Goal: Information Seeking & Learning: Learn about a topic

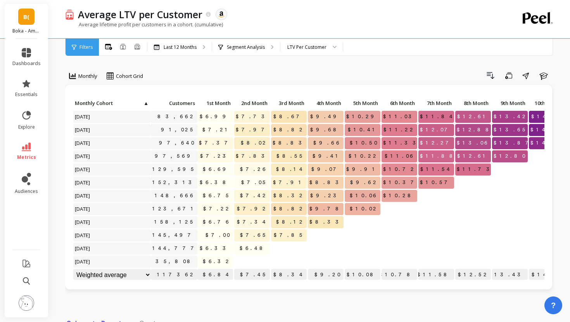
click at [28, 19] on span "B(" at bounding box center [26, 16] width 6 height 9
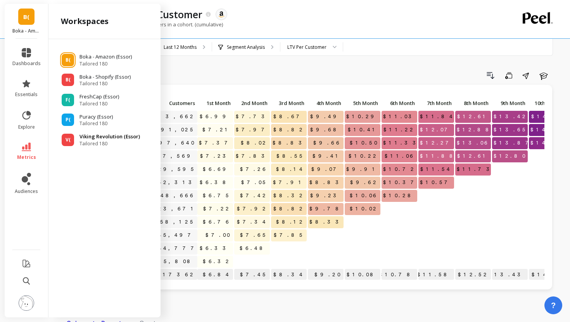
click at [80, 143] on span "Tailored 180" at bounding box center [109, 144] width 60 height 6
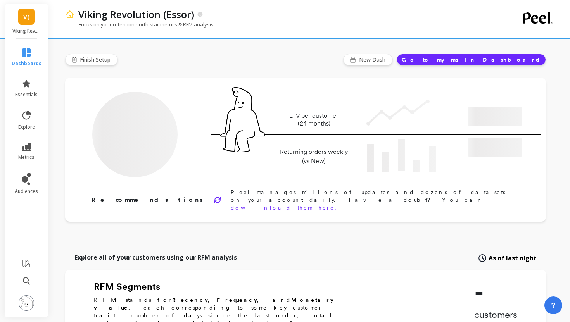
type input "Champions"
type input "217034"
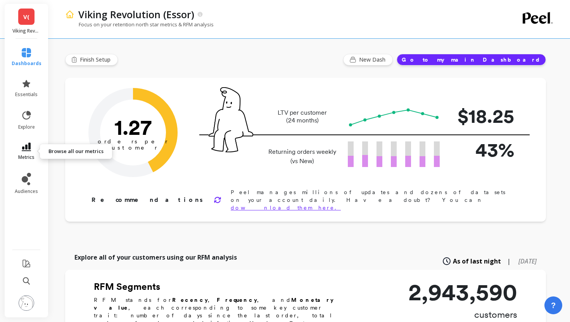
click at [29, 148] on icon at bounding box center [26, 147] width 9 height 9
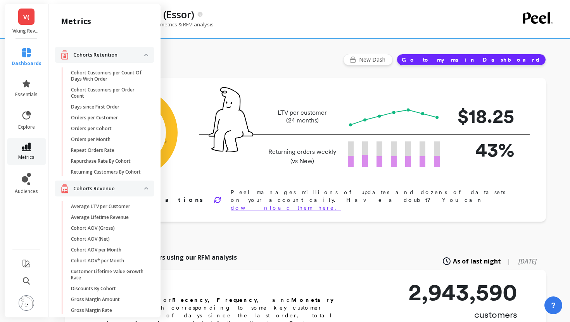
scroll to position [37, 0]
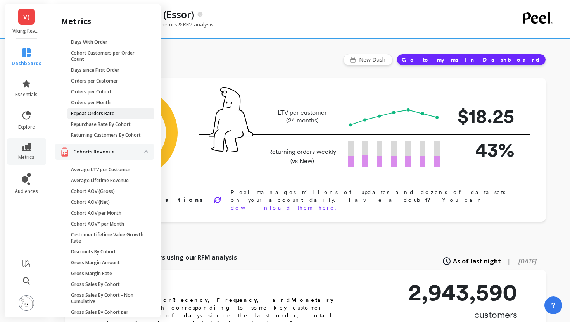
click at [77, 115] on p "Repeat Orders Rate" at bounding box center [92, 113] width 43 height 6
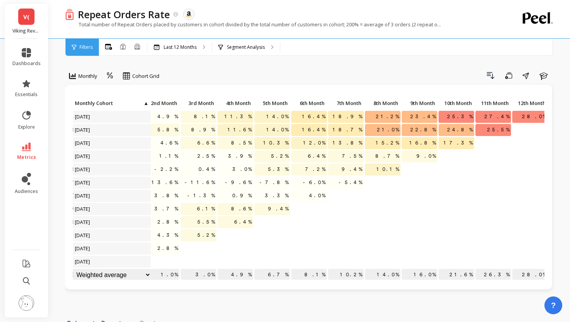
scroll to position [0, 95]
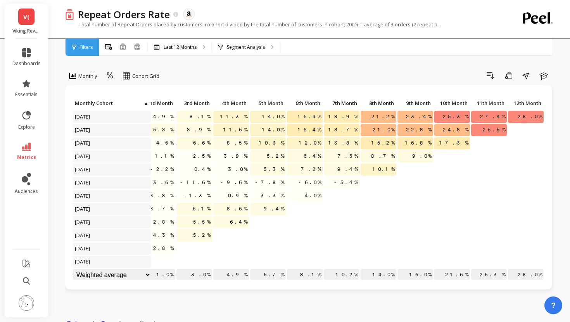
click at [80, 47] on span "Filters" at bounding box center [85, 47] width 13 height 6
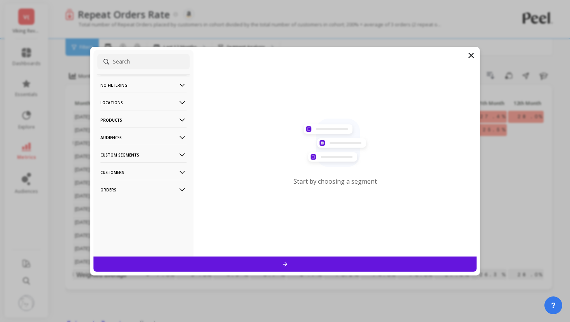
click at [112, 125] on p "Products" at bounding box center [143, 120] width 86 height 20
click at [112, 122] on p "Products" at bounding box center [143, 120] width 86 height 20
click at [119, 177] on p "Customers" at bounding box center [143, 172] width 86 height 20
click at [122, 201] on p "Discounts" at bounding box center [113, 200] width 23 height 7
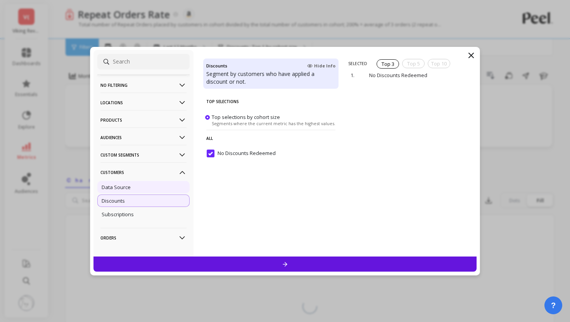
click at [123, 186] on p "Data Source" at bounding box center [116, 187] width 29 height 7
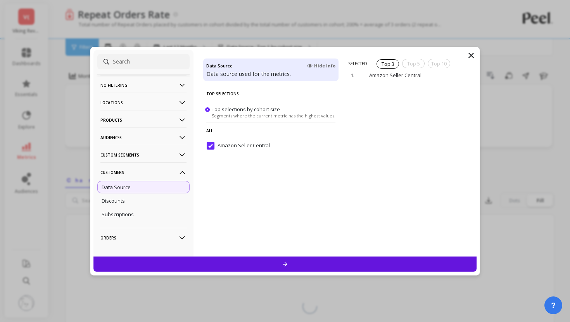
click at [123, 174] on p "Customers" at bounding box center [143, 172] width 86 height 20
click at [128, 161] on p "Custom Segments" at bounding box center [143, 155] width 86 height 20
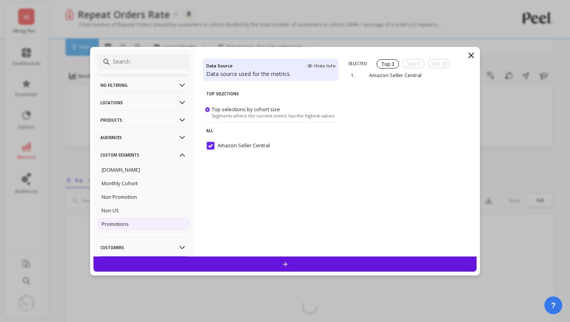
click at [126, 227] on p "Promotions" at bounding box center [115, 223] width 27 height 7
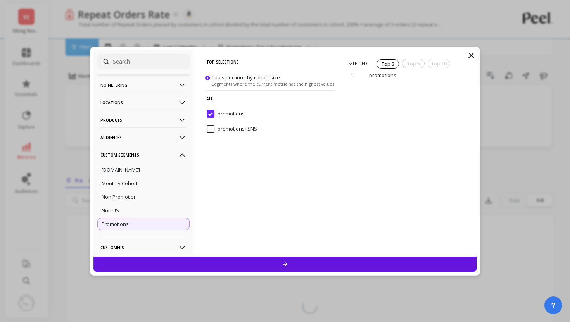
click at [210, 127] on input "promotions+SNS" at bounding box center [232, 129] width 50 height 8
click at [213, 115] on input "promotions" at bounding box center [226, 114] width 38 height 8
click at [299, 267] on div at bounding box center [284, 264] width 383 height 15
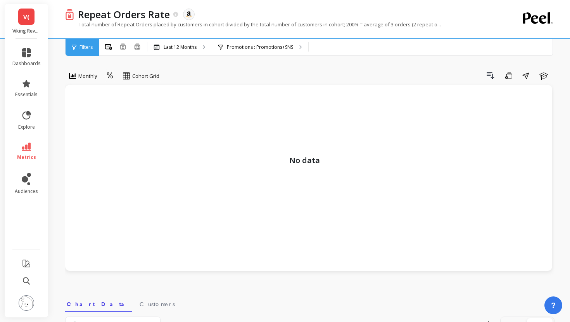
click at [84, 43] on div "Filters" at bounding box center [81, 47] width 33 height 17
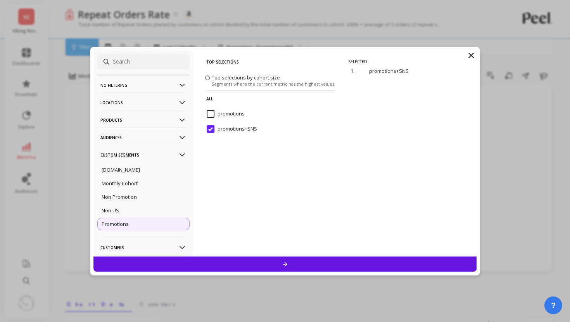
click at [207, 127] on input "promotions+SNS" at bounding box center [232, 129] width 50 height 8
click at [209, 117] on span "promotions" at bounding box center [226, 118] width 38 height 16
click at [224, 262] on div at bounding box center [284, 264] width 383 height 15
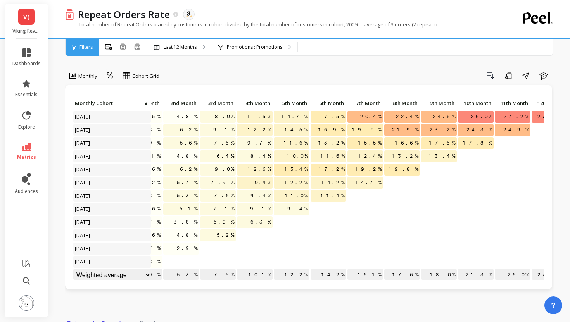
scroll to position [0, 95]
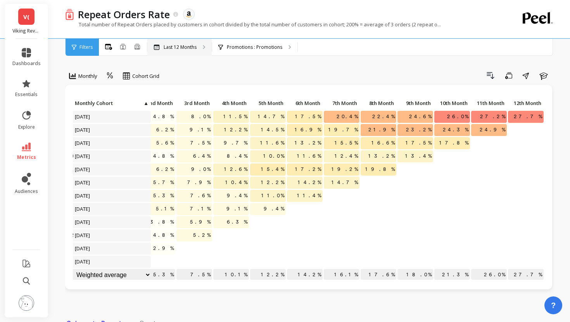
click at [184, 46] on p "Last 12 Months" at bounding box center [180, 47] width 33 height 6
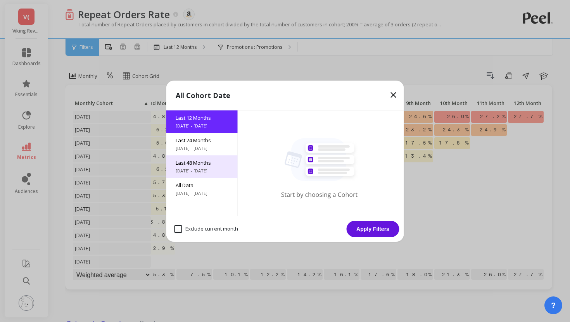
click at [215, 163] on span "Last 48 Months" at bounding box center [202, 162] width 53 height 7
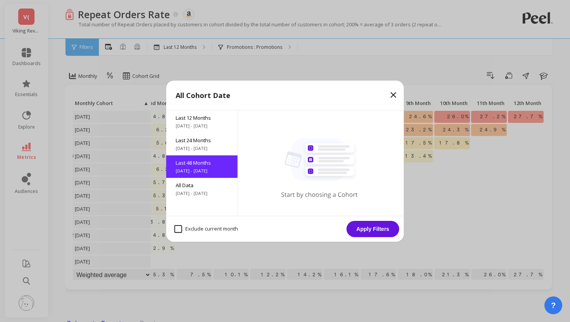
click at [380, 228] on button "Apply Filters" at bounding box center [372, 229] width 53 height 16
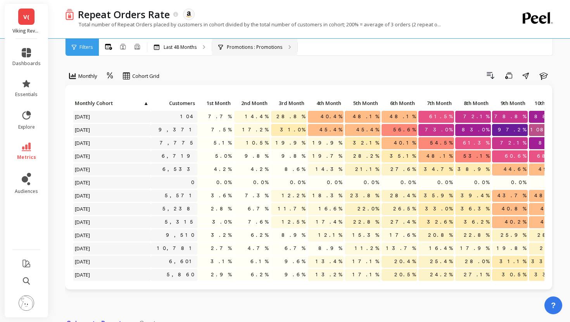
click at [232, 49] on p "Promotions : Promotions" at bounding box center [254, 47] width 55 height 6
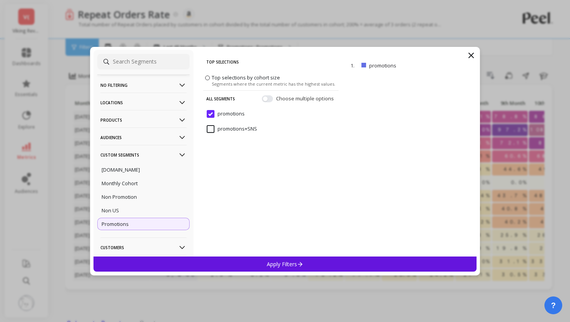
click at [212, 112] on input "promotions" at bounding box center [226, 114] width 38 height 8
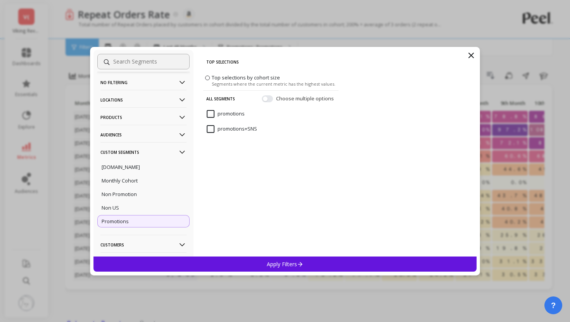
scroll to position [2, 0]
click at [155, 132] on p "Audiences" at bounding box center [143, 136] width 86 height 20
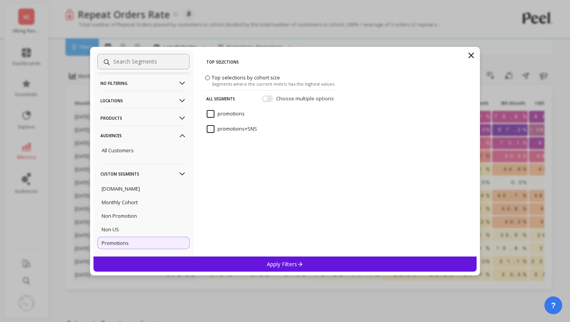
click at [155, 132] on p "Audiences" at bounding box center [143, 136] width 86 height 20
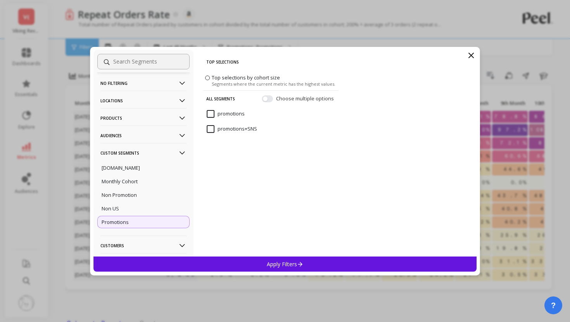
click at [155, 119] on p "Products" at bounding box center [143, 118] width 86 height 20
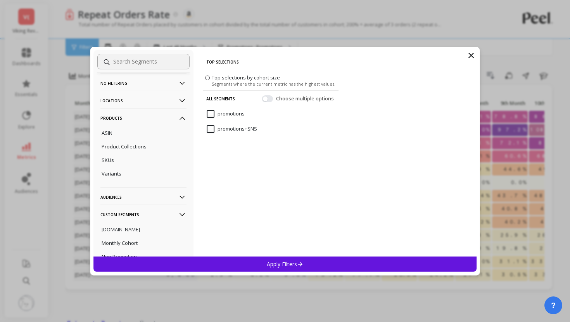
click at [155, 119] on p "Products" at bounding box center [143, 118] width 86 height 20
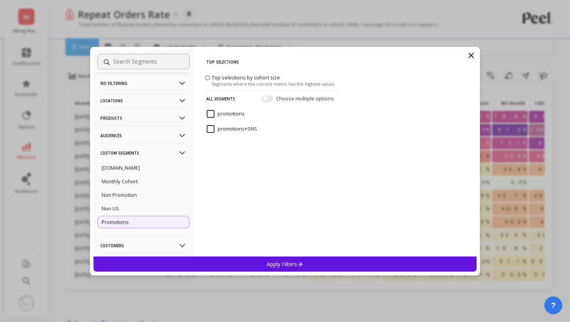
click at [155, 97] on p "Locations" at bounding box center [143, 101] width 86 height 20
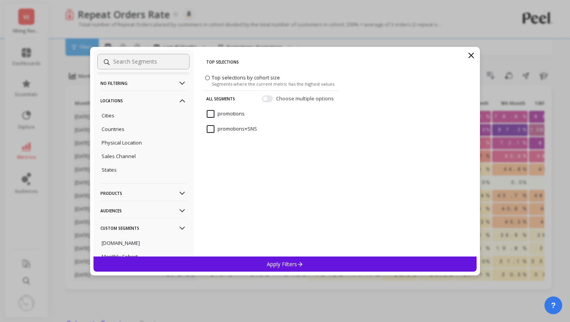
click at [155, 97] on p "Locations" at bounding box center [143, 101] width 86 height 20
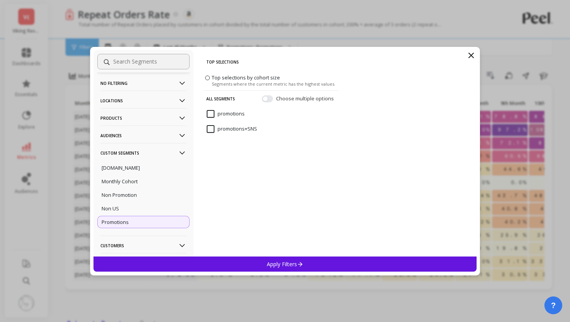
click at [155, 97] on p "Locations" at bounding box center [143, 101] width 86 height 20
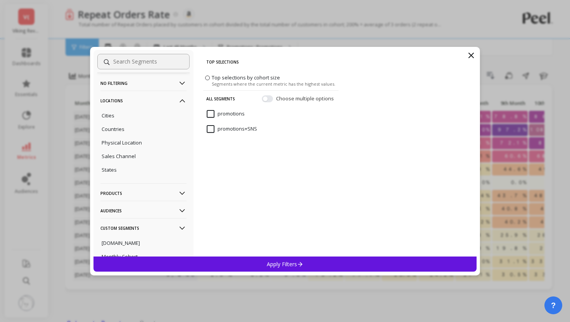
click at [155, 97] on p "Locations" at bounding box center [143, 101] width 86 height 20
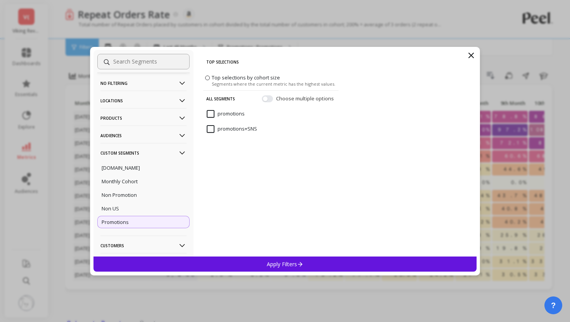
click at [155, 83] on p "No filtering" at bounding box center [143, 83] width 86 height 20
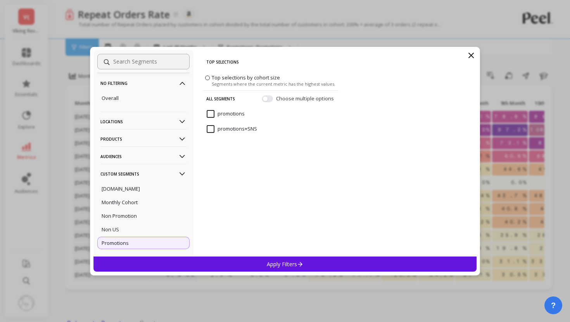
click at [155, 83] on p "No filtering" at bounding box center [143, 83] width 86 height 20
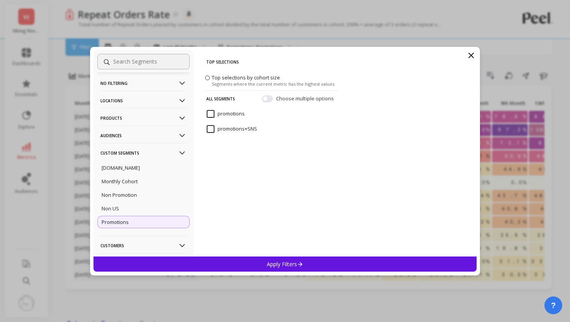
click at [355, 267] on div "Apply Filters" at bounding box center [284, 264] width 383 height 15
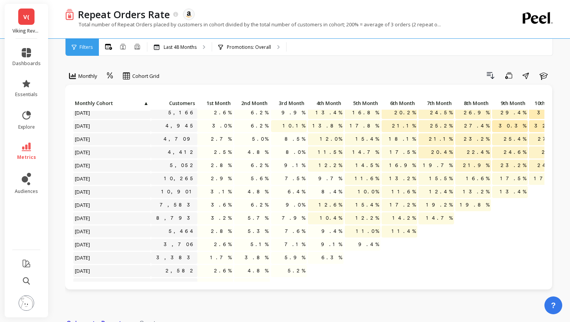
scroll to position [227, 0]
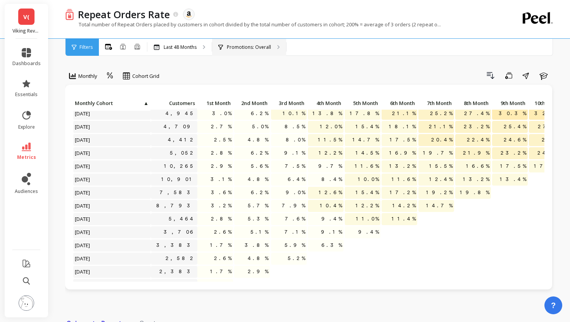
click at [233, 43] on div "Promotions: Overall" at bounding box center [249, 47] width 74 height 17
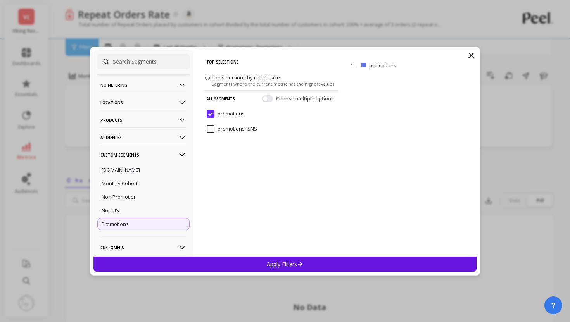
click at [208, 116] on input "promotions" at bounding box center [226, 114] width 38 height 8
click at [133, 82] on p "No filtering" at bounding box center [143, 85] width 86 height 20
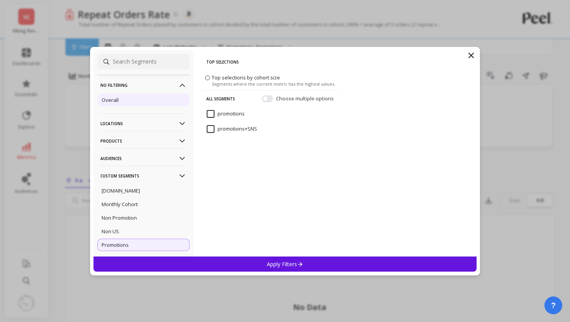
click at [126, 100] on div "Overall" at bounding box center [143, 100] width 92 height 12
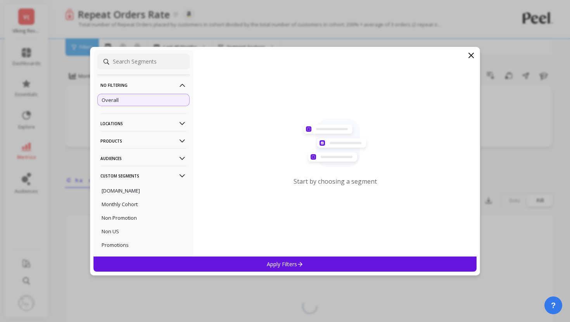
click at [262, 264] on div "Apply Filters" at bounding box center [284, 264] width 383 height 15
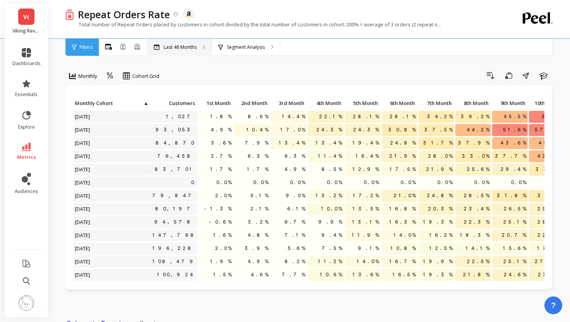
click at [185, 50] on div "Last 48 Months" at bounding box center [179, 47] width 64 height 17
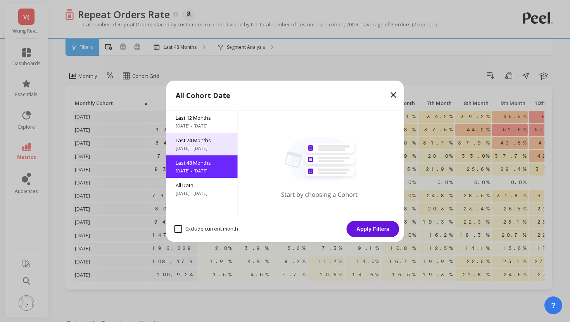
click at [198, 152] on div "Last 24 Months 8/13/2023 - 8/13/2025" at bounding box center [201, 144] width 71 height 22
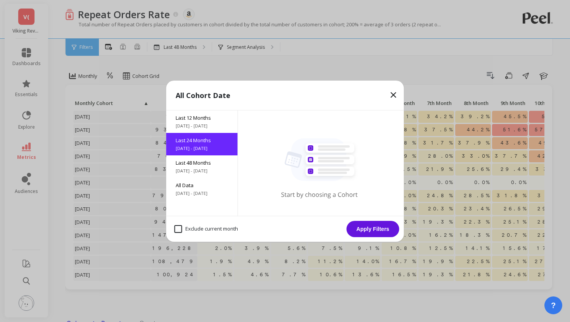
click at [365, 228] on button "Apply Filters" at bounding box center [372, 229] width 53 height 16
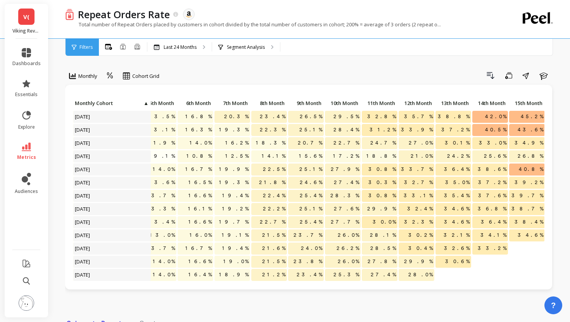
scroll to position [0, 213]
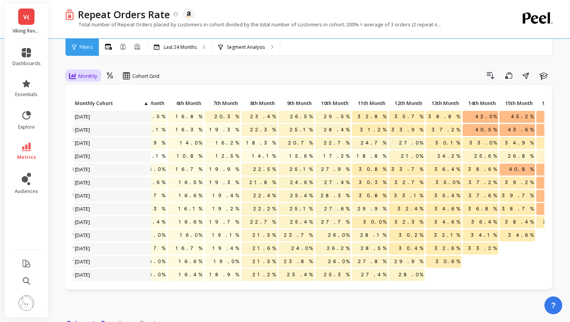
click at [90, 73] on span "Monthly" at bounding box center [87, 75] width 19 height 7
click at [131, 76] on div "Cohort Grid" at bounding box center [141, 75] width 36 height 9
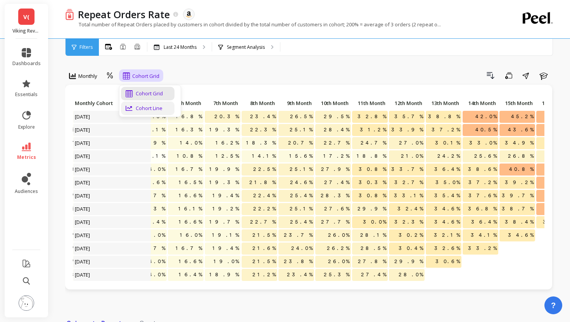
click at [138, 103] on div "Cohort Line" at bounding box center [147, 109] width 53 height 14
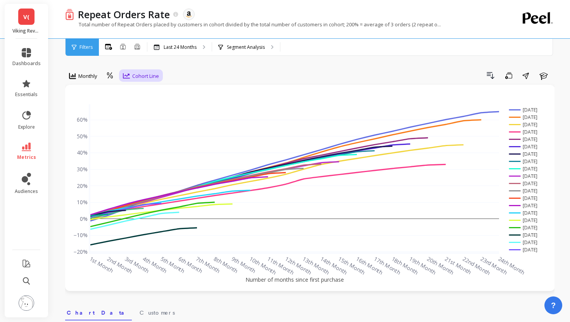
click at [151, 76] on span "Cohort Line" at bounding box center [145, 75] width 27 height 7
click at [150, 90] on div "Cohort Grid" at bounding box center [148, 93] width 44 height 7
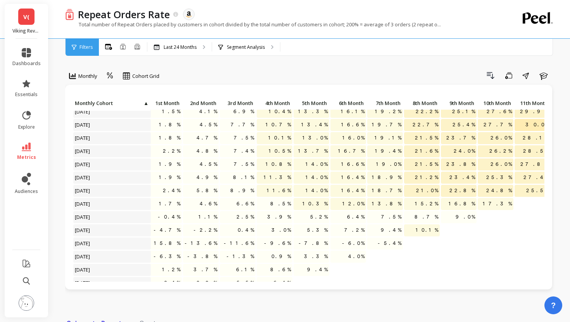
scroll to position [97, 0]
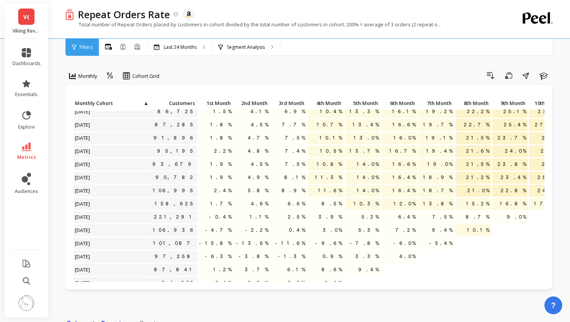
click at [82, 48] on span "Filters" at bounding box center [85, 47] width 13 height 6
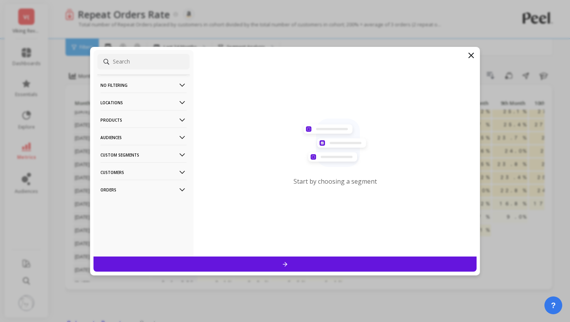
click at [121, 126] on p "Products" at bounding box center [143, 120] width 86 height 20
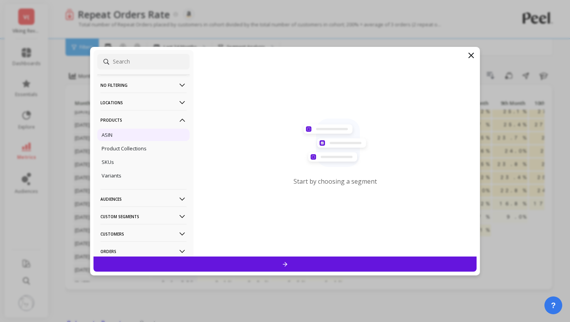
click at [119, 135] on div "ASIN" at bounding box center [143, 135] width 92 height 12
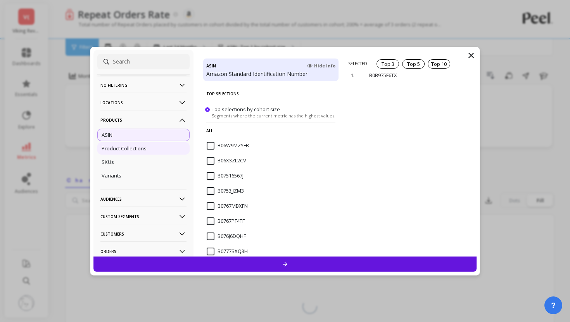
click at [119, 145] on p "Product Collections" at bounding box center [124, 148] width 45 height 7
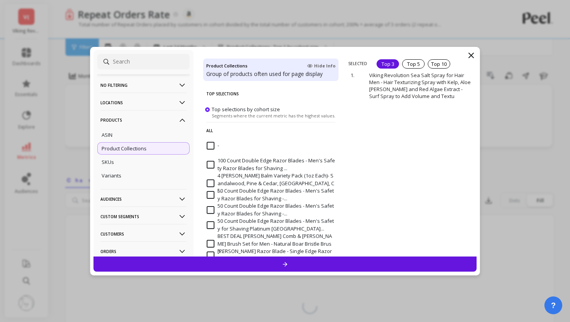
click at [394, 65] on div "Top 3" at bounding box center [387, 63] width 22 height 9
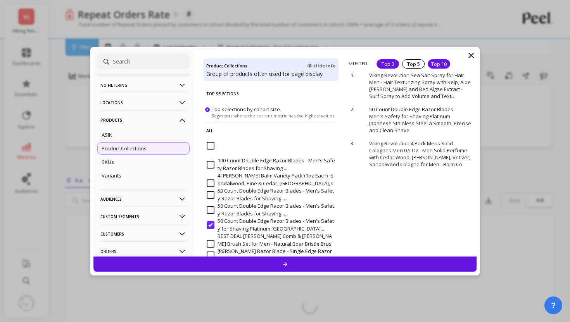
click at [432, 65] on div "Top 10" at bounding box center [438, 63] width 22 height 9
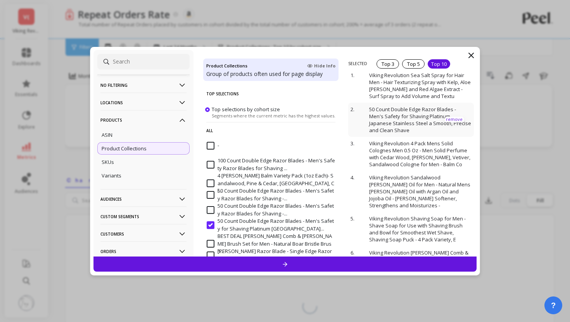
click at [452, 119] on p "remove" at bounding box center [454, 120] width 20 height 6
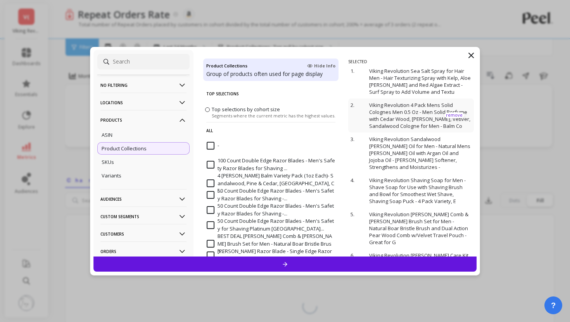
click at [452, 119] on p "Viking Revolution 4 Pack Mens Solid Colognes Men 0.5 Oz - Men Solid Perfume wit…" at bounding box center [420, 116] width 102 height 28
click at [452, 118] on p "remove" at bounding box center [454, 115] width 20 height 6
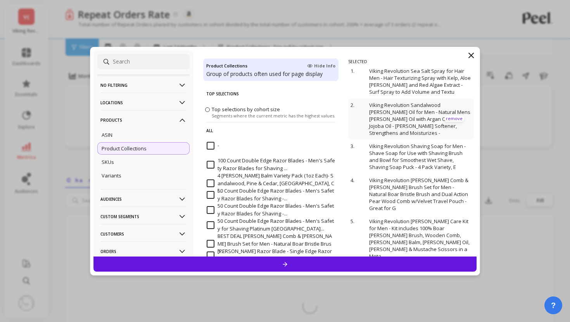
click at [451, 116] on p "remove" at bounding box center [454, 119] width 20 height 6
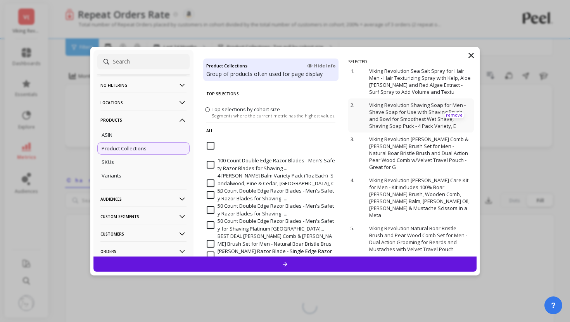
click at [451, 115] on p "remove" at bounding box center [454, 115] width 20 height 6
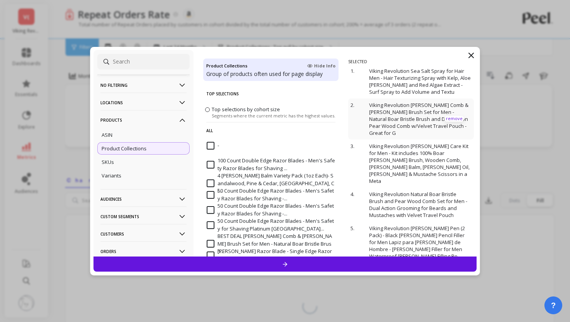
click at [451, 116] on p "remove" at bounding box center [454, 119] width 20 height 6
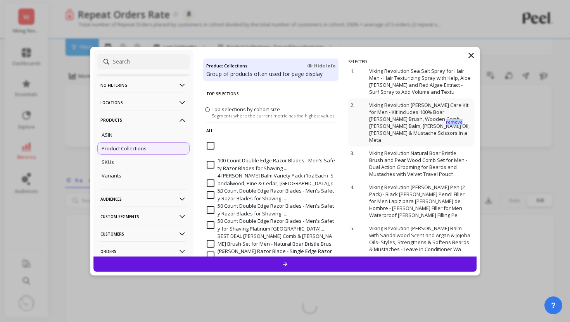
click at [451, 119] on p "remove" at bounding box center [454, 122] width 20 height 6
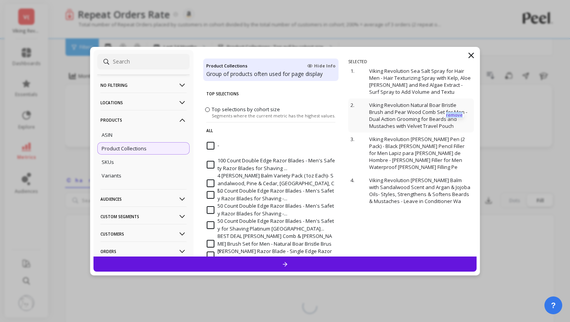
click at [451, 115] on p "remove" at bounding box center [454, 115] width 20 height 6
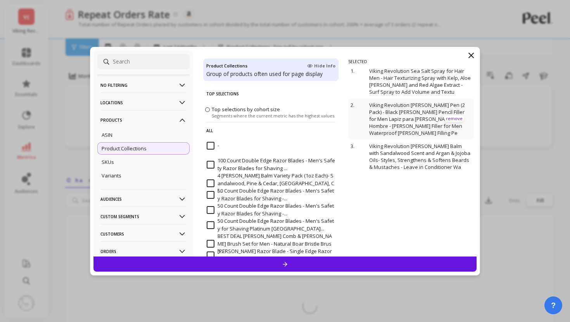
click at [451, 116] on p "remove" at bounding box center [454, 119] width 20 height 6
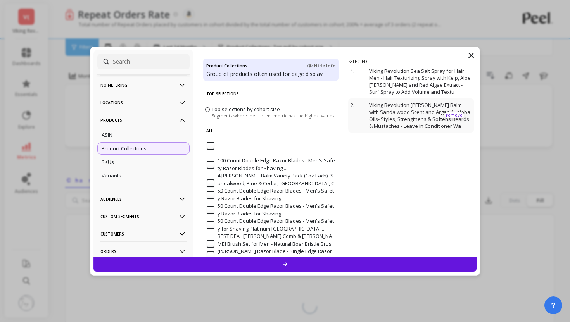
click at [451, 115] on p "remove" at bounding box center [454, 115] width 20 height 6
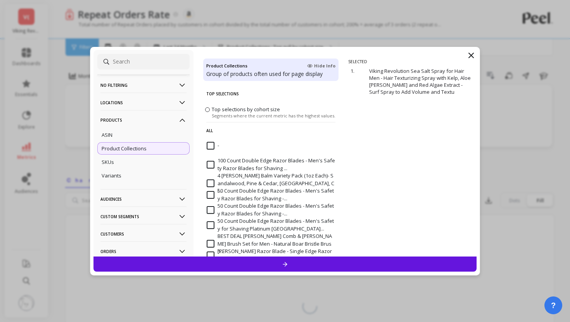
click at [397, 259] on div at bounding box center [284, 264] width 383 height 15
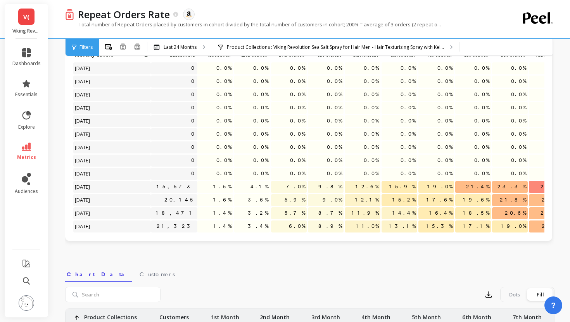
click at [83, 44] on span "Filters" at bounding box center [85, 47] width 13 height 6
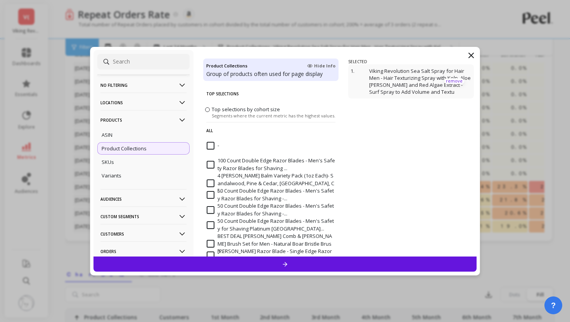
click at [455, 83] on p "remove" at bounding box center [454, 81] width 20 height 6
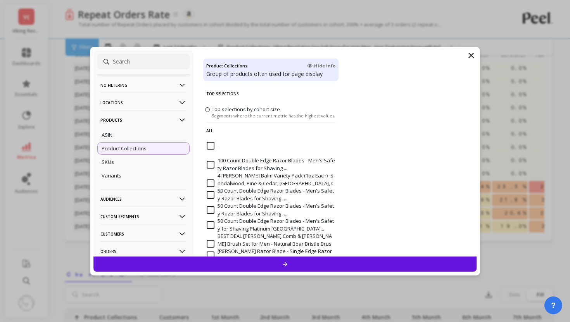
click at [276, 116] on span "Segments where the current metric has the highest values." at bounding box center [274, 115] width 124 height 6
click at [0, 0] on input "Top selections by cohort size Segments where the current metric has the highest…" at bounding box center [0, 0] width 0 height 0
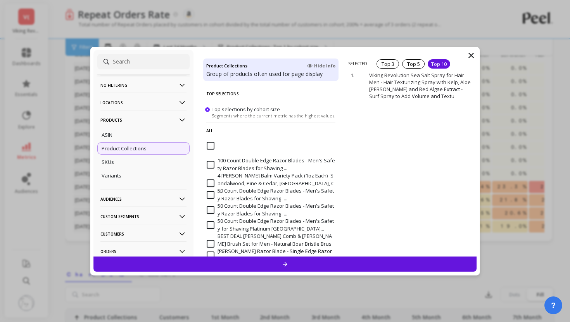
click at [431, 62] on div "Top 10" at bounding box center [438, 63] width 22 height 9
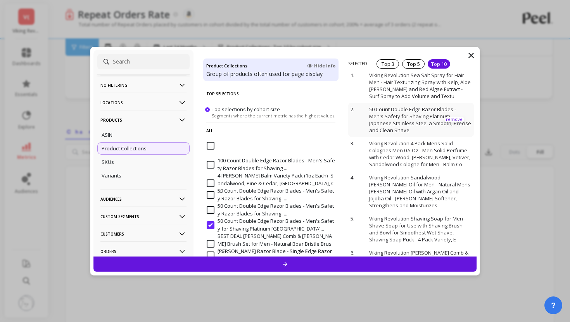
click at [451, 117] on p "remove" at bounding box center [454, 120] width 20 height 6
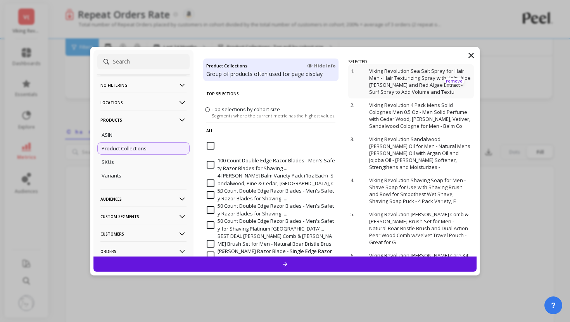
click at [455, 82] on p "remove" at bounding box center [454, 81] width 20 height 6
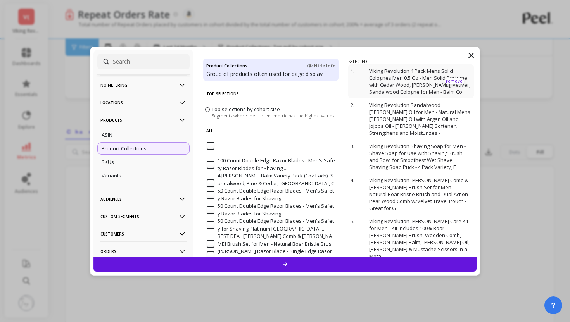
click at [453, 81] on p "remove" at bounding box center [454, 81] width 20 height 6
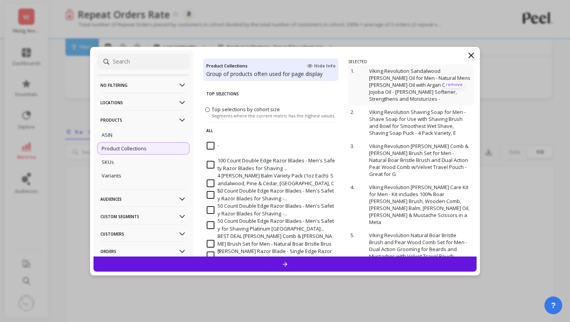
click at [453, 82] on p "remove" at bounding box center [454, 85] width 20 height 6
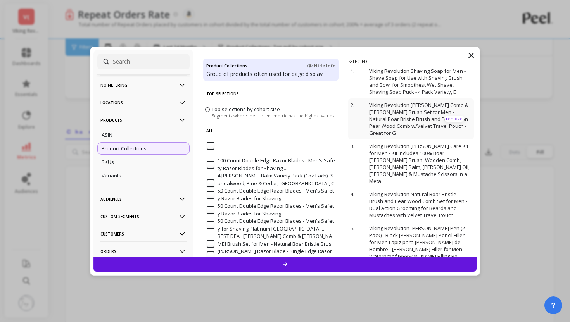
click at [455, 116] on p "remove" at bounding box center [454, 119] width 20 height 6
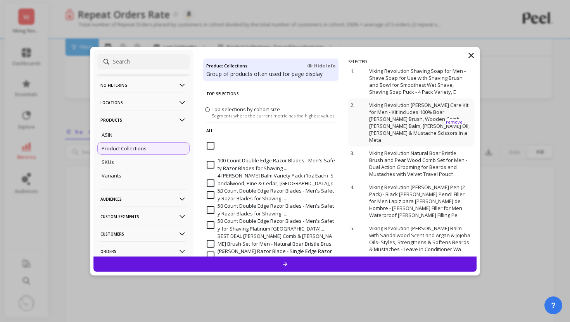
click at [455, 119] on p "remove" at bounding box center [454, 122] width 20 height 6
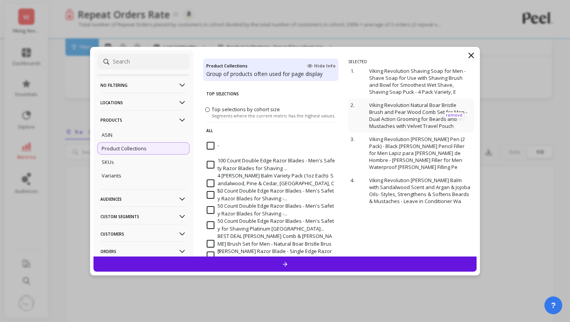
click at [455, 115] on p "remove" at bounding box center [454, 115] width 20 height 6
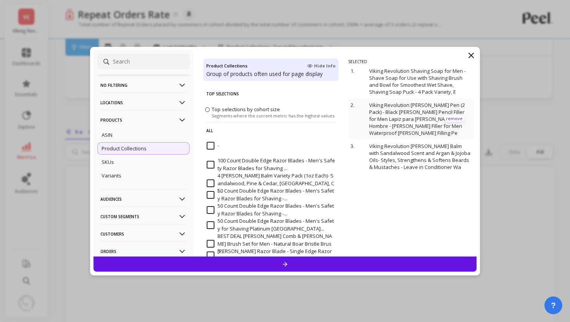
click at [454, 116] on p "remove" at bounding box center [454, 119] width 20 height 6
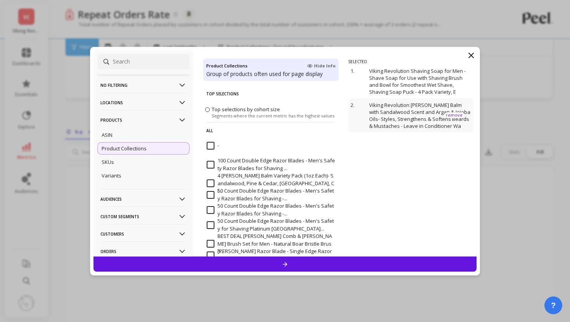
click at [454, 115] on p "remove" at bounding box center [454, 115] width 20 height 6
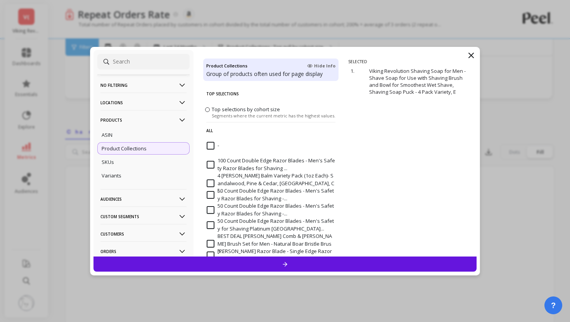
click at [374, 261] on div at bounding box center [284, 264] width 383 height 15
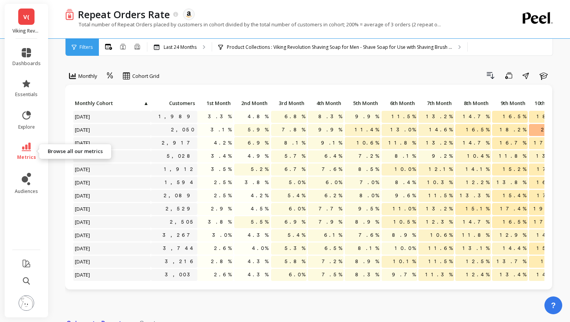
click at [29, 147] on icon at bounding box center [26, 147] width 9 height 9
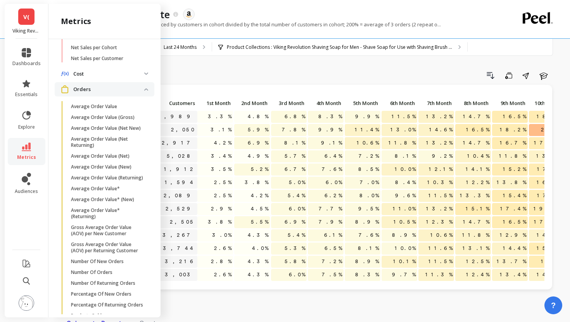
scroll to position [387, 0]
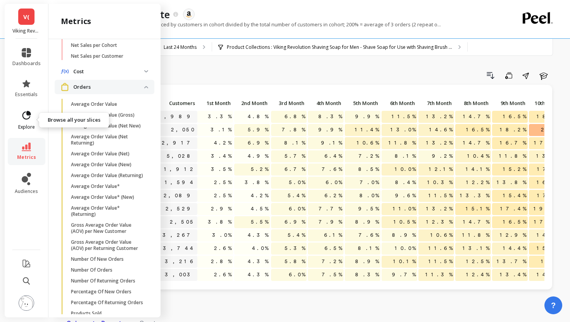
click at [29, 111] on icon at bounding box center [26, 115] width 9 height 9
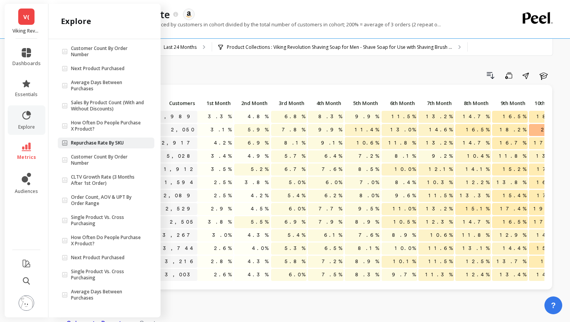
click at [67, 144] on icon at bounding box center [65, 143] width 6 height 6
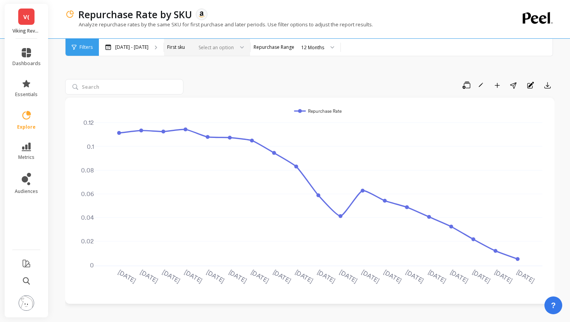
click at [234, 51] on div "Select an option" at bounding box center [202, 47] width 64 height 9
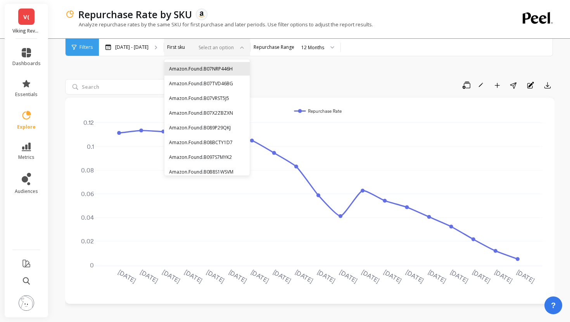
click at [219, 73] on div "Amazon.Found.B07NRP446H" at bounding box center [206, 69] width 85 height 14
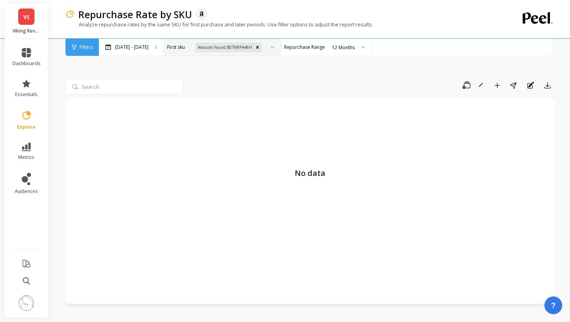
click at [205, 48] on div "Amazon.Found.B07NRP446H" at bounding box center [217, 47] width 95 height 11
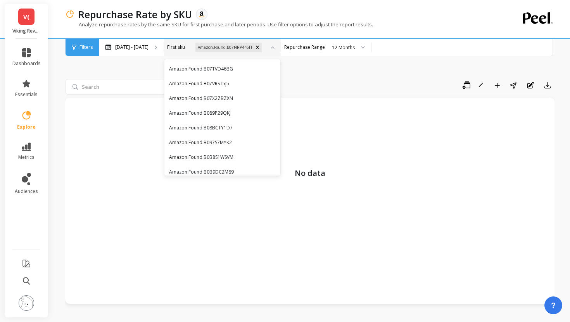
click at [205, 48] on div "Amazon.Found.B07NRP446H" at bounding box center [217, 47] width 95 height 11
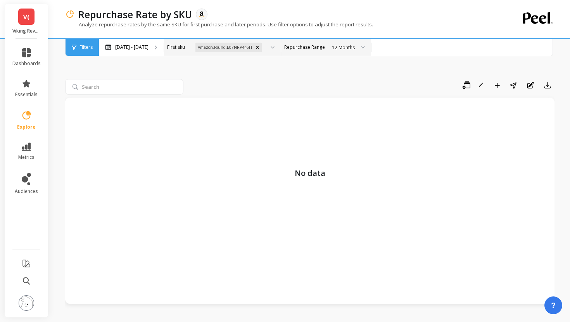
click at [325, 49] on label "Repurchase Range" at bounding box center [304, 47] width 41 height 6
click at [253, 52] on div "Amazon.Found.B07NRP446H" at bounding box center [224, 48] width 58 height 10
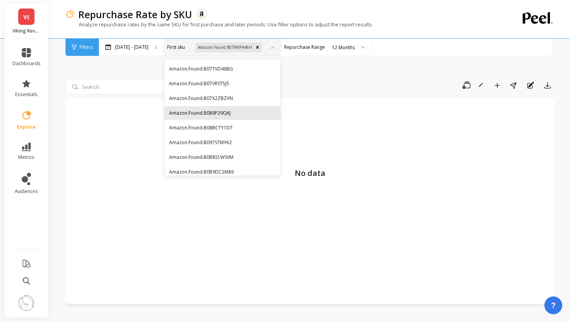
click at [254, 114] on div "Amazon.Found.B089P29QKJ" at bounding box center [222, 112] width 107 height 7
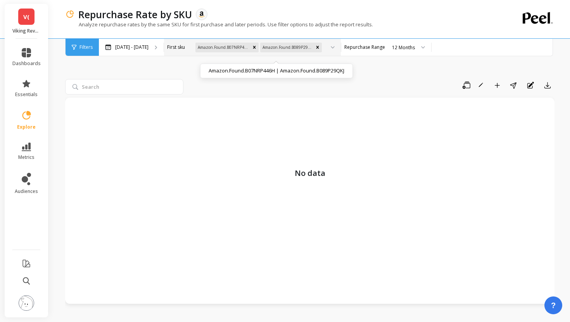
click at [257, 46] on icon "Remove Amazon.Found.B07NRP446H" at bounding box center [253, 47] width 5 height 5
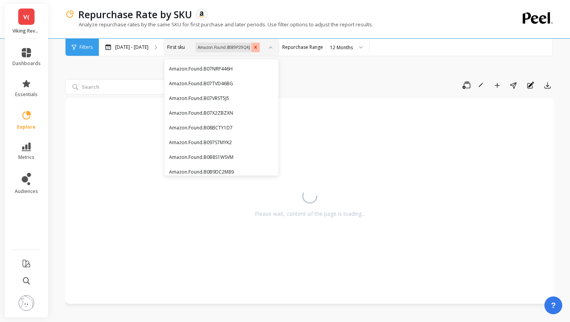
click at [258, 46] on icon "Remove Amazon.Found.B089P29QKJ" at bounding box center [255, 47] width 5 height 5
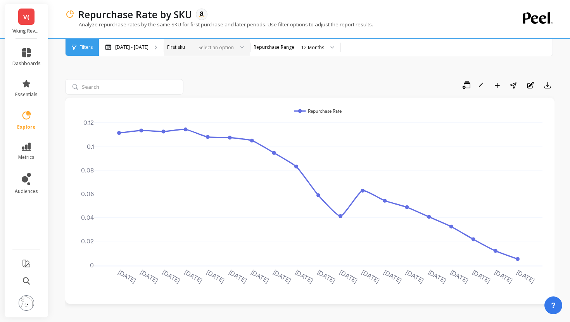
click at [234, 47] on div at bounding box center [214, 47] width 38 height 7
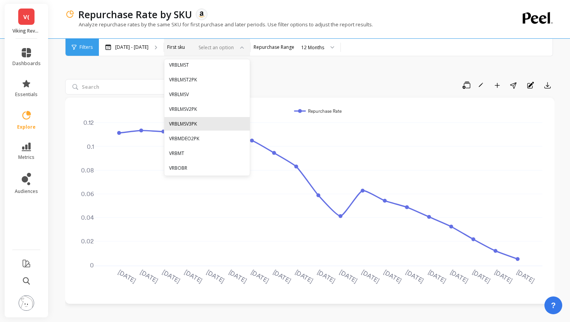
scroll to position [1905, 0]
click at [245, 124] on div "VRBLMSV3PK" at bounding box center [207, 121] width 76 height 7
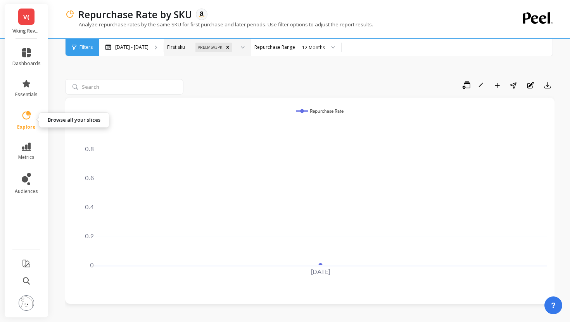
click at [25, 112] on icon at bounding box center [26, 115] width 9 height 9
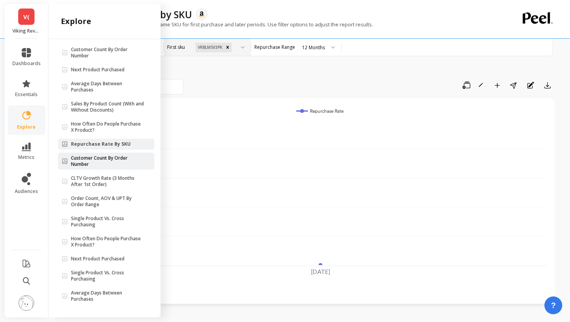
scroll to position [80, 0]
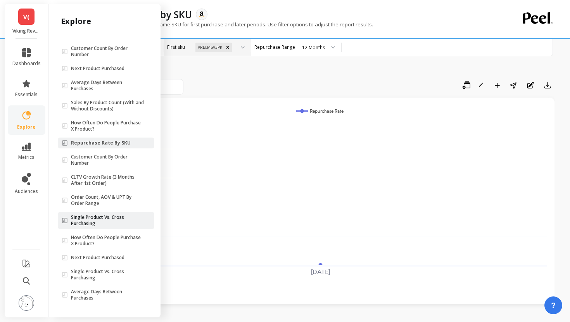
click at [106, 219] on p "Single Product Vs. Cross Purchasing" at bounding box center [107, 220] width 73 height 12
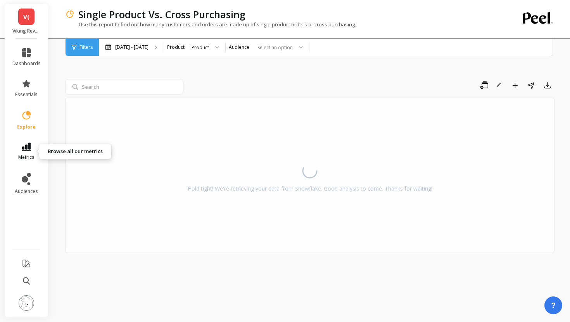
click at [26, 151] on icon at bounding box center [26, 147] width 9 height 9
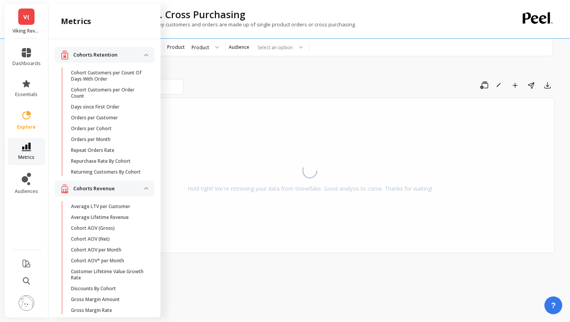
scroll to position [387, 0]
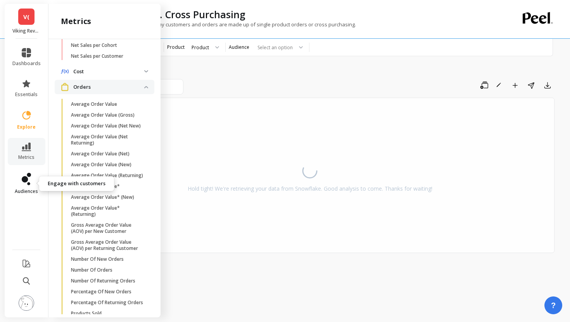
click at [28, 174] on icon at bounding box center [29, 175] width 4 height 4
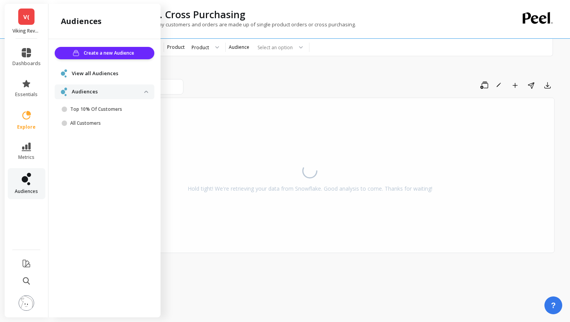
scroll to position [0, 0]
click at [28, 151] on icon at bounding box center [26, 147] width 9 height 9
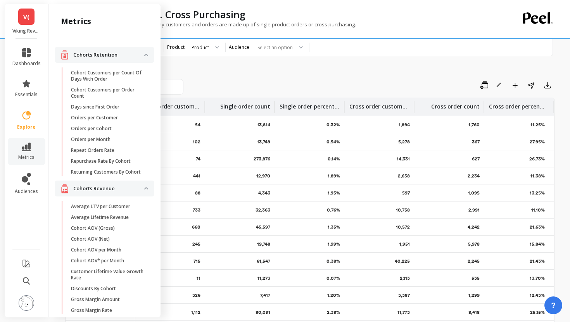
click at [218, 69] on div "Save Rename Add to Dashboard Share Export Product Single order customers Single…" at bounding box center [309, 196] width 489 height 310
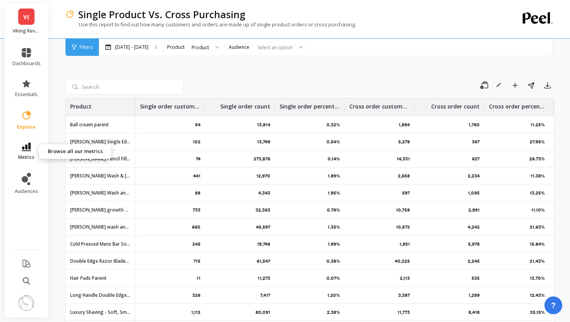
click at [35, 145] on link "metrics" at bounding box center [26, 152] width 28 height 18
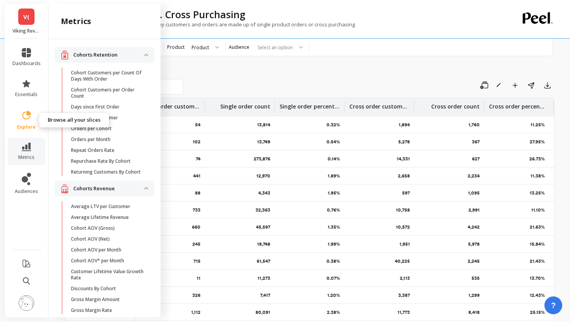
click at [30, 119] on icon at bounding box center [26, 115] width 11 height 11
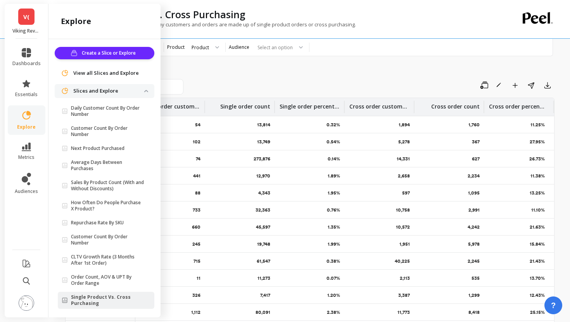
scroll to position [80, 0]
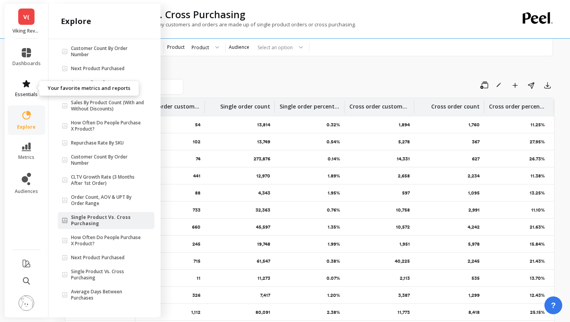
click at [31, 95] on span "essentials" at bounding box center [26, 94] width 22 height 6
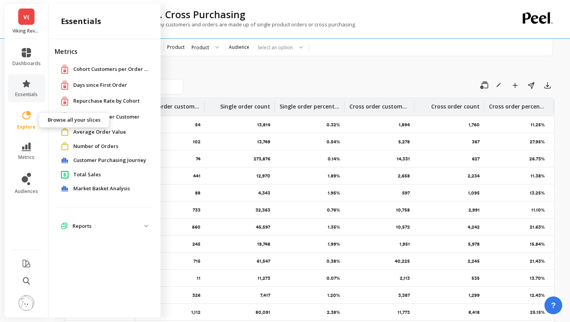
click at [31, 126] on span "explore" at bounding box center [26, 127] width 19 height 6
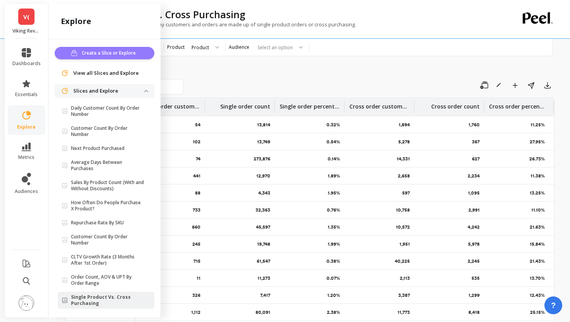
click at [90, 57] on button "Create a Slice or Explore" at bounding box center [105, 53] width 100 height 12
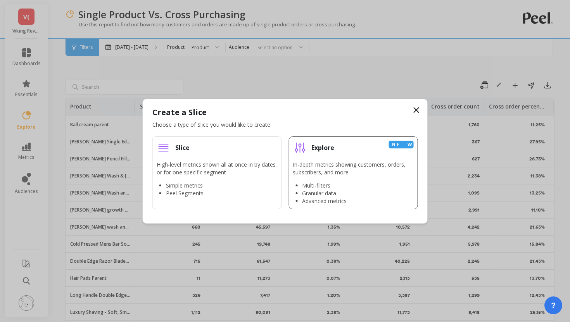
click at [308, 155] on li "Explore New In-depth metrics showing customers, orders, subscribers, and more M…" at bounding box center [352, 172] width 129 height 73
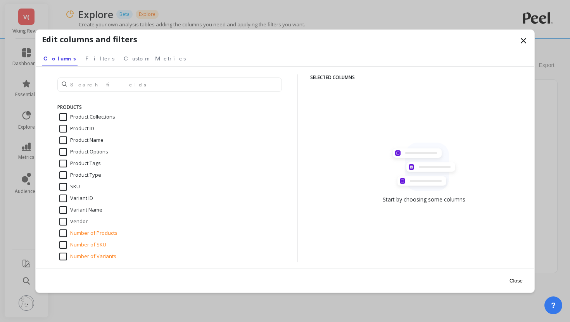
scroll to position [1021, 0]
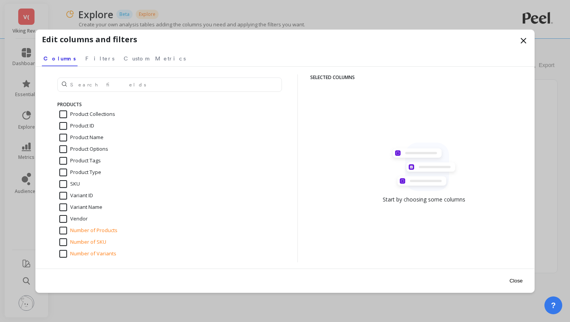
click at [62, 184] on input "SKU" at bounding box center [69, 184] width 21 height 8
checkbox input "true"
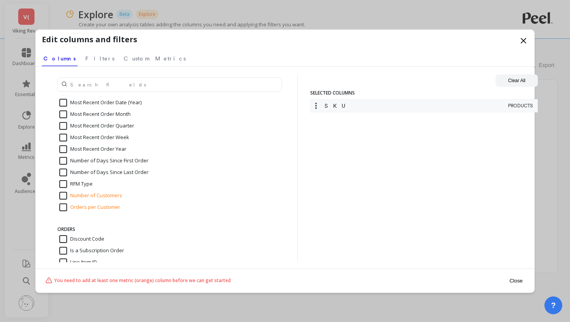
scroll to position [332, 0]
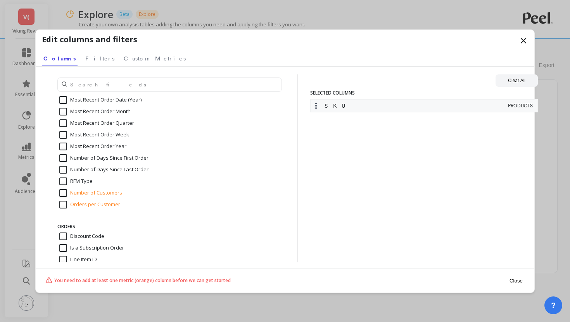
click at [63, 203] on input "Orders per Customer" at bounding box center [89, 205] width 61 height 8
checkbox input "true"
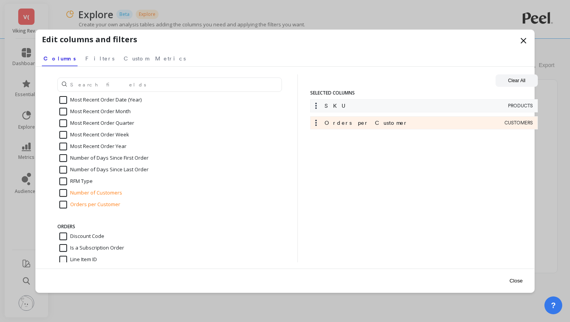
click at [64, 193] on input "Number of Customers" at bounding box center [90, 193] width 63 height 8
checkbox input "true"
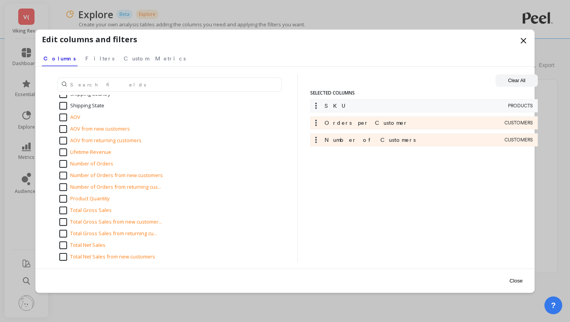
scroll to position [698, 0]
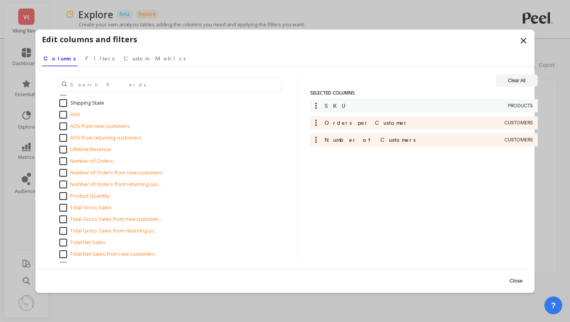
click at [65, 148] on input "Lifetime Revenue" at bounding box center [85, 150] width 52 height 8
checkbox input "true"
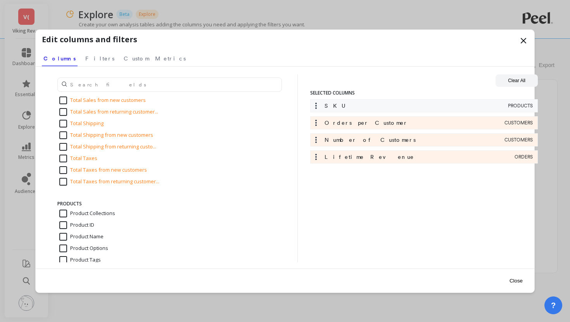
scroll to position [923, 0]
click at [85, 58] on span "Filters" at bounding box center [99, 59] width 29 height 8
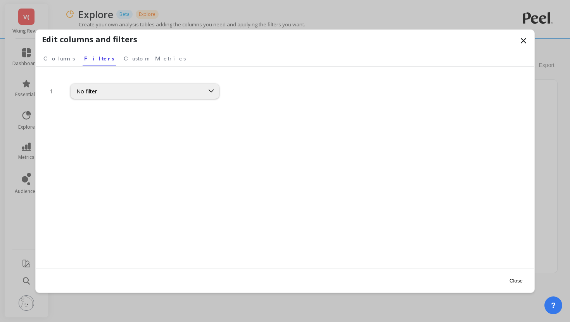
click at [109, 82] on div "No filter" at bounding box center [265, 86] width 389 height 24
click at [106, 91] on div "No filter" at bounding box center [137, 91] width 122 height 7
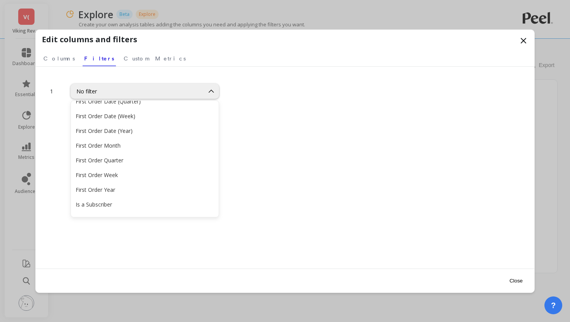
scroll to position [265, 0]
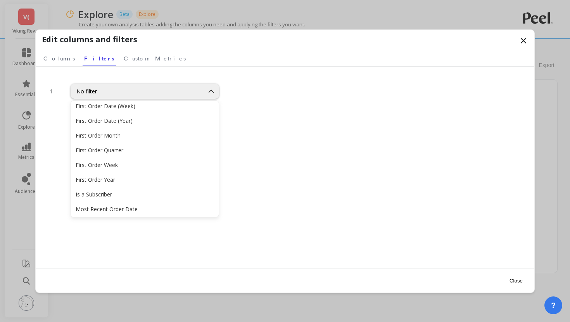
click at [148, 71] on div "1 First Order Date (Year), 17 of 96. 96 results available. Use Up and Down to c…" at bounding box center [285, 168] width 498 height 202
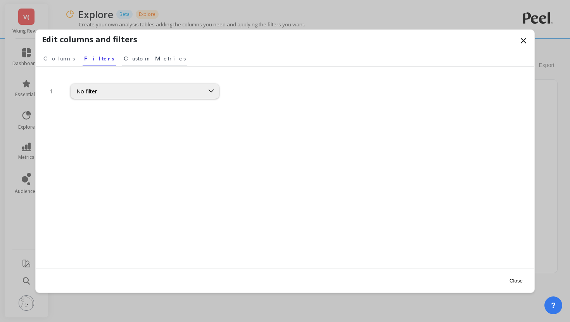
click at [128, 59] on span "Custom Metrics" at bounding box center [155, 59] width 62 height 8
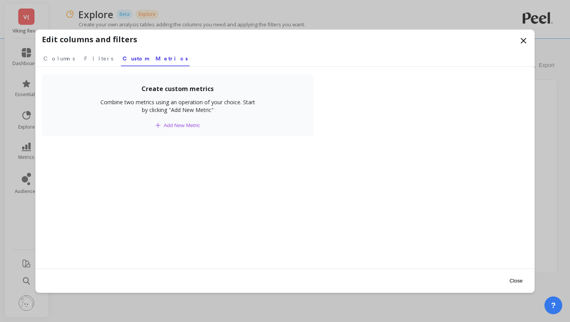
click at [516, 278] on button "Close" at bounding box center [516, 280] width 18 height 17
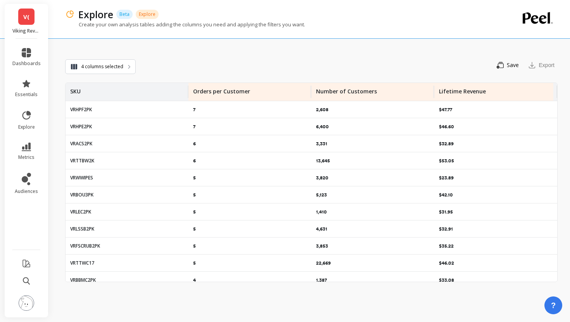
click at [387, 95] on div "Number of Customers" at bounding box center [373, 92] width 114 height 18
click at [364, 121] on span "Sort Descending" at bounding box center [380, 126] width 102 height 12
click at [336, 71] on div "Save You need to save the slice to export it Export" at bounding box center [347, 65] width 422 height 16
click at [218, 90] on p "Orders per Customer" at bounding box center [221, 89] width 57 height 12
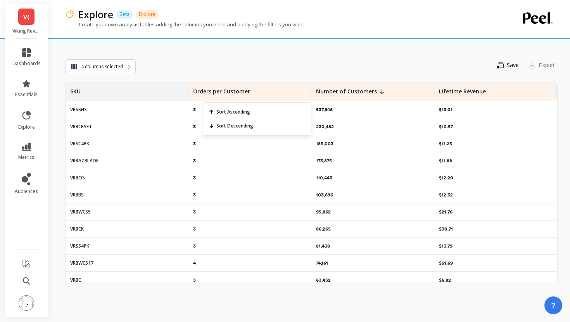
click at [221, 72] on div "Save You need to save the slice to export it Export" at bounding box center [347, 65] width 422 height 16
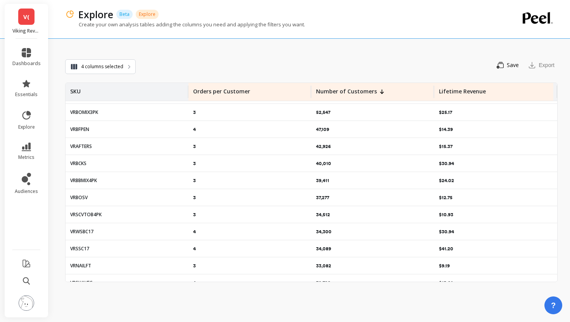
scroll to position [0, 0]
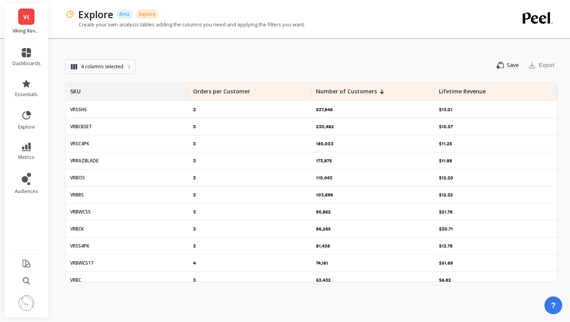
click at [120, 73] on button "4 columns selected" at bounding box center [100, 66] width 71 height 15
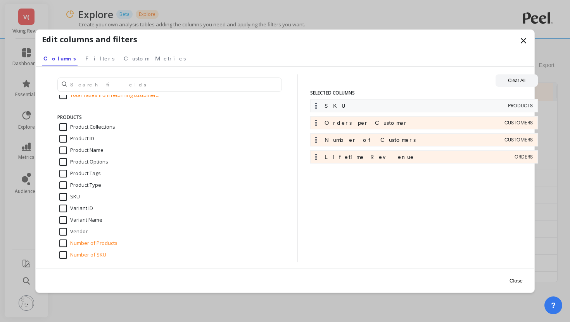
scroll to position [1006, 0]
click at [64, 151] on input "Product Name" at bounding box center [81, 152] width 44 height 8
checkbox input "true"
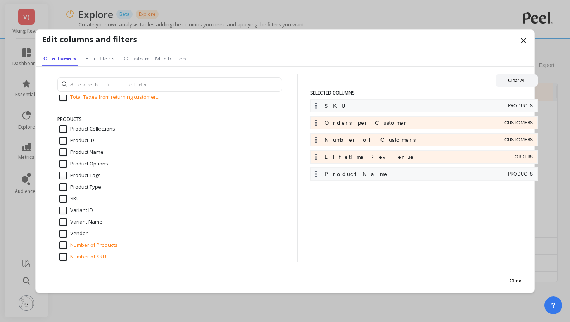
click at [65, 198] on input "SKU" at bounding box center [69, 199] width 21 height 8
checkbox input "false"
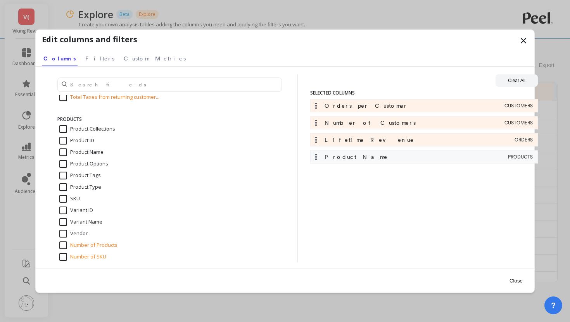
click at [513, 279] on button "Close" at bounding box center [516, 280] width 18 height 17
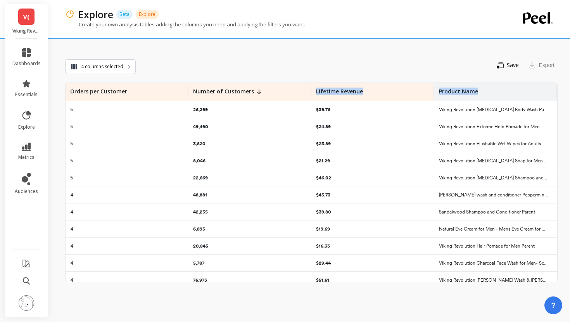
drag, startPoint x: 487, startPoint y: 96, endPoint x: 283, endPoint y: 86, distance: 204.8
click at [283, 86] on tr "Orders per Customer Number of Customers Lifetime Revenue Product Name" at bounding box center [310, 92] width 491 height 18
click at [378, 91] on div "Lifetime Revenue" at bounding box center [373, 92] width 114 height 18
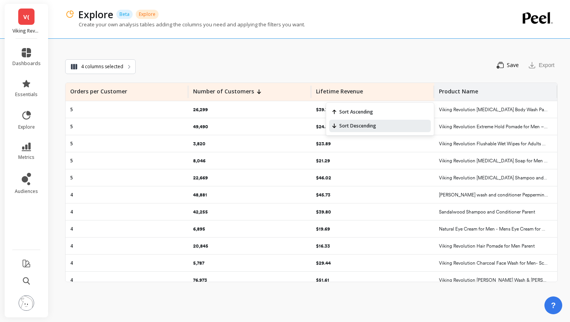
click at [357, 126] on span "Sort Descending" at bounding box center [380, 126] width 102 height 12
click at [401, 60] on div "Save You need to save the slice to export it Export" at bounding box center [347, 65] width 422 height 16
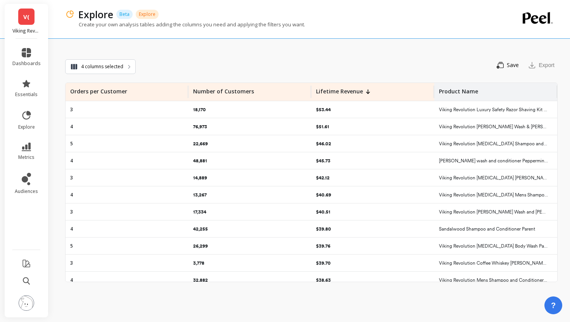
click at [72, 110] on p "3" at bounding box center [71, 110] width 3 height 6
click at [101, 72] on button "4 columns selected" at bounding box center [100, 66] width 71 height 15
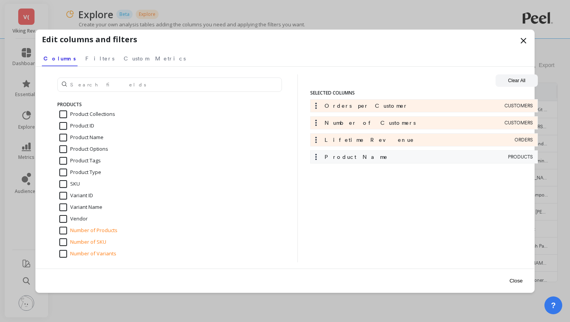
scroll to position [1019, 0]
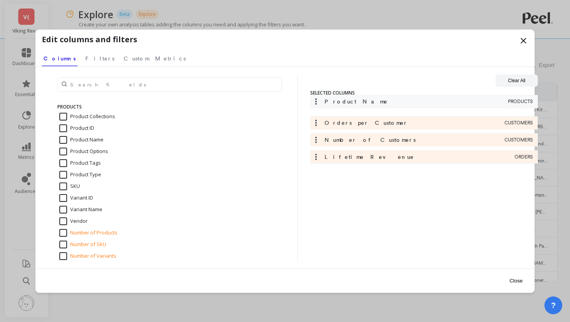
drag, startPoint x: 320, startPoint y: 159, endPoint x: 319, endPoint y: 101, distance: 58.1
click at [319, 101] on div "Orders per Customer CUSTOMERS Number of Customers CUSTOMERS Lifetime Revenue OR…" at bounding box center [423, 133] width 227 height 68
click at [518, 282] on button "Close" at bounding box center [516, 280] width 18 height 17
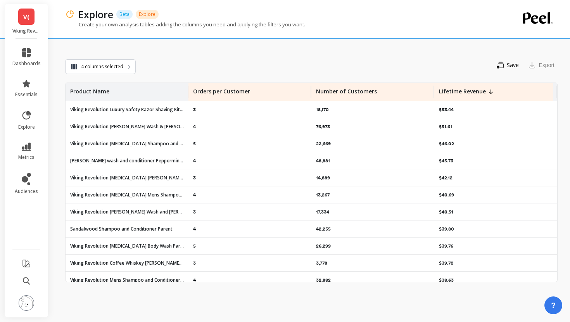
click at [214, 92] on p "Orders per Customer" at bounding box center [221, 89] width 57 height 12
click at [224, 126] on span "Sort Descending" at bounding box center [257, 126] width 102 height 12
click at [187, 55] on div "4 columns selected Save You need to save the slice to export it Export Product …" at bounding box center [311, 164] width 492 height 316
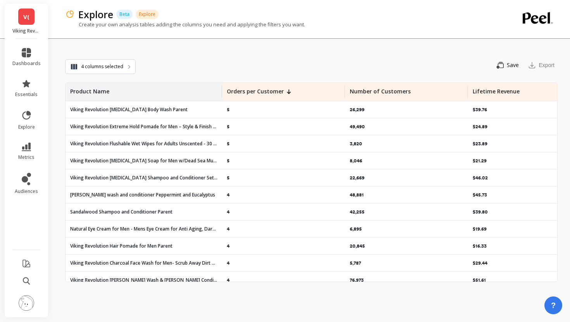
drag, startPoint x: 187, startPoint y: 91, endPoint x: 220, endPoint y: 91, distance: 32.9
click at [220, 91] on div at bounding box center [221, 92] width 2 height 12
click at [388, 93] on p "Number of Customers" at bounding box center [379, 89] width 61 height 12
click at [374, 126] on span "Sort Descending" at bounding box center [413, 126] width 102 height 12
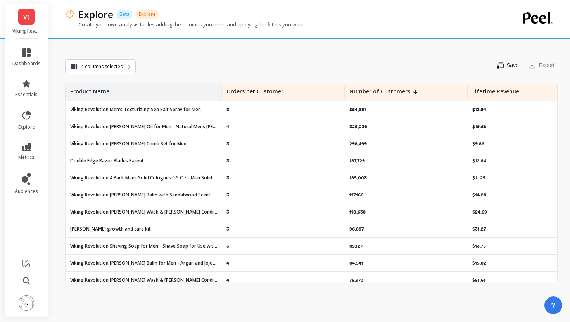
click at [298, 67] on div "Save You need to save the slice to export it Export" at bounding box center [347, 65] width 422 height 16
click at [227, 110] on p "3" at bounding box center [227, 110] width 3 height 6
click at [243, 112] on div "3" at bounding box center [283, 109] width 123 height 17
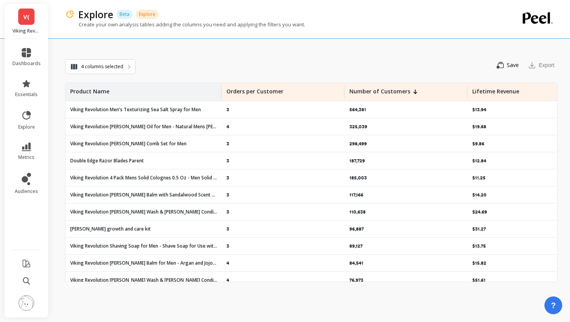
click at [253, 91] on p "Orders per Customer" at bounding box center [254, 89] width 57 height 12
click at [224, 71] on div "Save You need to save the slice to export it Export" at bounding box center [347, 65] width 422 height 16
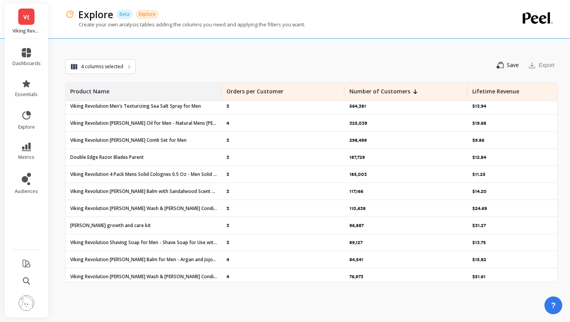
scroll to position [0, 0]
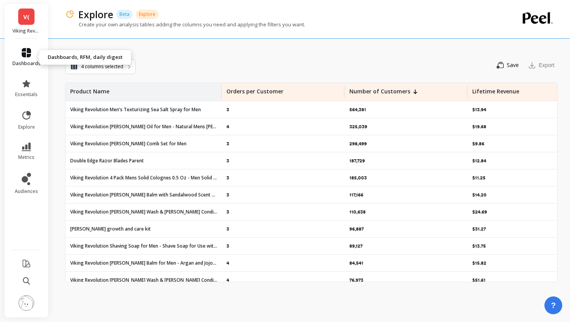
click at [29, 61] on span "dashboards" at bounding box center [26, 63] width 28 height 6
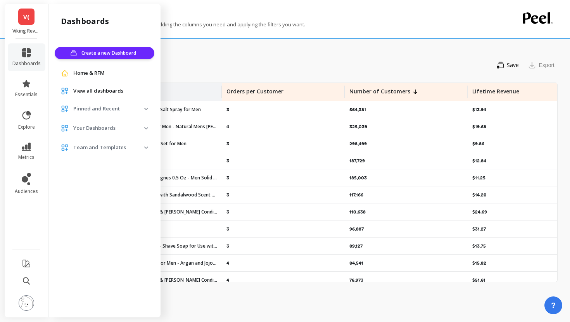
click at [94, 92] on span "View all dashboards" at bounding box center [98, 91] width 50 height 8
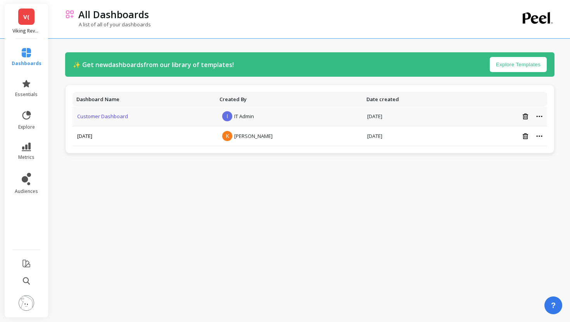
click at [107, 118] on link "Customer Dashboard" at bounding box center [102, 116] width 51 height 7
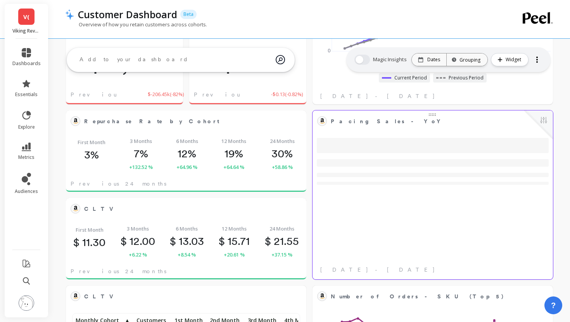
scroll to position [147, 0]
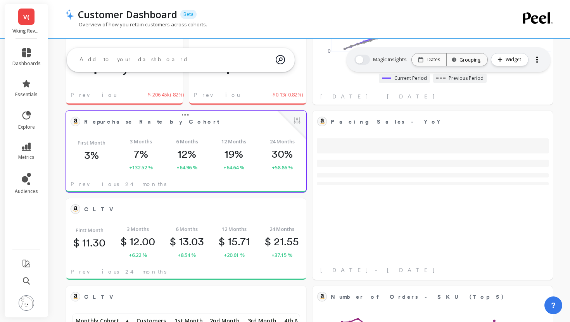
click at [210, 131] on div "Repurchase Rate by Cohort Edit Widget & Insights" at bounding box center [186, 121] width 240 height 21
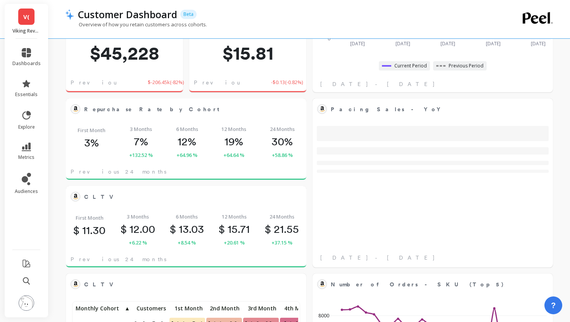
scroll to position [165, 0]
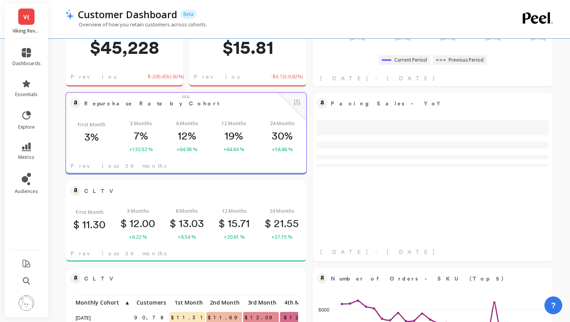
click at [267, 155] on div "First Month 3% 3 Months 7% +132.52 % 6 Months 12% +64.96 % 12 Months 19% +64.64…" at bounding box center [186, 136] width 240 height 45
click at [296, 101] on button at bounding box center [296, 103] width 9 height 11
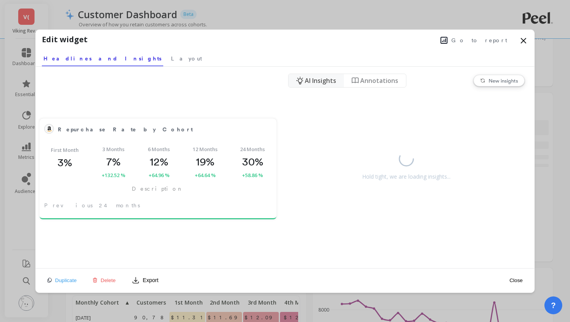
click at [500, 41] on span "Go to report" at bounding box center [479, 40] width 56 height 8
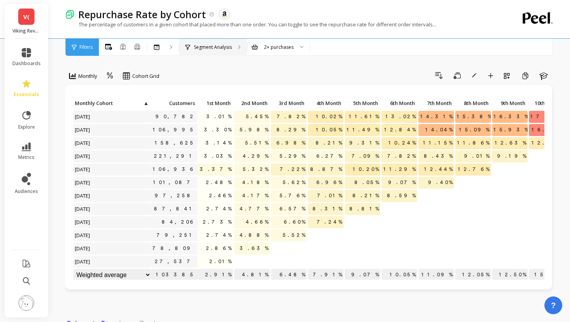
click at [210, 49] on p "Segment Analysis" at bounding box center [213, 47] width 38 height 6
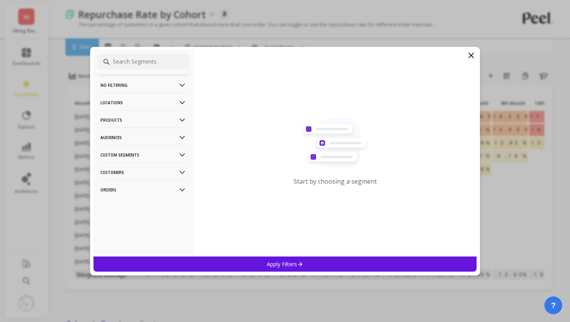
click at [138, 117] on p "Products" at bounding box center [143, 120] width 86 height 20
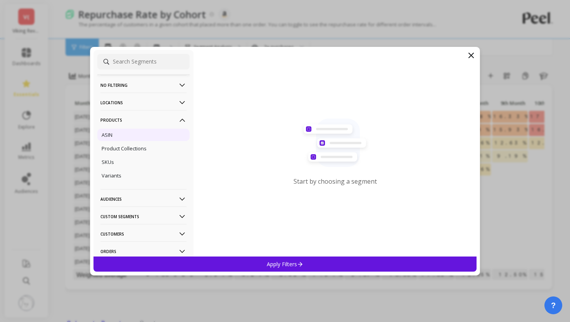
click at [116, 136] on div "ASIN" at bounding box center [143, 135] width 92 height 12
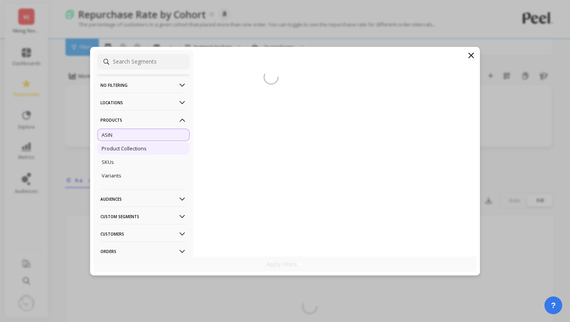
click at [124, 152] on p "Product Collections" at bounding box center [124, 148] width 45 height 7
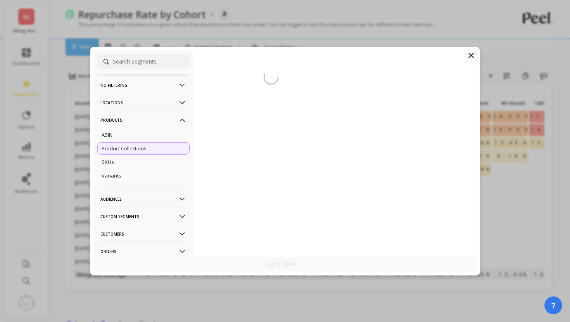
click at [141, 144] on div "Product Collections" at bounding box center [143, 148] width 92 height 12
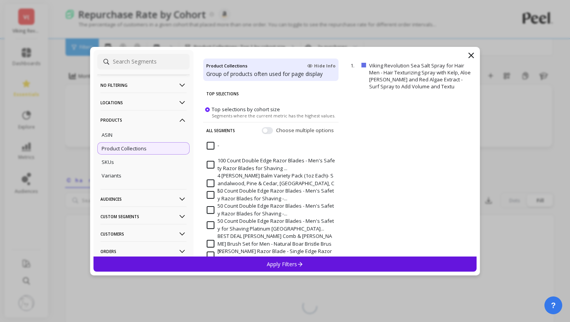
click at [139, 149] on p "Product Collections" at bounding box center [124, 148] width 45 height 7
click at [151, 67] on input at bounding box center [143, 61] width 92 height 15
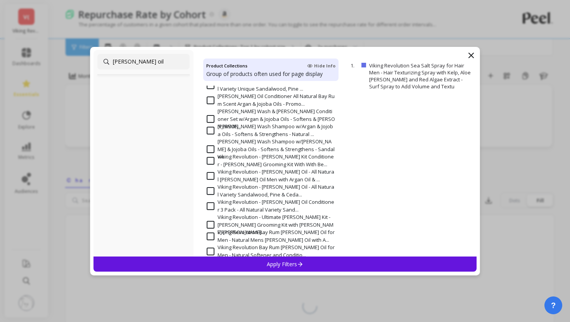
scroll to position [99, 0]
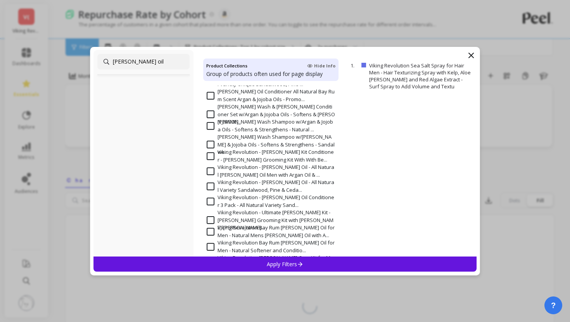
type input "beard oil"
click at [248, 170] on C "Viking Revolution - Beard Oil - All Natural Beard Oil Men with Argan Oil & ..." at bounding box center [271, 171] width 128 height 15
click at [262, 260] on div "Apply Filters" at bounding box center [284, 264] width 383 height 15
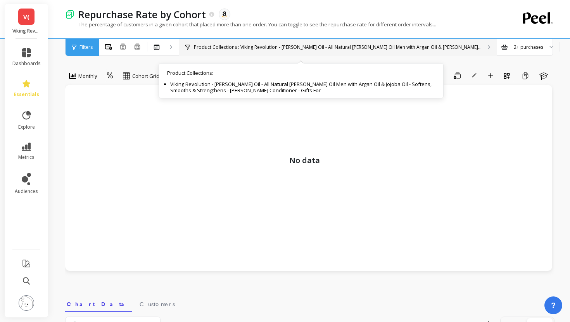
click at [249, 44] on p "Product Collections : Viking Revolution - Beard Oil - All Natural Beard Oil Men…" at bounding box center [337, 47] width 287 height 6
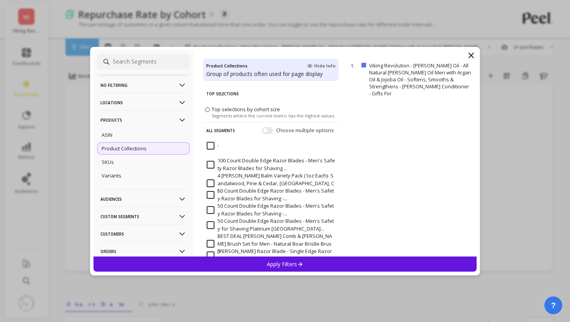
click at [161, 126] on p "Products" at bounding box center [143, 120] width 86 height 20
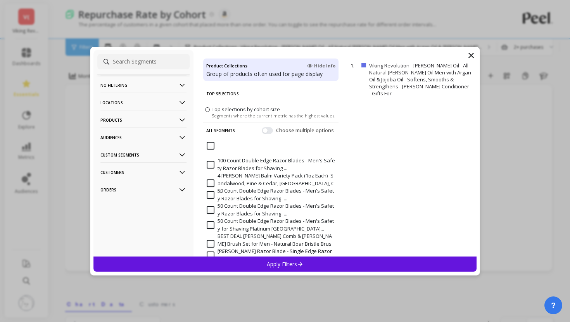
click at [158, 123] on p "Products" at bounding box center [143, 120] width 86 height 20
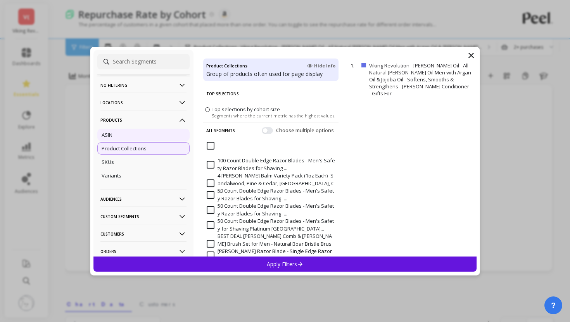
click at [152, 136] on div "ASIN" at bounding box center [143, 135] width 92 height 12
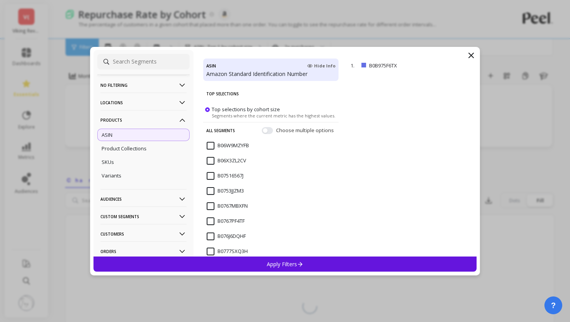
click at [251, 109] on span "Top selections by cohort size" at bounding box center [246, 108] width 68 height 7
click at [0, 0] on input "Top selections by cohort size Segments where the current metric has the highest…" at bounding box center [0, 0] width 0 height 0
click at [266, 127] on button "button" at bounding box center [267, 130] width 11 height 7
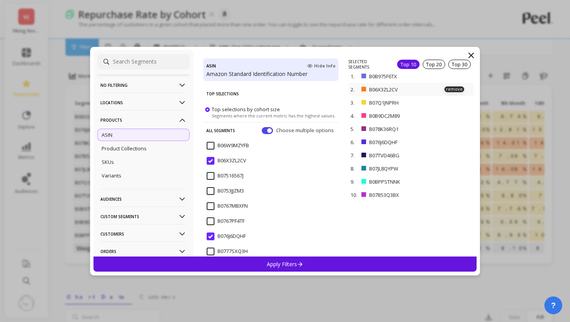
click at [407, 86] on p "B06X3ZL2CV" at bounding box center [401, 89] width 65 height 7
drag, startPoint x: 399, startPoint y: 88, endPoint x: 358, endPoint y: 88, distance: 40.7
click at [358, 89] on div "2. B06X3ZL2CV remove" at bounding box center [410, 89] width 125 height 13
copy div "B06X3ZL2CV"
drag, startPoint x: 404, startPoint y: 100, endPoint x: 367, endPoint y: 101, distance: 37.2
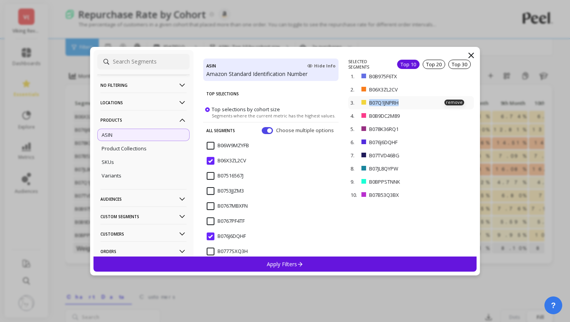
click at [367, 101] on div "3. B07Q1JNPRH remove" at bounding box center [410, 102] width 125 height 13
copy div "B07Q1JNPRH"
click at [406, 114] on p "B0B9DC2M89" at bounding box center [402, 115] width 66 height 7
click at [396, 115] on p "B0B9DC2M89" at bounding box center [402, 115] width 66 height 7
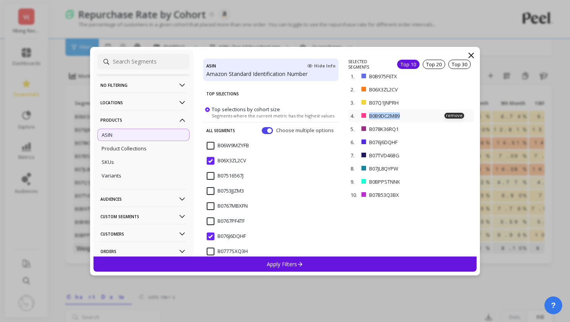
click at [396, 115] on p "B0B9DC2M89" at bounding box center [402, 115] width 66 height 7
copy p "B0B9DC2M89"
click at [390, 128] on p "B078K36RQ1" at bounding box center [402, 129] width 66 height 7
copy p "B078K36RQ1"
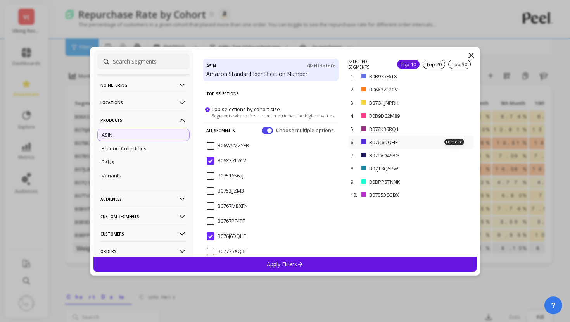
click at [393, 142] on p "B076J6DQHF" at bounding box center [401, 142] width 65 height 7
copy p "B076J6DQHF"
click at [380, 154] on p "B07TVD46BG" at bounding box center [402, 155] width 66 height 7
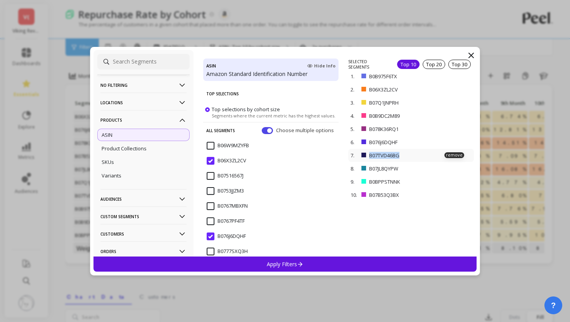
copy p "B07TVD46BG"
click at [375, 166] on p "B07JL8QYPW" at bounding box center [401, 168] width 65 height 7
copy p "B07JL8QYPW"
click at [223, 112] on span "Segments where the current metric has the highest values." at bounding box center [274, 115] width 124 height 6
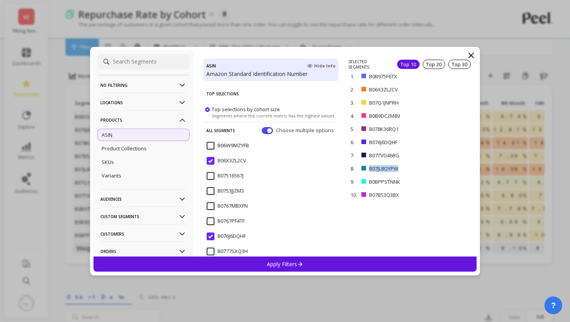
click at [0, 0] on input "Top selections by cohort size Segments where the current metric has the highest…" at bounding box center [0, 0] width 0 height 0
click at [210, 108] on label "Top selections by cohort size Segments where the current metric has the highest…" at bounding box center [270, 111] width 130 height 13
click at [0, 0] on input "Top selections by cohort size Segments where the current metric has the highest…" at bounding box center [0, 0] width 0 height 0
click at [459, 64] on div "Top 30" at bounding box center [459, 64] width 22 height 9
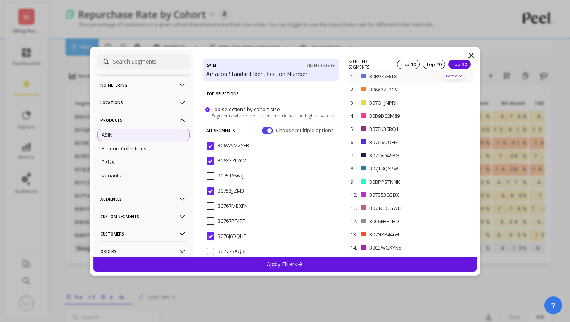
click at [455, 73] on p "remove" at bounding box center [454, 76] width 20 height 6
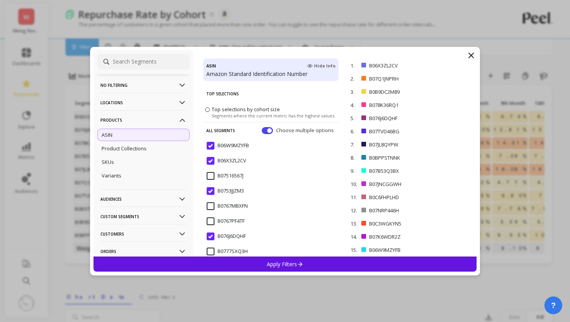
click at [166, 113] on p "Products" at bounding box center [143, 120] width 86 height 20
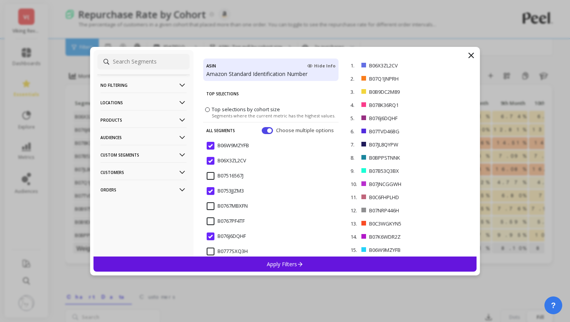
click at [141, 90] on p "No filtering" at bounding box center [143, 85] width 86 height 20
click at [136, 101] on div "Overall" at bounding box center [143, 100] width 92 height 12
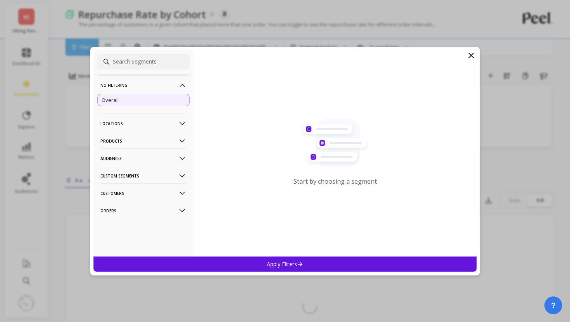
click at [143, 58] on input at bounding box center [143, 61] width 92 height 15
paste input "B07JL8QYPW"
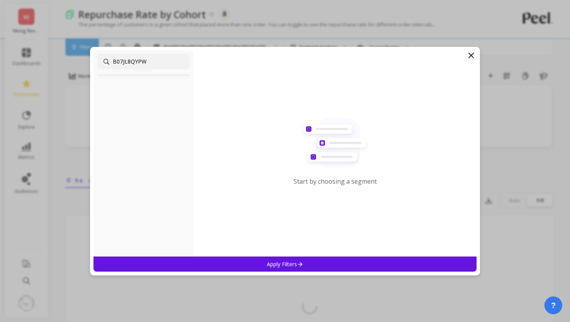
type input "B07JL8QYPW"
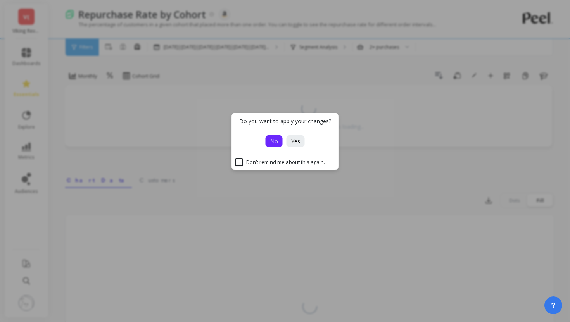
click at [275, 142] on span "No" at bounding box center [274, 141] width 8 height 7
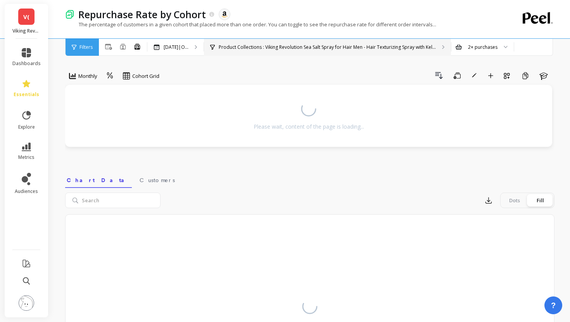
click at [260, 46] on p "Product Collections : Viking Revolution Sea Salt Spray for Hair Men - Hair Text…" at bounding box center [327, 47] width 217 height 6
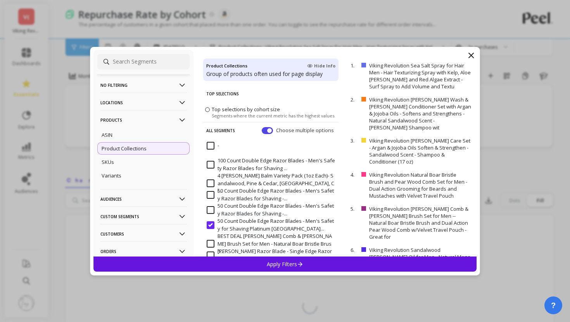
click at [125, 87] on p "No filtering" at bounding box center [143, 85] width 86 height 20
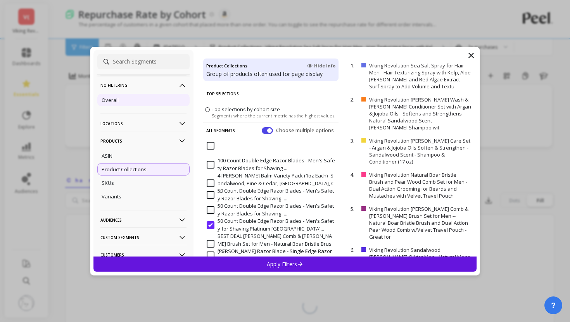
click at [125, 103] on div "Overall" at bounding box center [143, 100] width 92 height 12
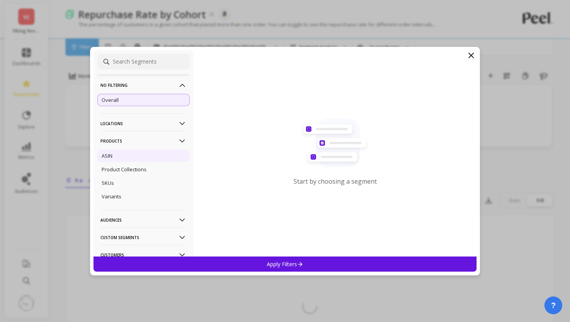
click at [133, 159] on div "ASIN" at bounding box center [143, 156] width 92 height 12
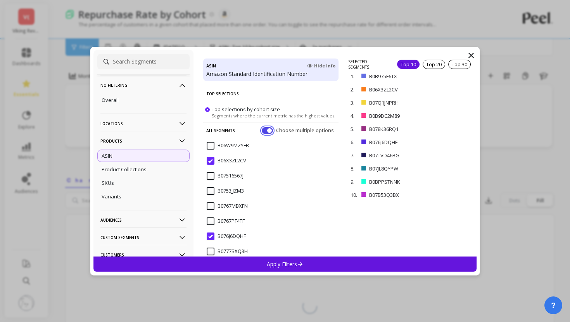
click at [269, 131] on button "button" at bounding box center [267, 130] width 11 height 7
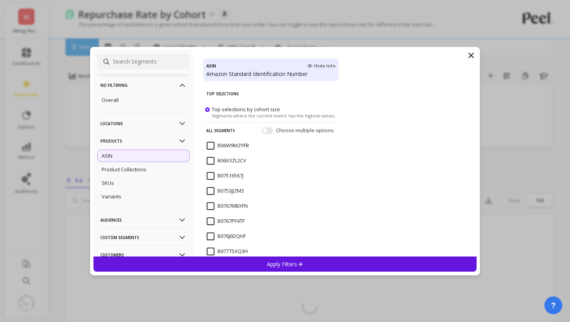
click at [139, 59] on input at bounding box center [143, 61] width 92 height 15
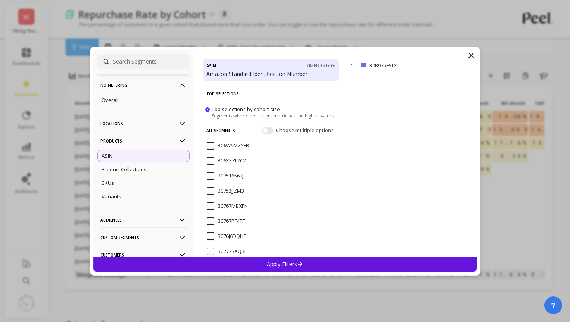
paste input "B07JL8QYPW"
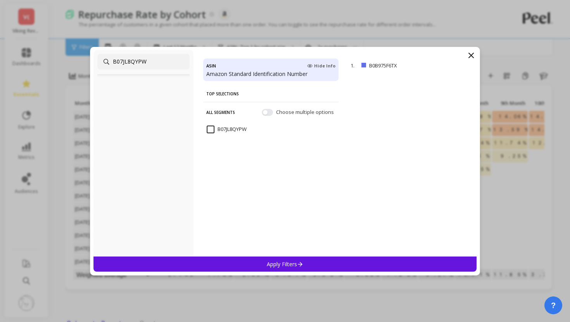
type input "B07JL8QYPW"
click at [226, 127] on input "B07JL8QYPW" at bounding box center [227, 130] width 40 height 8
click at [360, 261] on div "Apply Filters" at bounding box center [284, 264] width 383 height 15
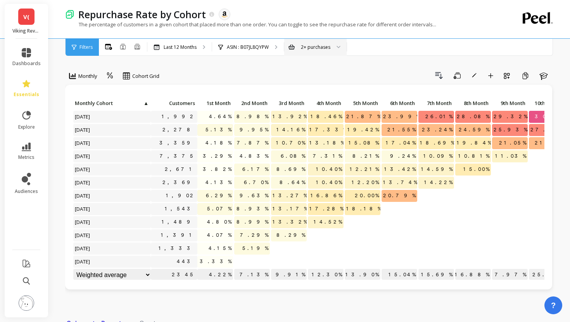
click at [315, 47] on div "2+ purchases" at bounding box center [315, 46] width 29 height 7
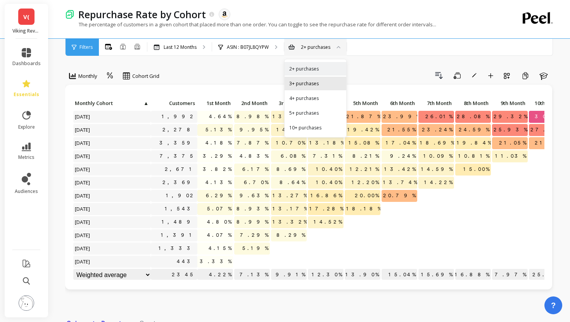
click at [309, 88] on div "3+ purchases" at bounding box center [315, 84] width 62 height 14
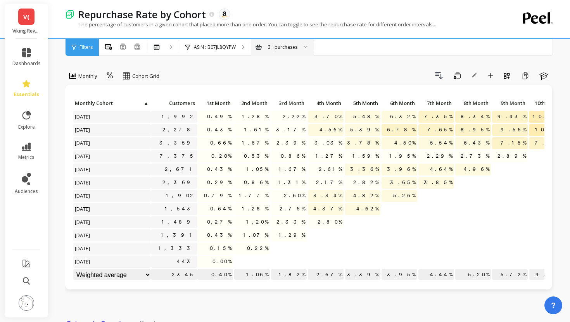
click at [276, 47] on div "3+ purchases" at bounding box center [282, 46] width 29 height 7
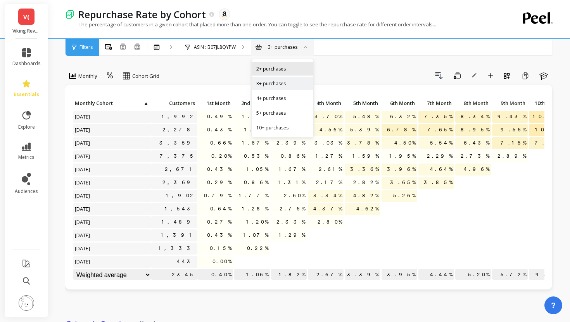
click at [279, 70] on div "2+ purchases" at bounding box center [282, 68] width 52 height 7
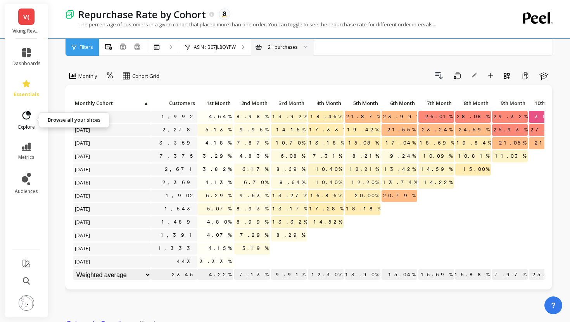
click at [30, 126] on span "explore" at bounding box center [26, 127] width 17 height 6
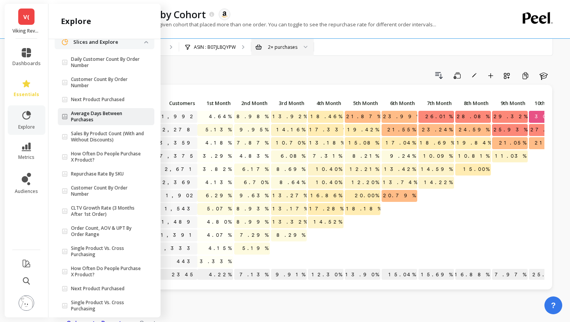
scroll to position [50, 0]
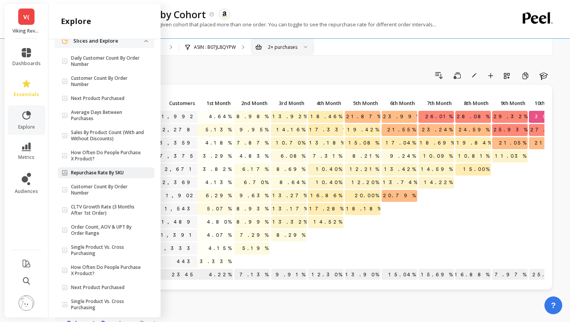
click at [90, 172] on p "Repurchase Rate By SKU" at bounding box center [97, 173] width 53 height 6
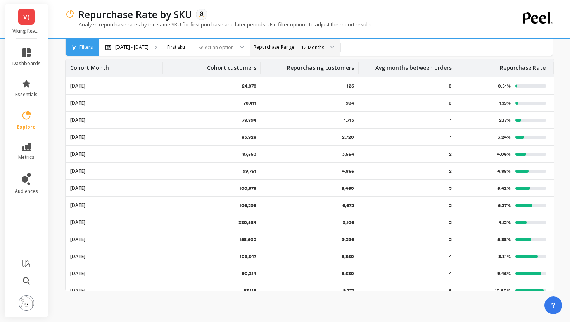
click at [284, 52] on div "Repurchase Range 12 Months" at bounding box center [295, 47] width 90 height 17
click at [244, 50] on div at bounding box center [238, 47] width 9 height 17
click at [324, 46] on div "12 Months" at bounding box center [312, 47] width 23 height 7
click at [250, 53] on div "Select an option" at bounding box center [207, 47] width 86 height 17
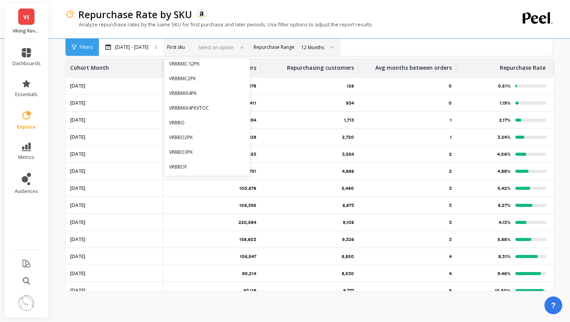
scroll to position [1086, 0]
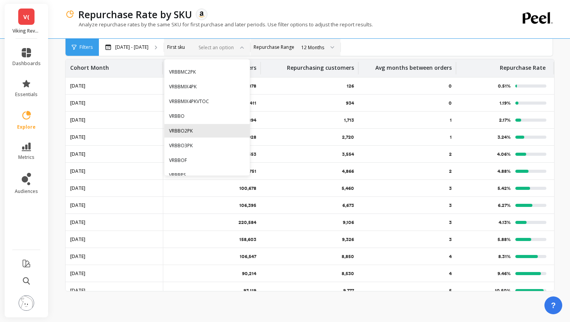
click at [234, 126] on div "VRBBO2PK" at bounding box center [206, 131] width 85 height 14
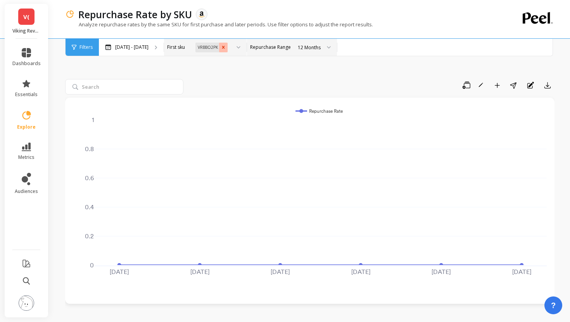
click at [226, 49] on icon "Remove VRBBO2PK" at bounding box center [222, 47] width 5 height 5
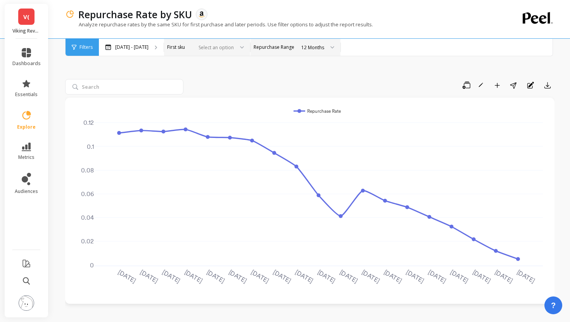
click at [123, 33] on div "Analyze repurchase rates by the same SKU for first purchase and later periods. …" at bounding box center [277, 28] width 425 height 15
click at [30, 116] on icon at bounding box center [26, 115] width 11 height 11
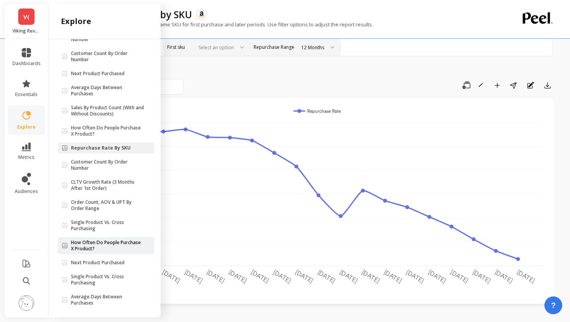
scroll to position [80, 0]
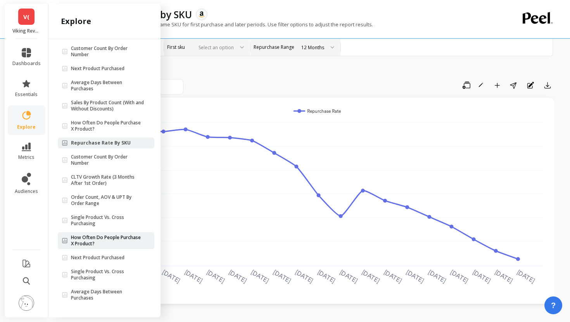
click at [121, 241] on p "How Often Do People Purchase X Product?" at bounding box center [107, 240] width 73 height 12
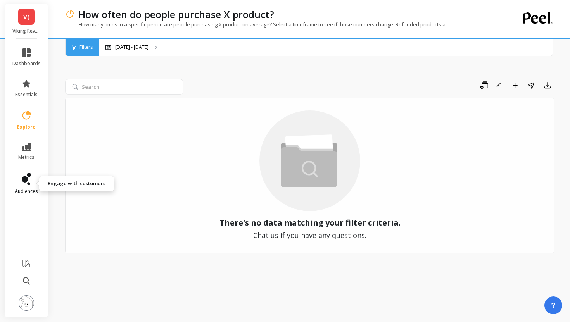
click at [26, 177] on icon at bounding box center [25, 179] width 6 height 6
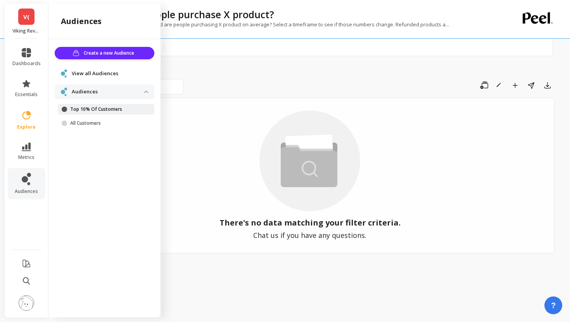
click at [98, 109] on p "Top 10% Of Customers" at bounding box center [107, 109] width 74 height 6
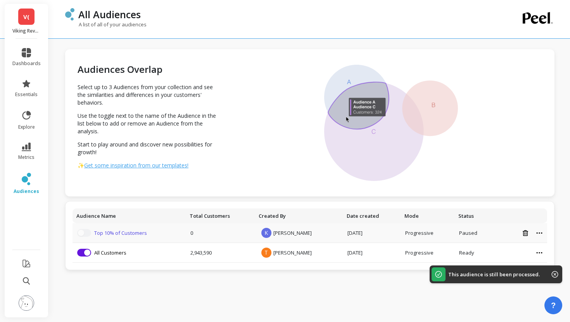
click at [100, 231] on link "Top 10% of Customers" at bounding box center [120, 232] width 53 height 7
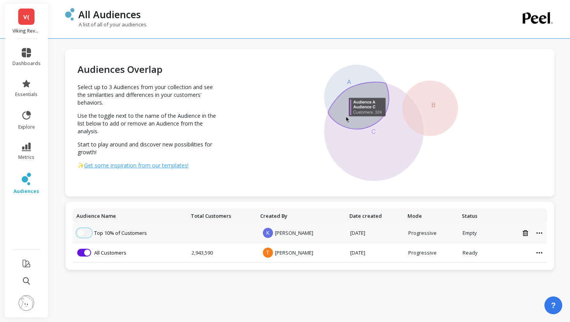
click at [86, 233] on button "button" at bounding box center [84, 233] width 14 height 8
click at [87, 232] on button "button" at bounding box center [84, 233] width 14 height 8
click at [115, 253] on link "All Customers" at bounding box center [110, 252] width 32 height 7
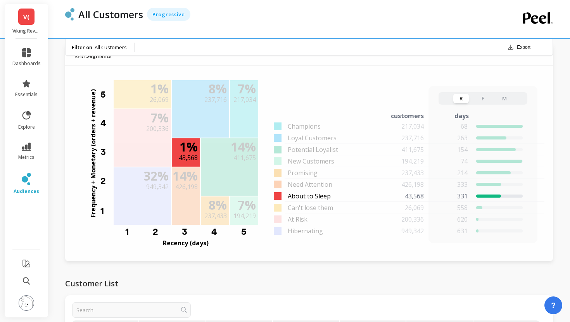
scroll to position [446, 0]
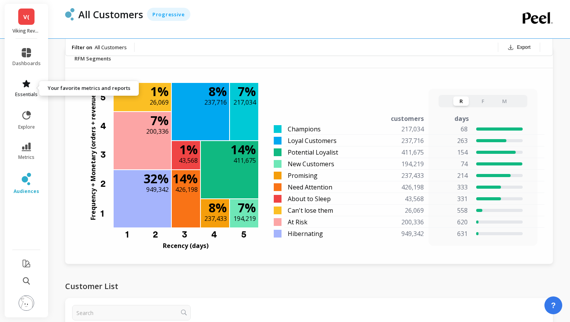
click at [22, 88] on icon at bounding box center [26, 83] width 9 height 9
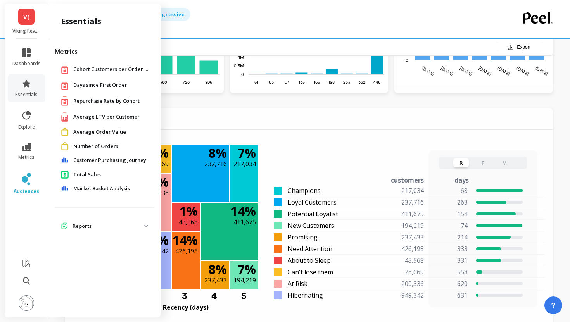
scroll to position [383, 0]
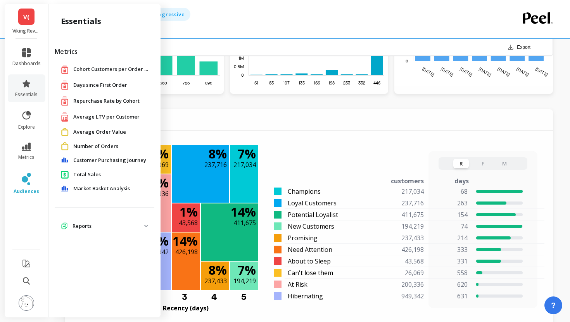
click at [96, 224] on p "Reports" at bounding box center [108, 226] width 72 height 8
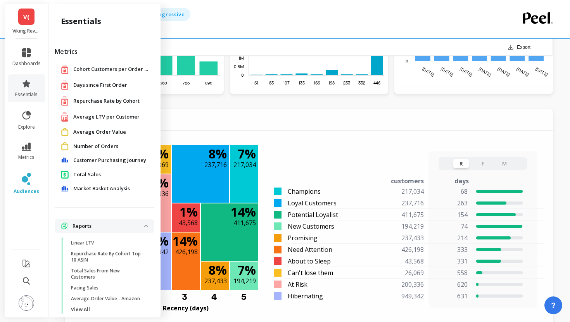
scroll to position [5, 0]
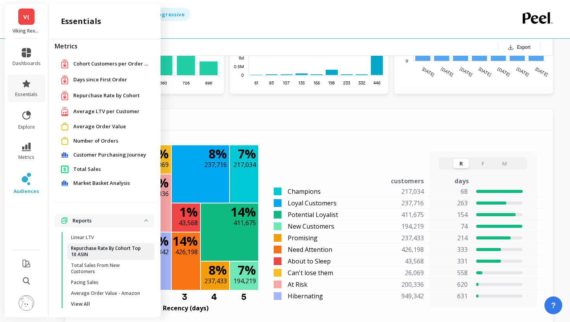
click at [106, 253] on p "Repurchase Rate By Cohort Top 10 ASIN" at bounding box center [108, 251] width 74 height 12
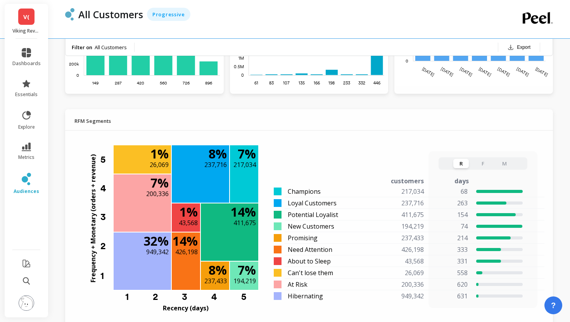
scroll to position [0, 0]
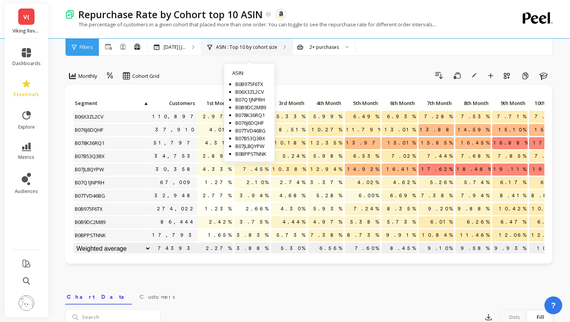
click at [225, 43] on div "ASIN : Top 10 by cohort size ASIN : B0B975F6TX B06X3ZL2CV B07Q1JNPRH B0B9DC2M89…" at bounding box center [246, 47] width 91 height 17
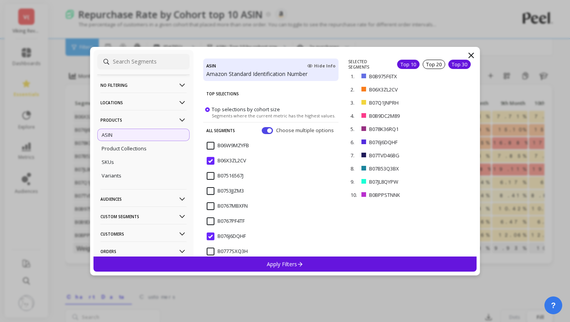
click at [463, 64] on div "Top 30" at bounding box center [459, 64] width 22 height 9
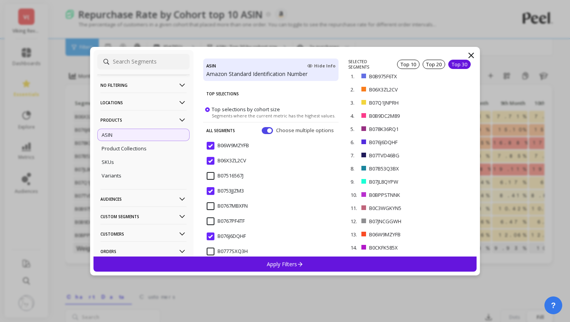
click at [332, 263] on div "Apply Filters" at bounding box center [284, 264] width 383 height 15
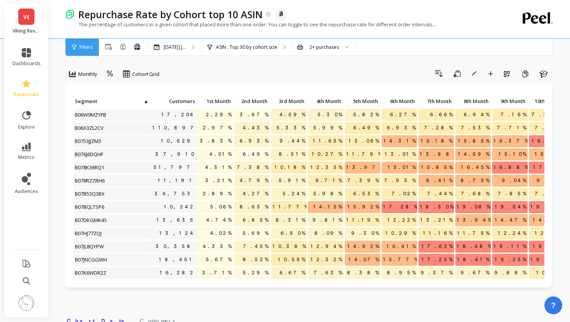
click at [163, 102] on span "Customers" at bounding box center [173, 101] width 43 height 6
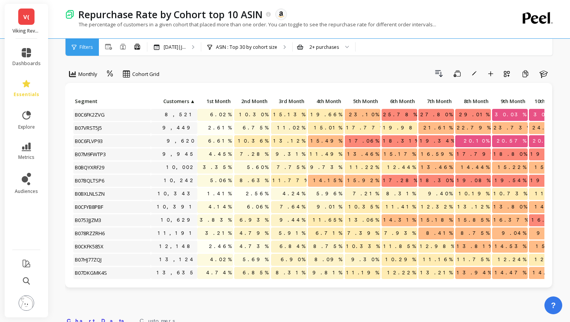
click at [164, 102] on span "Customers" at bounding box center [170, 101] width 37 height 6
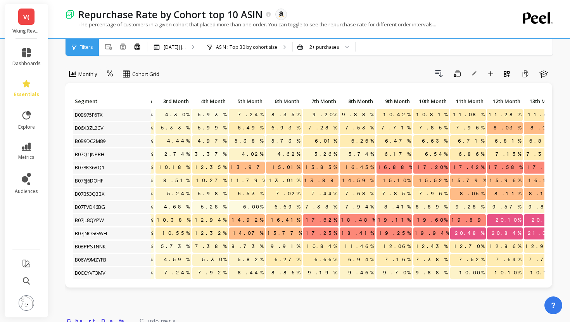
scroll to position [0, 117]
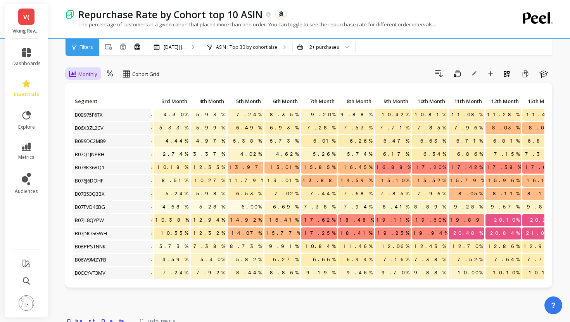
click at [89, 72] on span "Monthly" at bounding box center [87, 74] width 19 height 7
click at [90, 108] on div "Quarterly" at bounding box center [94, 106] width 44 height 7
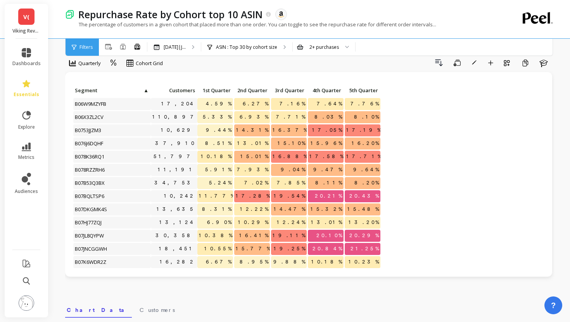
scroll to position [15, 0]
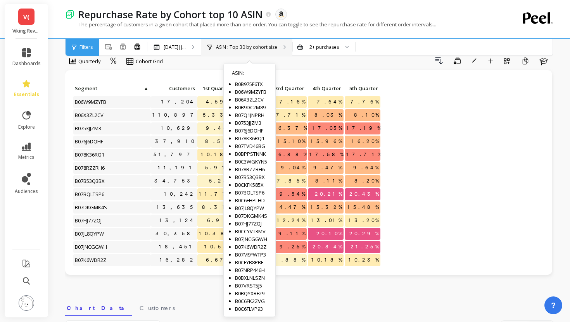
click at [224, 46] on p "ASIN : Top 30 by cohort size" at bounding box center [246, 47] width 61 height 6
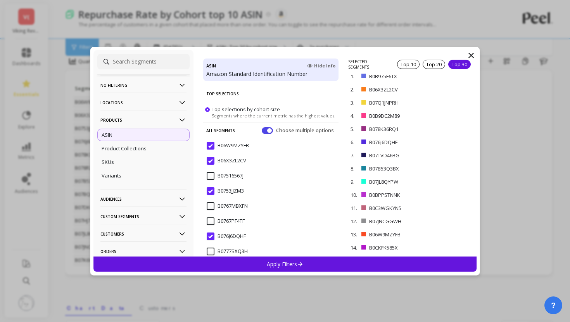
click at [458, 66] on div "Top 30" at bounding box center [459, 64] width 22 height 9
click at [352, 265] on div "Apply Filters" at bounding box center [284, 264] width 383 height 15
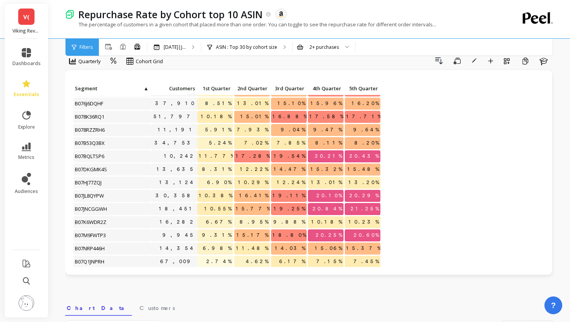
scroll to position [0, 0]
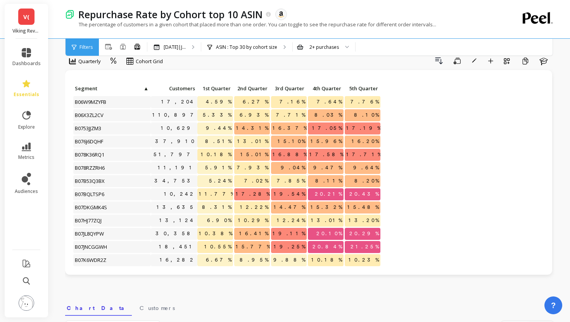
click at [323, 86] on span "4th Quarter" at bounding box center [325, 88] width 32 height 6
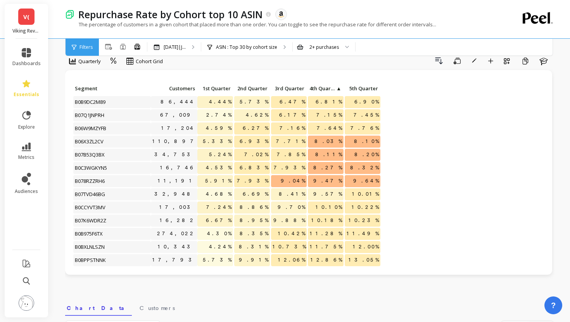
click at [322, 86] on span "4th Quarter" at bounding box center [322, 88] width 26 height 6
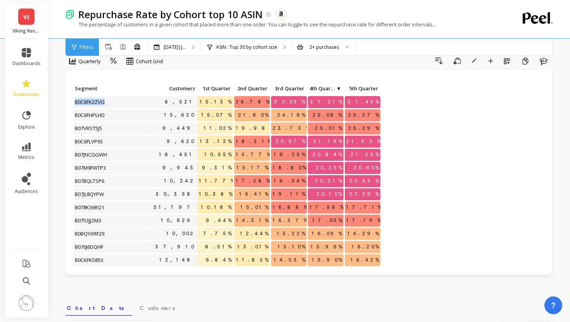
drag, startPoint x: 110, startPoint y: 103, endPoint x: 69, endPoint y: 104, distance: 41.1
click at [69, 104] on div "Click to create an audience 8,521 15.13% 25.78% 30.03% 31.21% 31.45% Click to c…" at bounding box center [308, 172] width 487 height 205
copy span "B0C6FK2ZVG"
click at [99, 114] on span "B0C6FHPLHD" at bounding box center [90, 115] width 34 height 12
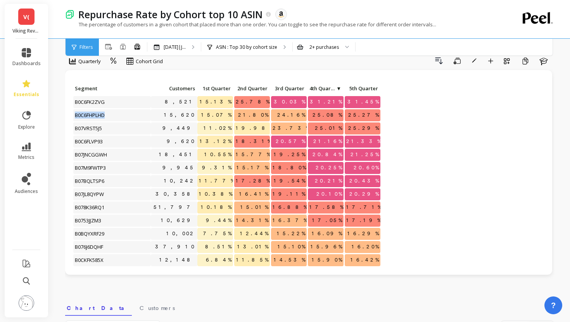
copy span "B0C6FHPLHD"
click at [83, 128] on span "B07VRST5J5" at bounding box center [88, 128] width 31 height 12
copy span "B07VRST5J5"
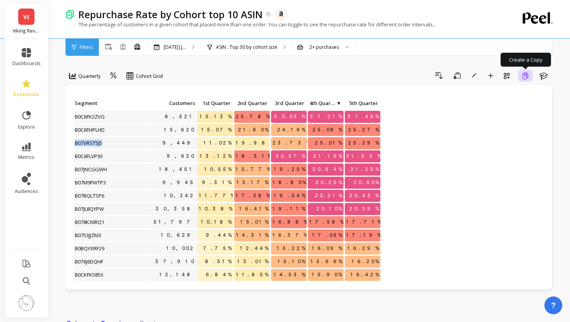
click at [527, 77] on icon "button" at bounding box center [525, 75] width 7 height 7
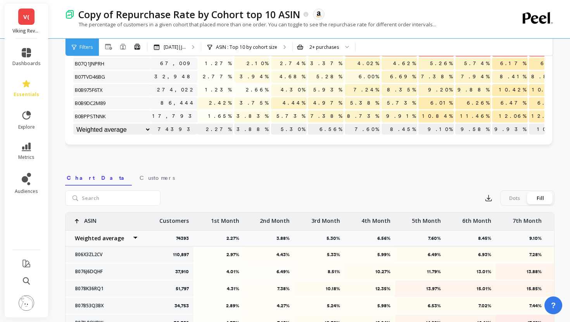
scroll to position [67, 0]
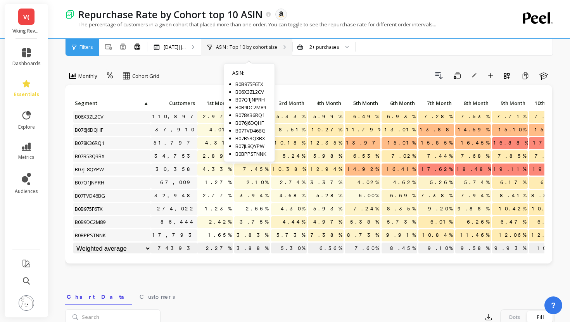
click at [231, 52] on div "ASIN : Top 10 by cohort size ASIN : B0B975F6TX B06X3ZL2CV B07Q1JNPRH B0B9DC2M89…" at bounding box center [246, 47] width 91 height 17
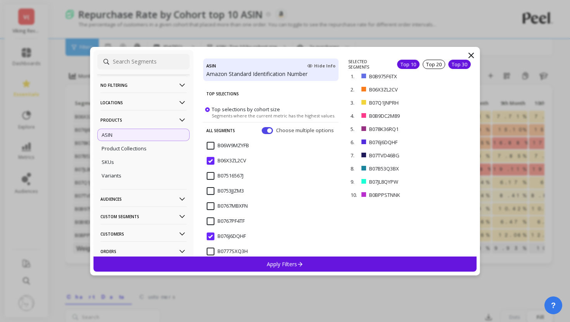
click at [455, 60] on div "Top 30" at bounding box center [459, 64] width 22 height 9
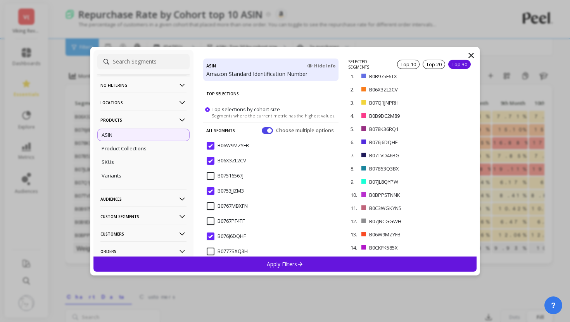
click at [306, 263] on div "Apply Filters" at bounding box center [284, 264] width 383 height 15
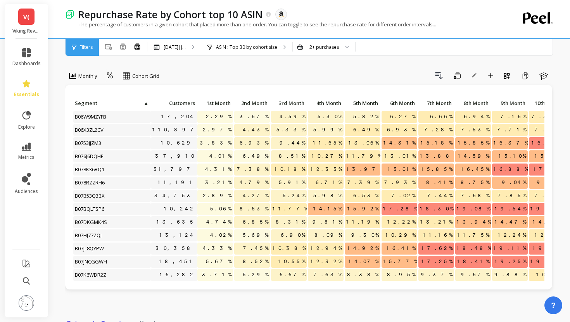
click at [174, 102] on span "Customers" at bounding box center [173, 103] width 43 height 6
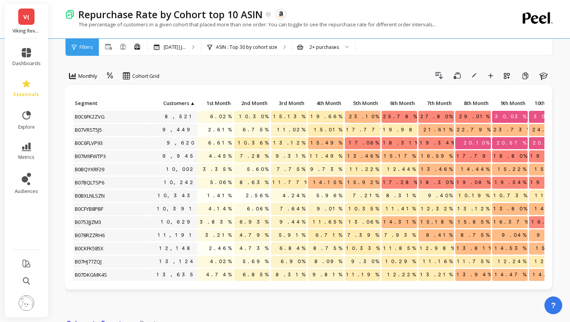
click at [176, 102] on span "Customers" at bounding box center [170, 103] width 37 height 6
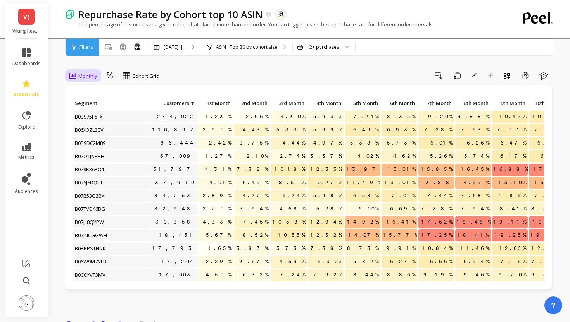
click at [90, 75] on span "Monthly" at bounding box center [87, 75] width 19 height 7
click at [93, 121] on div "Yearly" at bounding box center [94, 122] width 44 height 7
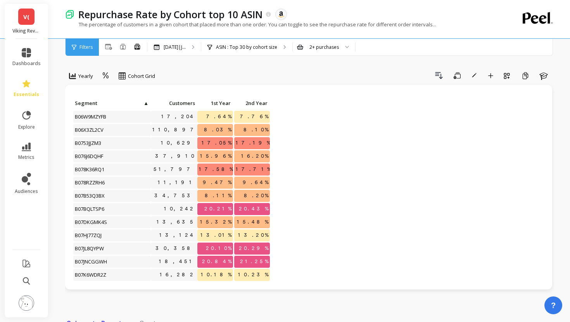
click at [260, 102] on span "2nd Year" at bounding box center [252, 103] width 32 height 6
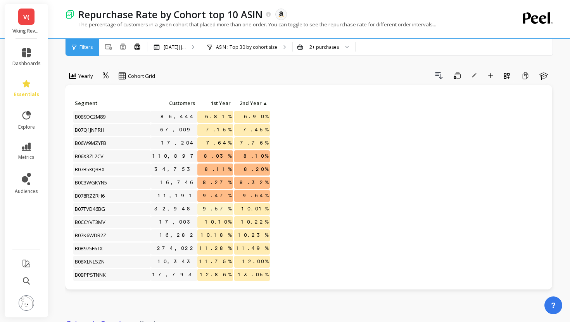
click at [260, 102] on span "2nd Year" at bounding box center [249, 103] width 26 height 6
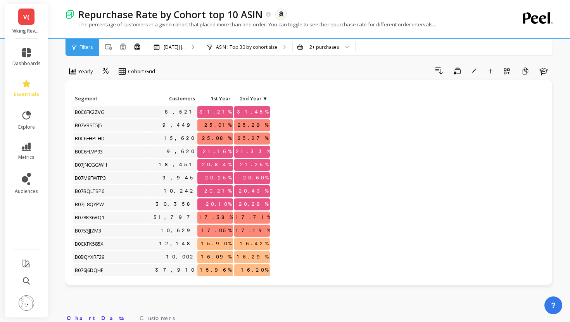
scroll to position [2, 0]
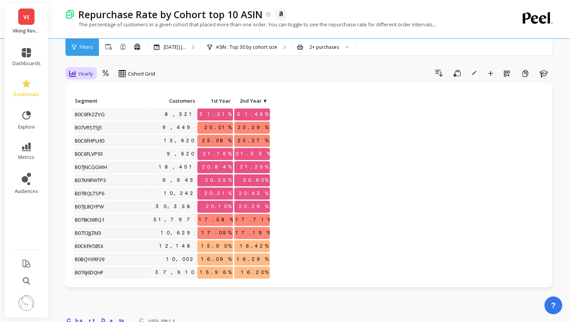
click at [87, 77] on span "Yearly" at bounding box center [85, 73] width 15 height 7
click at [92, 104] on div "Quarterly" at bounding box center [94, 105] width 44 height 7
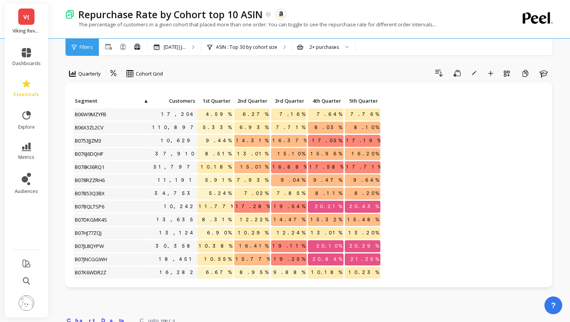
click at [364, 101] on span "5th Quarter" at bounding box center [362, 101] width 32 height 6
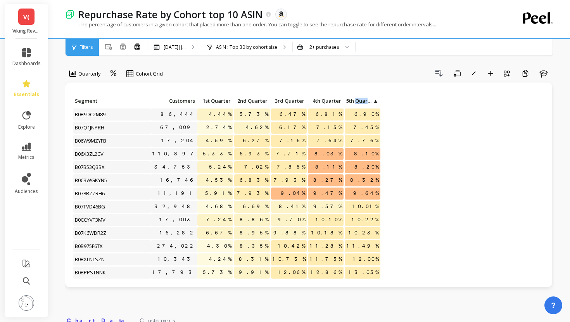
click at [364, 101] on span "5th Quarter" at bounding box center [359, 101] width 26 height 6
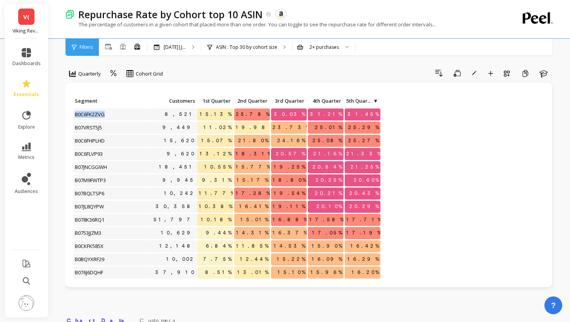
drag, startPoint x: 115, startPoint y: 116, endPoint x: 65, endPoint y: 116, distance: 50.0
click at [65, 116] on div "Click to create an audience 8,521 15.13% 25.78% 30.03% 31.21% 31.45% Click to c…" at bounding box center [308, 185] width 487 height 205
copy span "B0C6FK2ZVG"
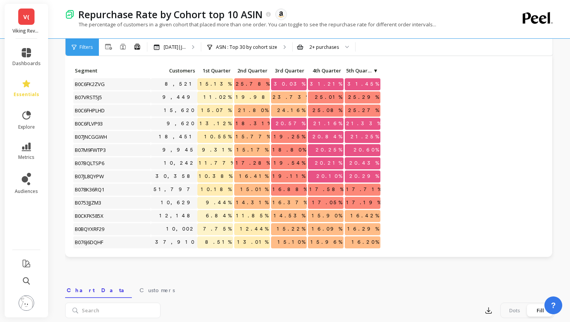
scroll to position [30, 0]
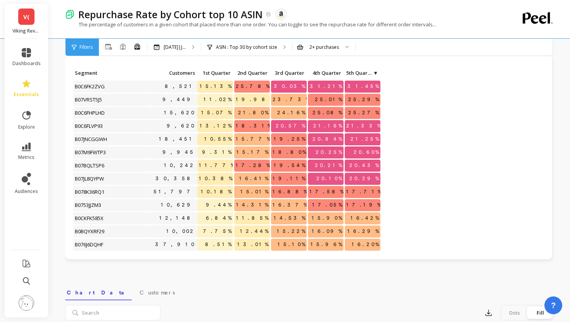
click at [186, 72] on span "Customers" at bounding box center [173, 73] width 43 height 6
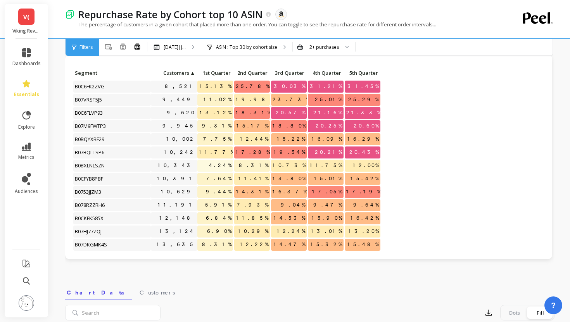
click at [186, 72] on span "Customers" at bounding box center [170, 73] width 37 height 6
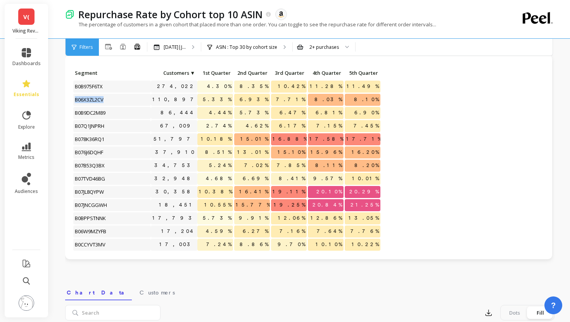
drag, startPoint x: 108, startPoint y: 97, endPoint x: 73, endPoint y: 97, distance: 34.5
click at [73, 97] on p "B06X3ZL2CV" at bounding box center [111, 100] width 77 height 12
copy span "B06X3ZL2CV"
drag, startPoint x: 196, startPoint y: 112, endPoint x: 174, endPoint y: 112, distance: 22.1
click at [174, 112] on div "Click to create an audience 274,022 4.30% 8.35% 10.42% 11.28% 11.49% Click to c…" at bounding box center [227, 321] width 308 height 508
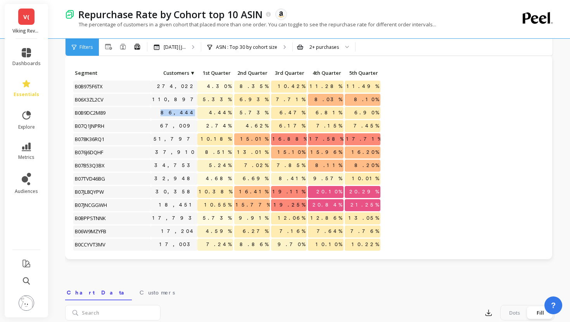
copy link "86,444"
drag, startPoint x: 196, startPoint y: 125, endPoint x: 171, endPoint y: 126, distance: 25.6
click at [171, 126] on div "Click to create an audience 274,022 4.30% 8.35% 10.42% 11.28% 11.49% Click to c…" at bounding box center [227, 321] width 308 height 508
drag, startPoint x: 119, startPoint y: 126, endPoint x: 73, endPoint y: 126, distance: 45.7
click at [73, 126] on div "B07Q1JNPRH" at bounding box center [111, 126] width 77 height 13
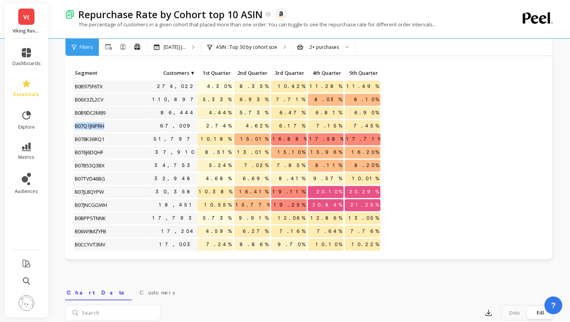
copy span "B07Q1JNPRH"
drag, startPoint x: 116, startPoint y: 113, endPoint x: 70, endPoint y: 112, distance: 45.7
click at [70, 112] on div "Click to create an audience 274,022 4.30% 8.35% 10.42% 11.28% 11.49% Click to c…" at bounding box center [308, 157] width 487 height 205
copy span "B0B9DC2M89"
click at [328, 67] on div "Click to create an audience 274,022 4.30% 8.35% 10.42% 11.28% 11.49% Click to c…" at bounding box center [308, 157] width 487 height 205
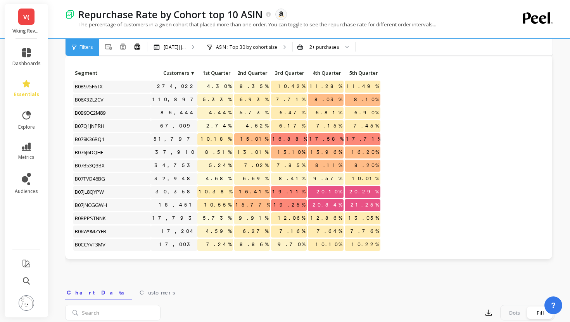
click at [327, 69] on p "4th Quarter" at bounding box center [326, 72] width 36 height 11
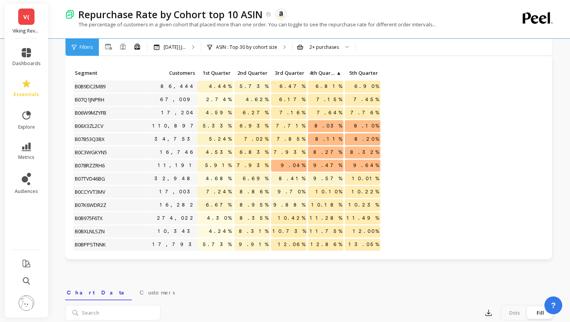
click at [327, 69] on p "4th Quarter ▲" at bounding box center [326, 72] width 36 height 11
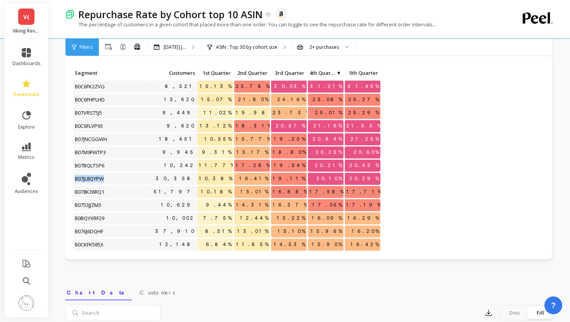
drag, startPoint x: 115, startPoint y: 180, endPoint x: 71, endPoint y: 181, distance: 44.2
click at [71, 181] on div "Click to create an audience 8,521 15.13% 25.78% 30.03% 31.21% 31.45% Click to c…" at bounding box center [308, 157] width 487 height 205
copy span "B07JL8QYPW"
click at [185, 75] on span "Customers" at bounding box center [173, 73] width 43 height 6
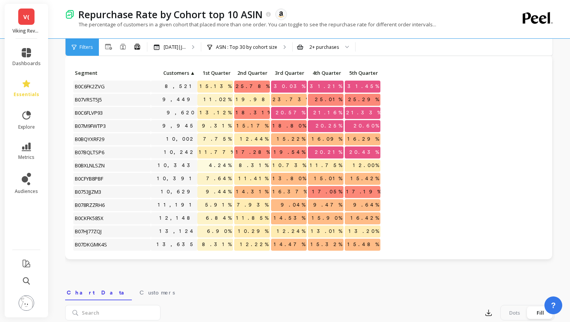
click at [185, 75] on span "Customers" at bounding box center [170, 73] width 37 height 6
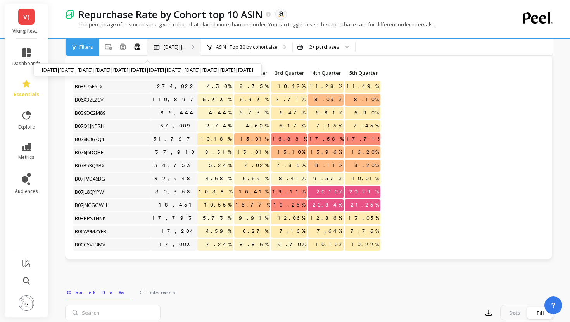
click at [177, 49] on p "Jun 2024|J..." at bounding box center [175, 47] width 22 height 6
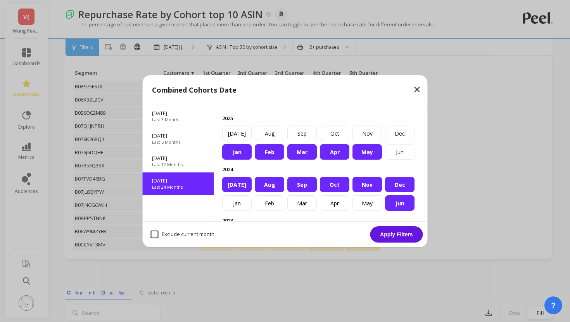
click at [198, 176] on div "Sep 2023 Last 24 Months" at bounding box center [178, 183] width 71 height 22
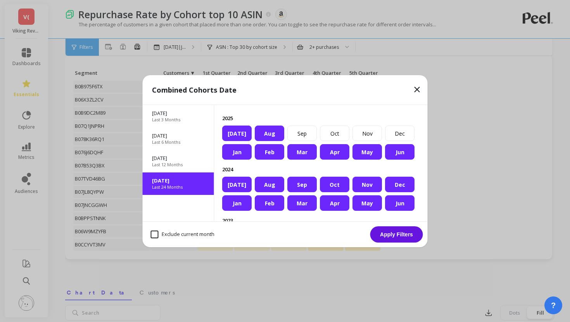
click at [387, 230] on button "Apply Filters" at bounding box center [396, 234] width 53 height 16
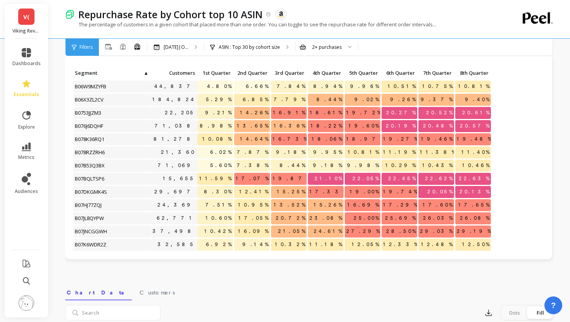
click at [186, 72] on span "Customers" at bounding box center [173, 73] width 43 height 6
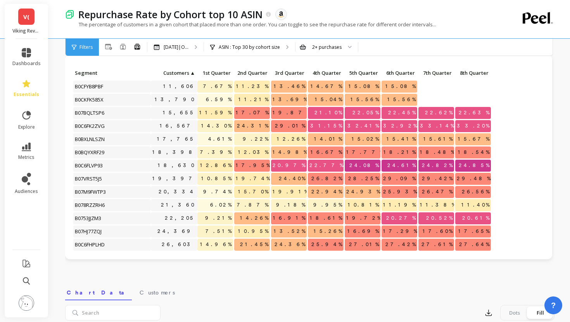
click at [186, 72] on span "Customers" at bounding box center [170, 73] width 37 height 6
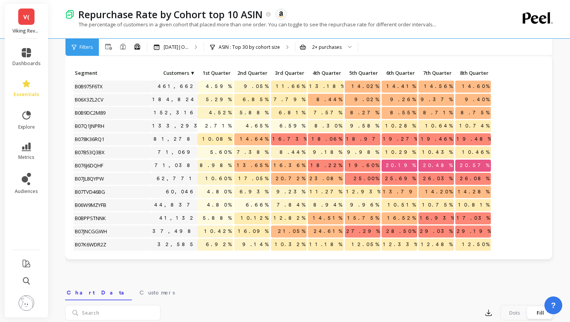
click at [480, 72] on span "8th Quarter" at bounding box center [472, 73] width 32 height 6
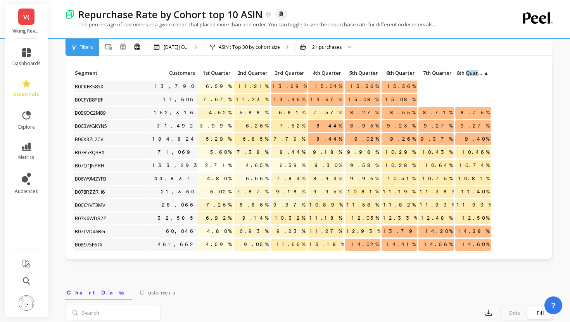
click at [480, 72] on span "8th Quarter" at bounding box center [469, 73] width 26 height 6
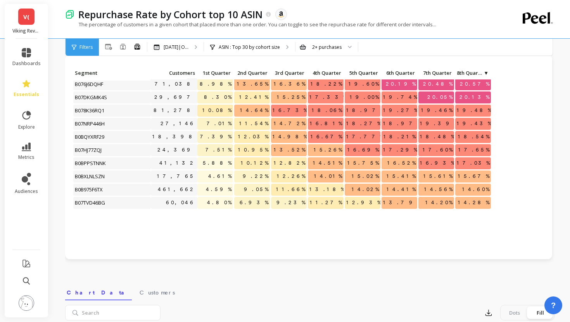
scroll to position [0, 0]
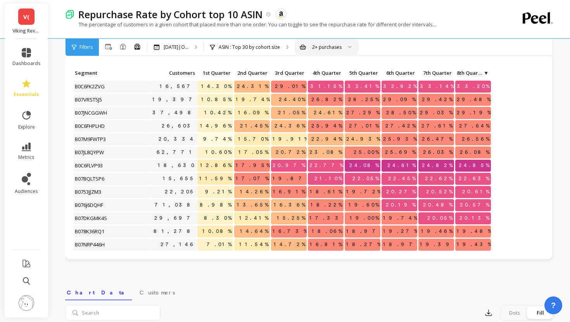
click at [329, 52] on div "2+ purchases" at bounding box center [326, 47] width 62 height 17
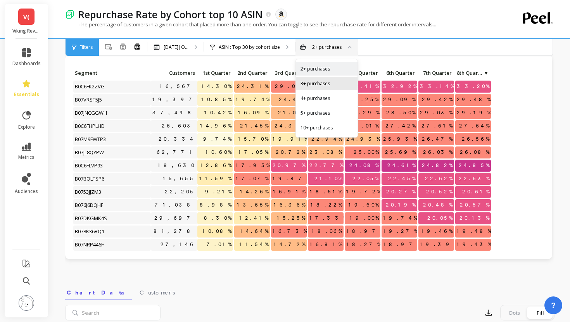
click at [325, 85] on div "3+ purchases" at bounding box center [326, 83] width 52 height 7
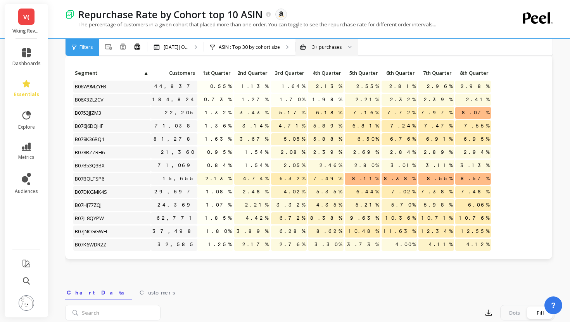
click at [473, 73] on span "8th Quarter" at bounding box center [472, 73] width 32 height 6
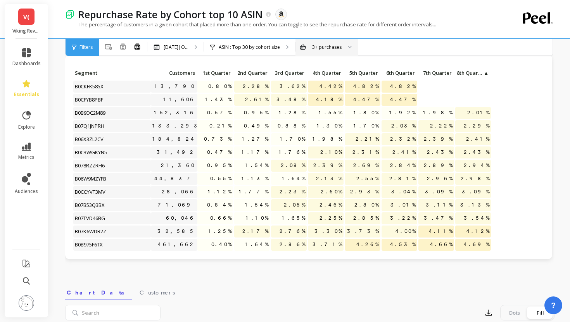
click at [473, 73] on span "8th Quarter" at bounding box center [469, 73] width 26 height 6
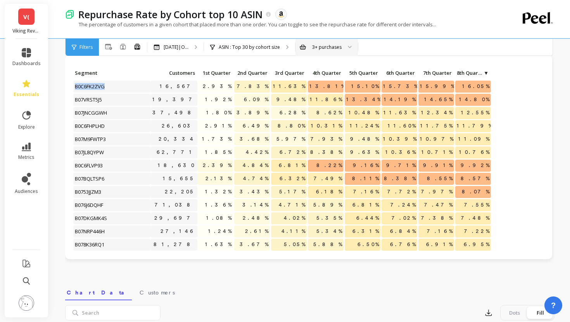
drag, startPoint x: 141, startPoint y: 85, endPoint x: 67, endPoint y: 90, distance: 74.9
click at [67, 90] on div "Click to create an audience 16,567 2.93% 7.83% 11.63% 13.81% 15.10% 15.73% 15.9…" at bounding box center [308, 157] width 487 height 205
copy span "B0C6FK2ZVG"
click at [465, 69] on p "8th Quarter ▼" at bounding box center [473, 72] width 36 height 11
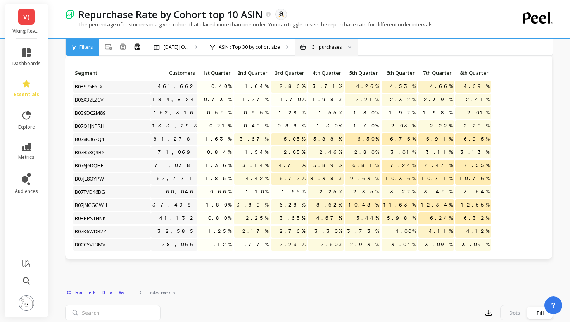
click at [465, 70] on span "8th Quarter" at bounding box center [472, 73] width 32 height 6
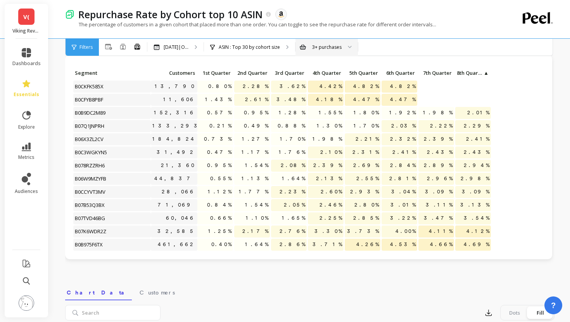
click at [465, 70] on span "8th Quarter" at bounding box center [469, 73] width 26 height 6
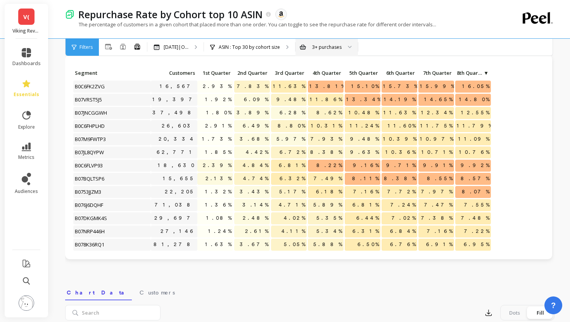
click at [465, 75] on span "8th Quarter" at bounding box center [469, 73] width 26 height 6
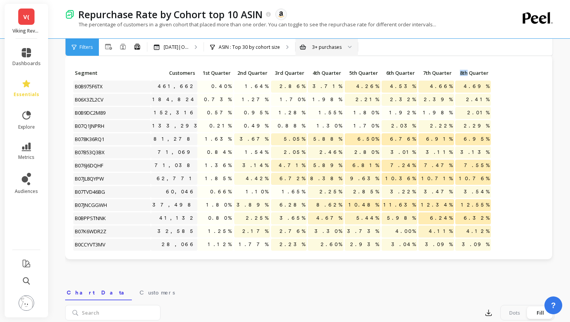
click at [465, 75] on span "8th Quarter" at bounding box center [472, 73] width 32 height 6
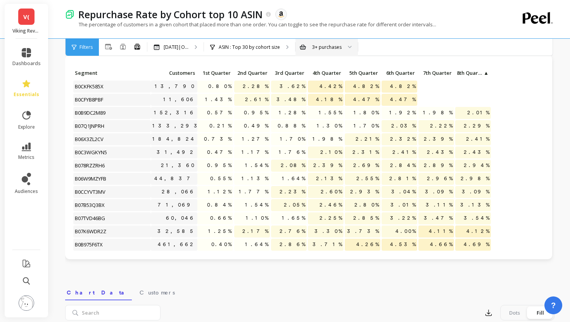
click at [465, 75] on span "8th Quarter" at bounding box center [469, 73] width 26 height 6
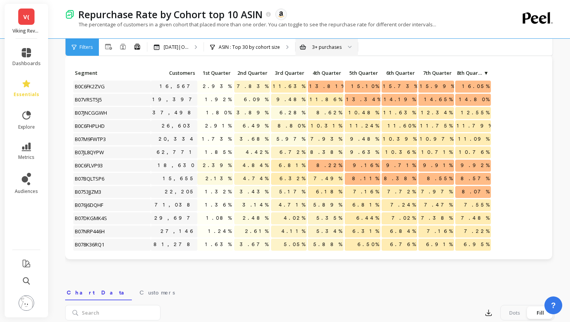
click at [329, 52] on div "3+ purchases" at bounding box center [326, 47] width 62 height 17
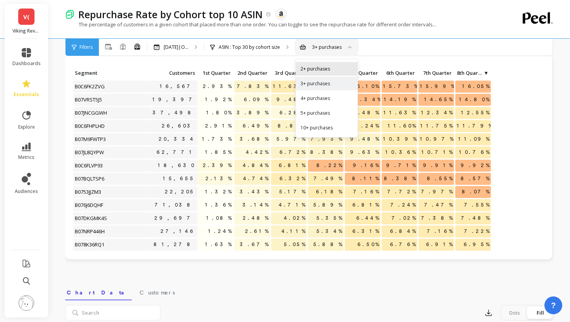
click at [324, 66] on div "2+ purchases" at bounding box center [326, 68] width 52 height 7
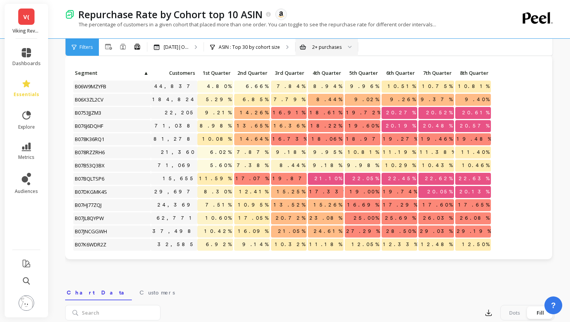
click at [477, 74] on span "8th Quarter" at bounding box center [472, 73] width 32 height 6
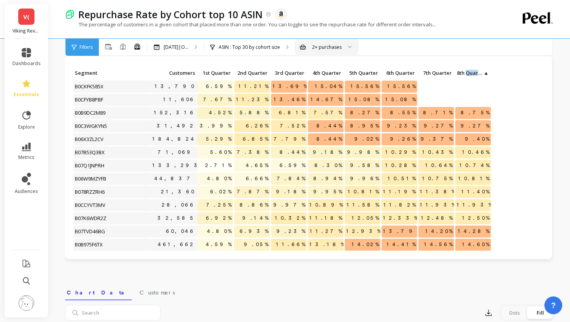
click at [477, 74] on span "8th Quarter" at bounding box center [469, 73] width 26 height 6
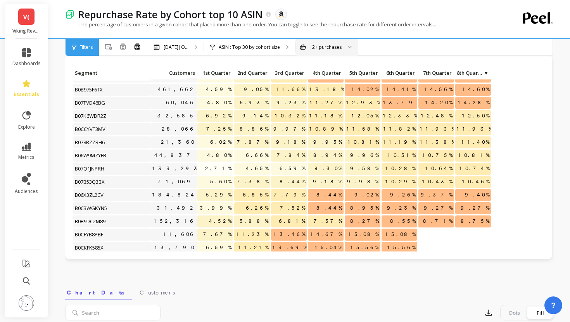
scroll to position [238, 0]
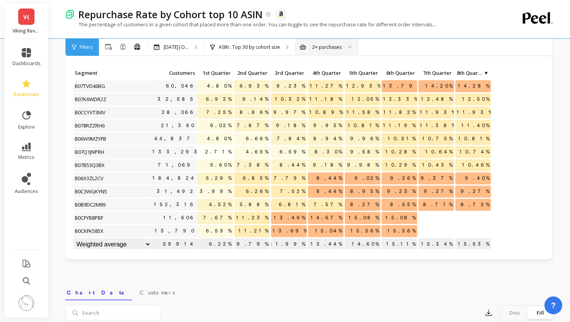
click at [183, 71] on span "Customers" at bounding box center [173, 73] width 43 height 6
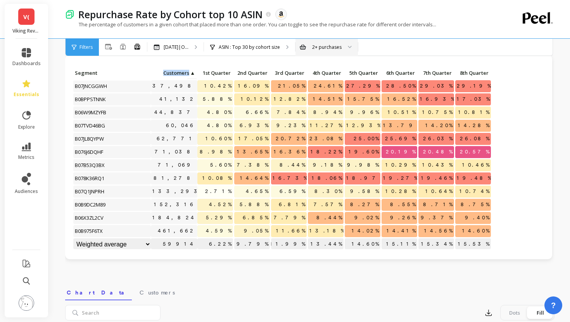
click at [183, 71] on span "Customers" at bounding box center [170, 73] width 37 height 6
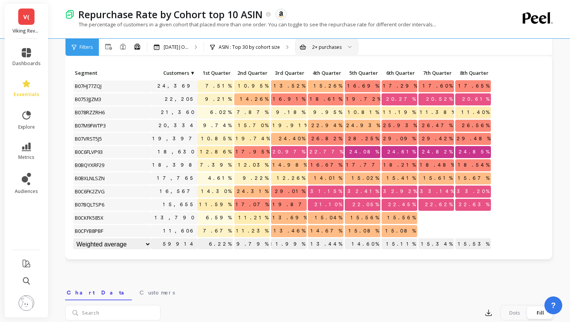
click at [183, 73] on span "Customers" at bounding box center [170, 73] width 37 height 6
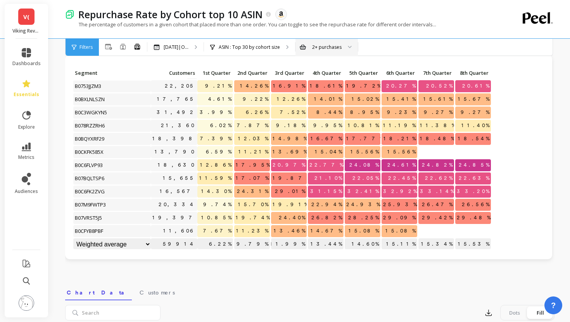
click at [183, 73] on span "Customers" at bounding box center [173, 73] width 43 height 6
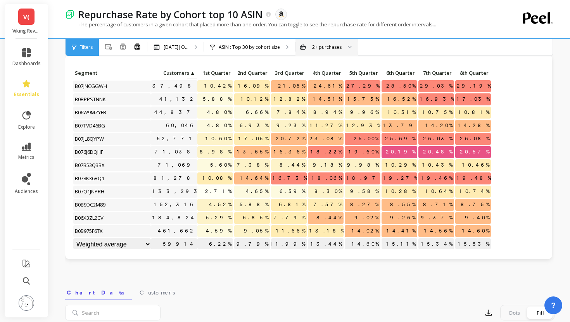
click at [175, 75] on span "Customers" at bounding box center [170, 73] width 37 height 6
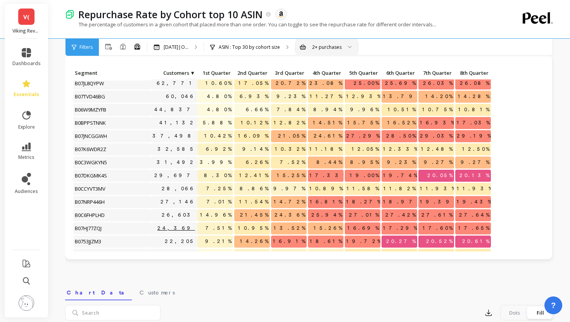
scroll to position [0, 0]
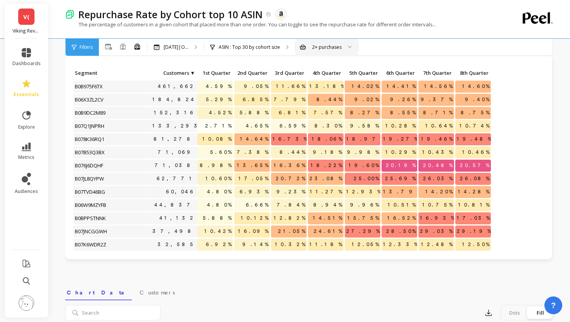
click at [473, 72] on span "8th Quarter" at bounding box center [472, 73] width 32 height 6
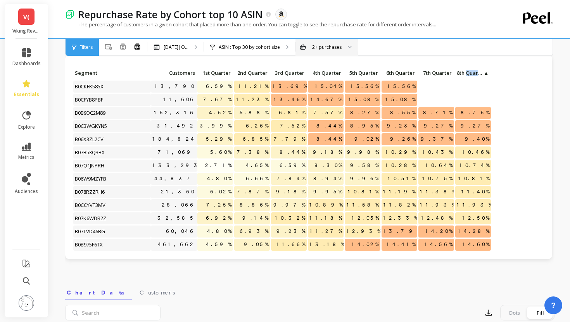
click at [473, 72] on span "8th Quarter" at bounding box center [469, 73] width 26 height 6
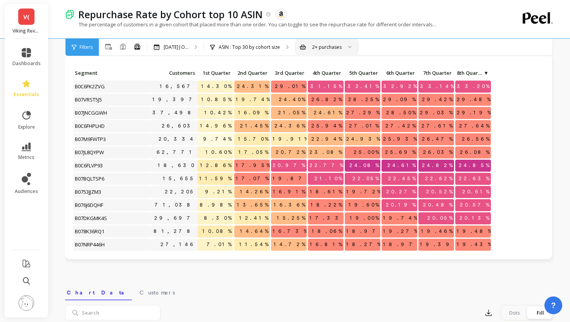
click at [332, 50] on div "2+ purchases" at bounding box center [326, 46] width 29 height 7
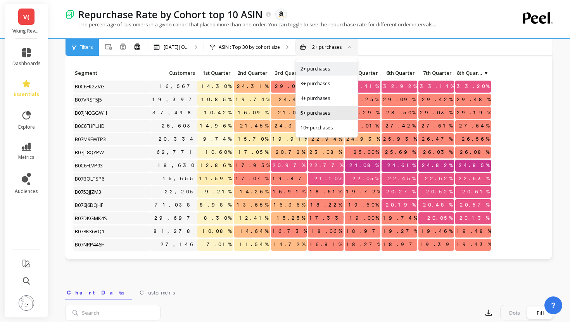
click at [323, 109] on div "5+ purchases" at bounding box center [326, 112] width 52 height 7
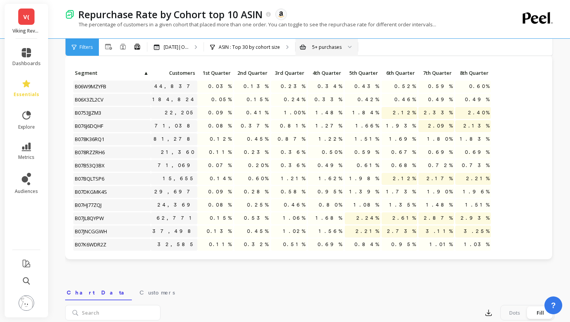
click at [323, 49] on div "5+ purchases" at bounding box center [326, 46] width 29 height 7
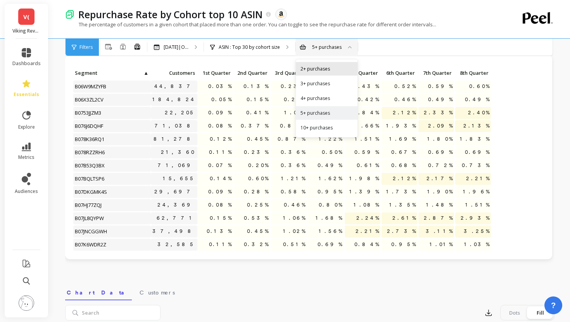
click at [321, 66] on div "2+ purchases" at bounding box center [326, 68] width 52 height 7
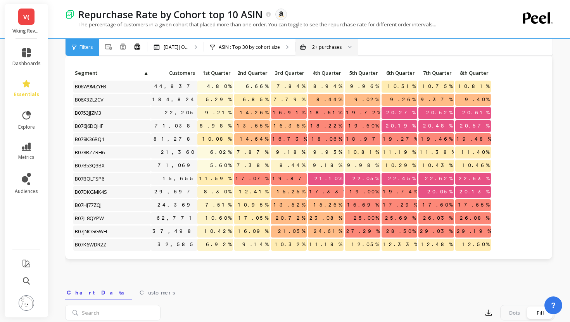
click at [323, 52] on div "2+ purchases" at bounding box center [326, 47] width 62 height 17
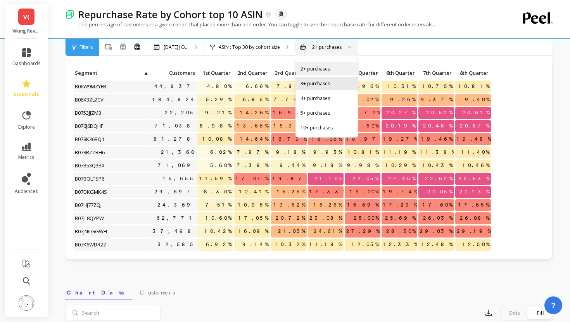
click at [324, 86] on div "3+ purchases" at bounding box center [326, 83] width 52 height 7
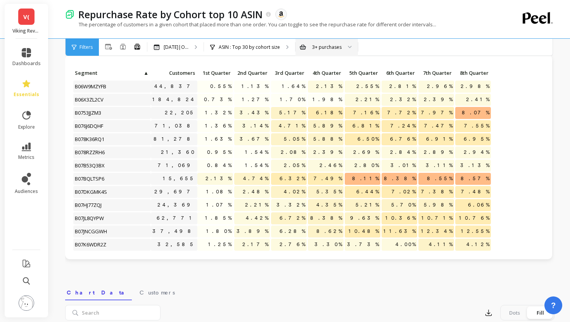
click at [470, 71] on span "8th Quarter" at bounding box center [472, 73] width 32 height 6
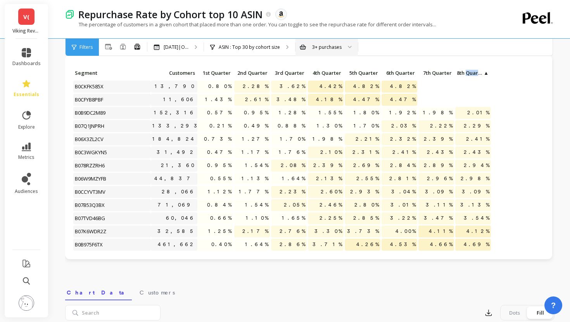
click at [470, 71] on span "8th Quarter" at bounding box center [469, 73] width 26 height 6
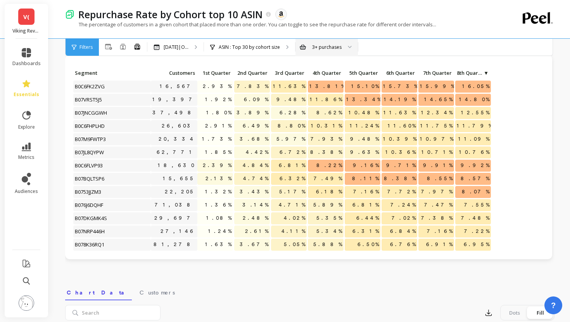
click at [337, 51] on div "3+ purchases" at bounding box center [326, 47] width 62 height 17
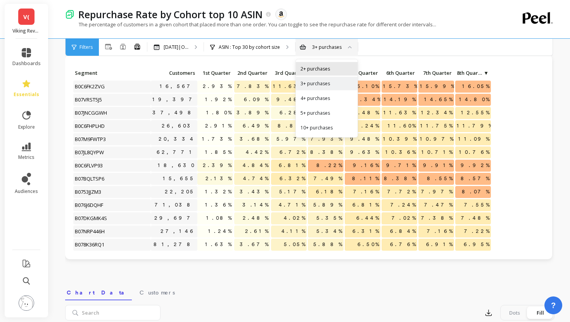
click at [335, 73] on div "2+ purchases" at bounding box center [327, 69] width 62 height 14
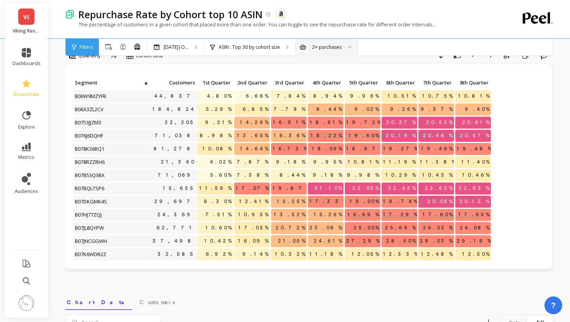
scroll to position [19, 0]
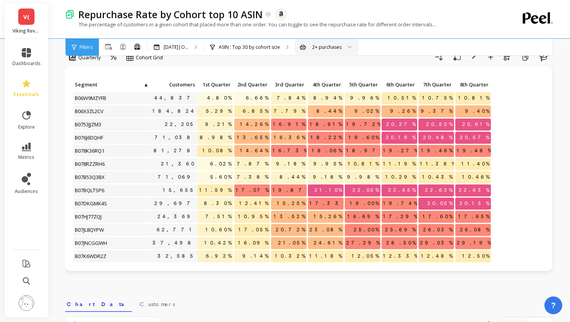
click at [478, 91] on div "8th Quarter" at bounding box center [472, 85] width 37 height 12
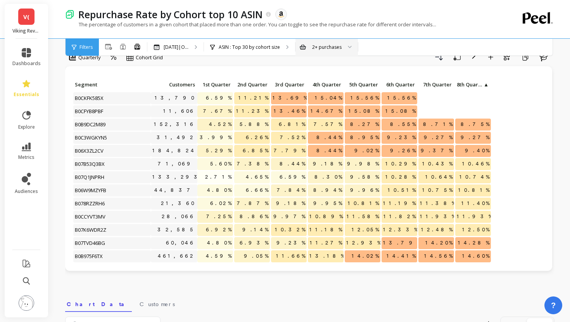
click at [478, 84] on span "8th Quarter" at bounding box center [469, 84] width 26 height 6
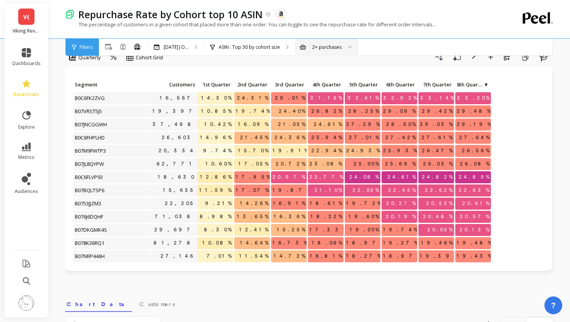
click at [124, 109] on p "B07VRST5J5" at bounding box center [111, 111] width 77 height 12
copy span "B07VRST5J5"
click at [182, 86] on span "Customers" at bounding box center [173, 84] width 43 height 6
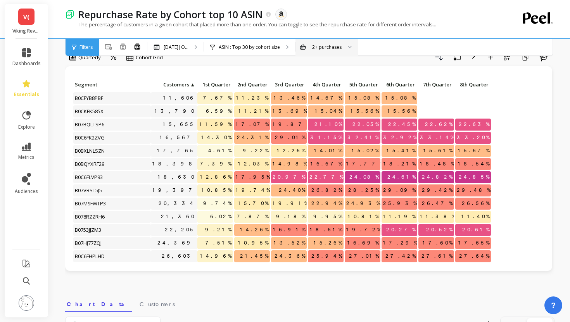
click at [182, 86] on span "Customers" at bounding box center [170, 84] width 37 height 6
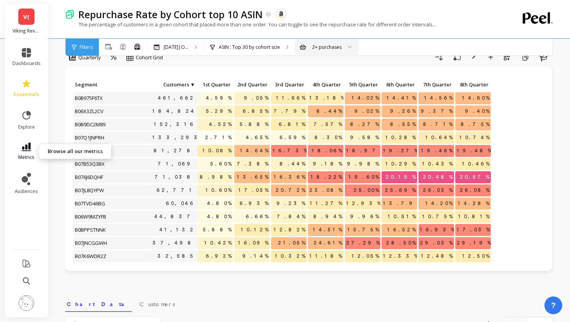
click at [33, 156] on span "metrics" at bounding box center [26, 157] width 16 height 6
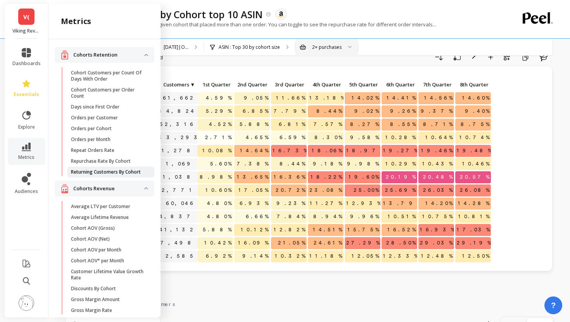
click at [84, 175] on link "Returning Customers By Cohort" at bounding box center [110, 172] width 87 height 11
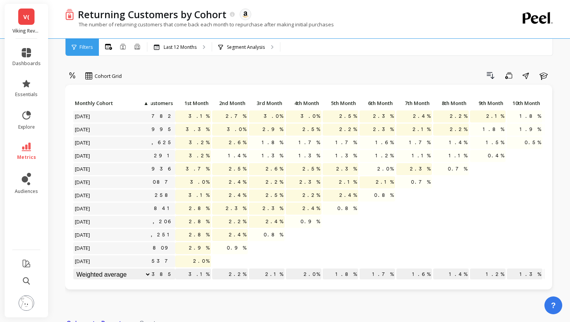
scroll to position [0, 0]
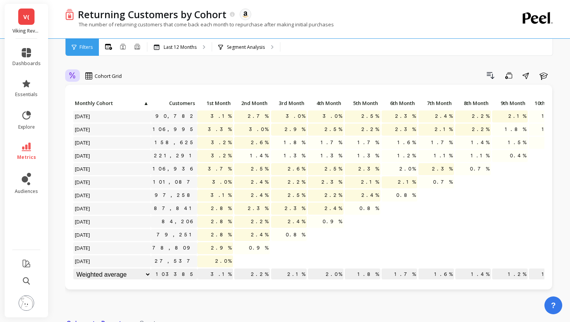
click at [76, 76] on div at bounding box center [73, 75] width 12 height 13
click at [76, 76] on icon at bounding box center [72, 75] width 7 height 7
click at [94, 74] on div "Cohort Grid" at bounding box center [103, 75] width 36 height 9
click at [22, 146] on icon at bounding box center [26, 147] width 9 height 9
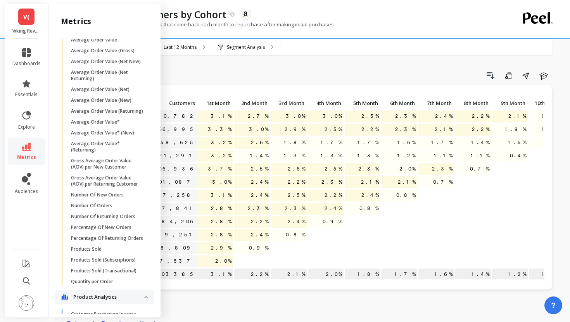
scroll to position [465, 0]
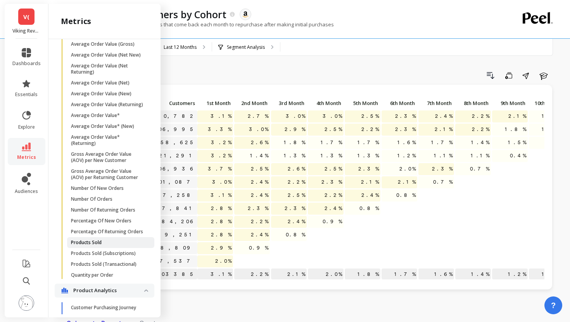
click at [111, 237] on link "Products Sold" at bounding box center [110, 242] width 87 height 11
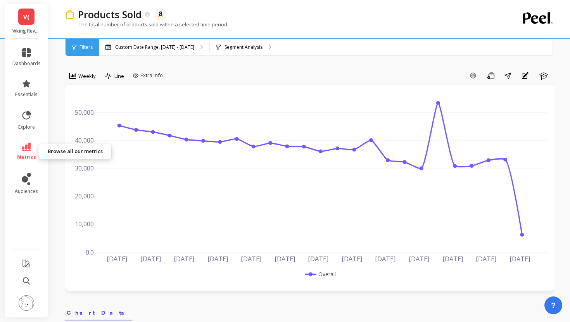
click at [32, 153] on link "metrics" at bounding box center [26, 152] width 28 height 18
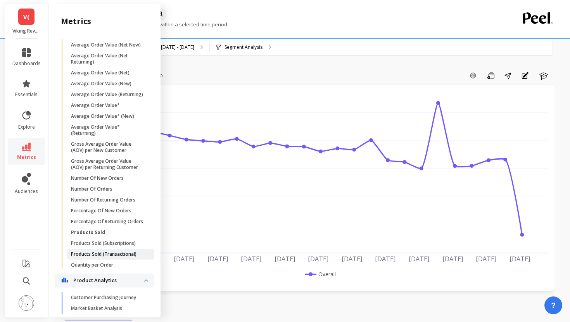
scroll to position [528, 0]
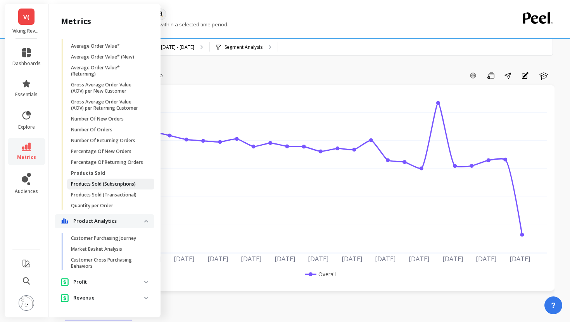
click at [108, 186] on p "Products Sold (Subscriptions)" at bounding box center [103, 184] width 65 height 6
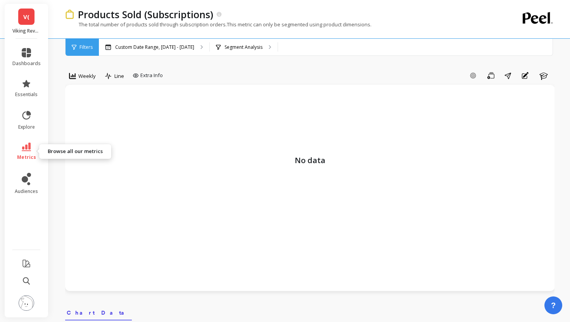
click at [27, 151] on link "metrics" at bounding box center [26, 152] width 28 height 18
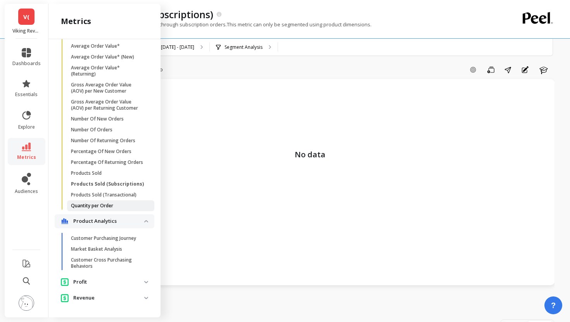
scroll to position [7, 0]
click at [105, 160] on p "Percentage Of Returning Orders" at bounding box center [107, 162] width 72 height 6
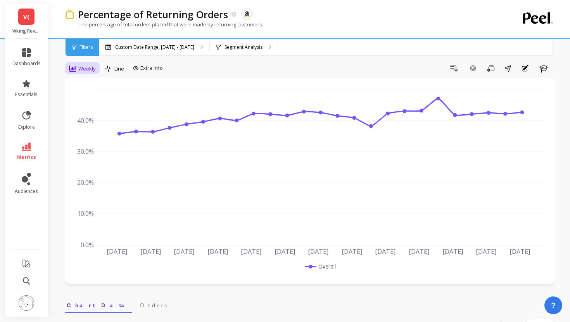
click at [90, 69] on span "Weekly" at bounding box center [86, 68] width 17 height 7
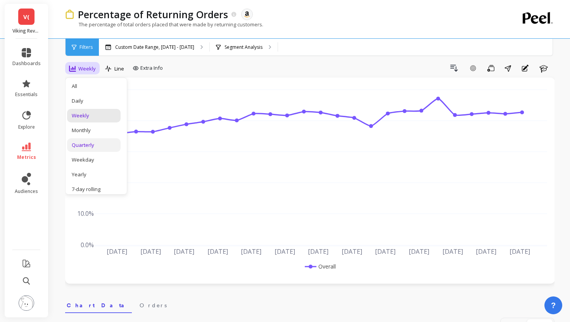
click at [92, 142] on div "Quarterly" at bounding box center [94, 144] width 44 height 7
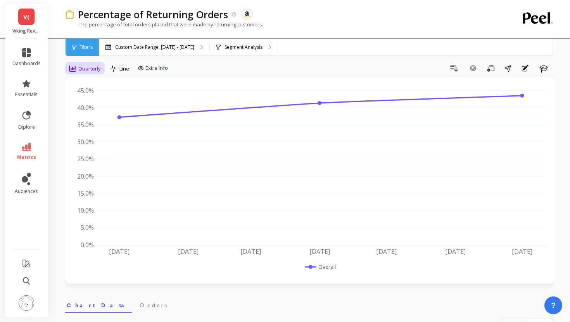
click at [85, 70] on span "Quarterly" at bounding box center [89, 68] width 22 height 7
click at [91, 117] on div "Weekly" at bounding box center [94, 115] width 44 height 7
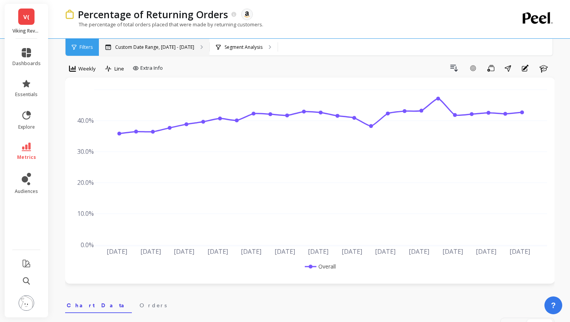
click at [149, 45] on p "Custom Date Range, [DATE] - [DATE]" at bounding box center [154, 47] width 79 height 6
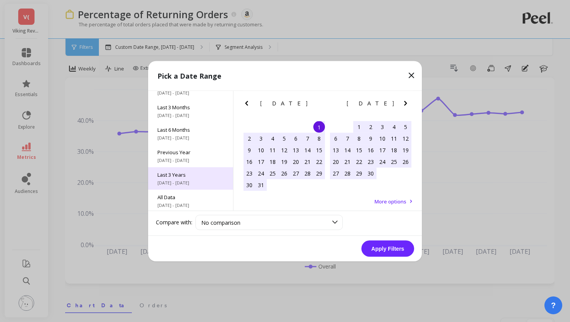
click at [181, 180] on span "[DATE] - [DATE]" at bounding box center [190, 182] width 66 height 6
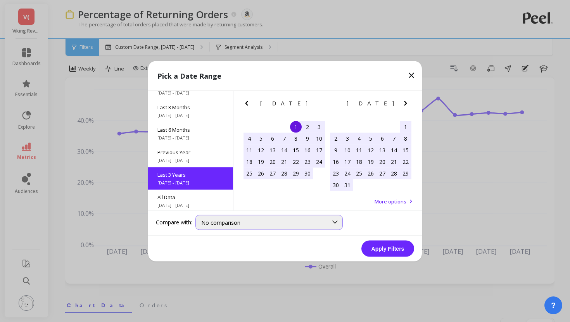
scroll to position [0, 0]
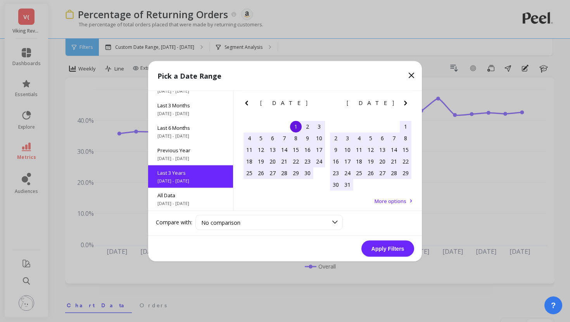
click at [380, 245] on button "Apply Filters" at bounding box center [387, 248] width 53 height 16
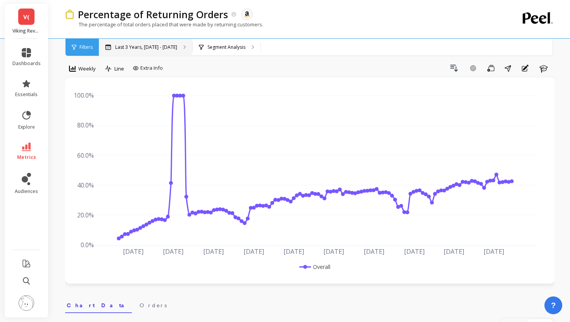
click at [131, 50] on p "Last 3 Years, [DATE] - [DATE]" at bounding box center [146, 47] width 62 height 6
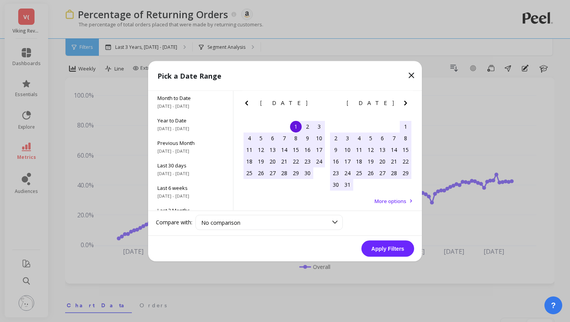
click at [404, 102] on icon "Next Month" at bounding box center [405, 102] width 9 height 9
click at [251, 127] on div "1" at bounding box center [249, 127] width 12 height 12
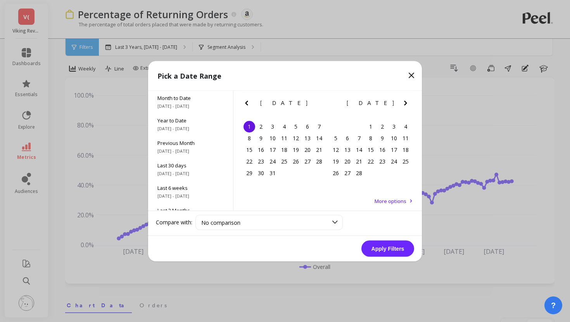
click at [405, 105] on icon "Next Month" at bounding box center [405, 102] width 9 height 9
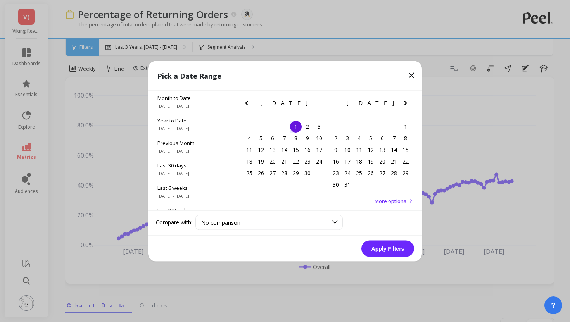
click at [405, 105] on icon "Next Month" at bounding box center [405, 102] width 9 height 9
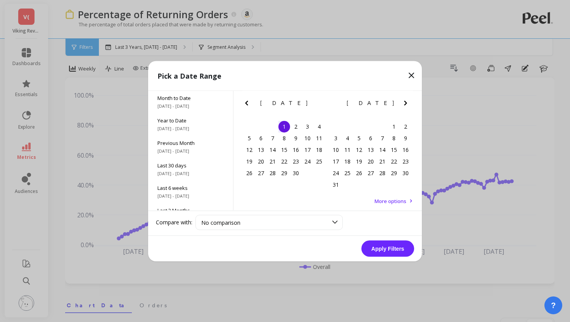
click at [405, 105] on icon "Next Month" at bounding box center [405, 102] width 9 height 9
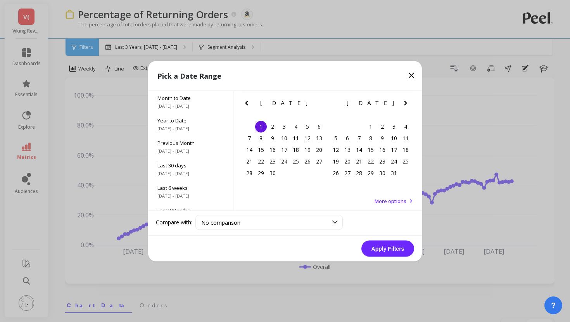
click at [405, 105] on icon "Next Month" at bounding box center [405, 102] width 9 height 9
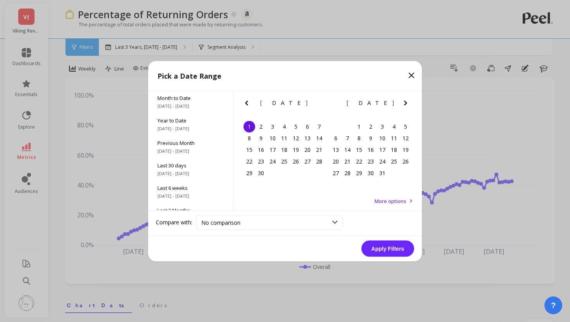
click at [405, 105] on icon "Next Month" at bounding box center [405, 102] width 9 height 9
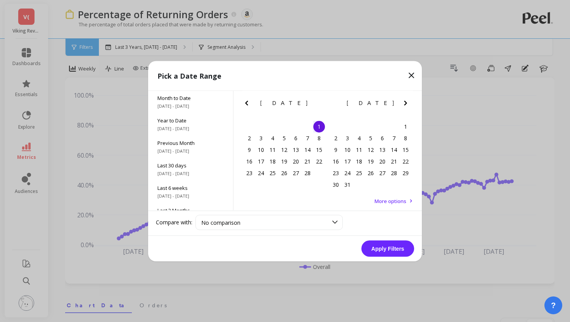
click at [405, 105] on icon "Next Month" at bounding box center [405, 102] width 9 height 9
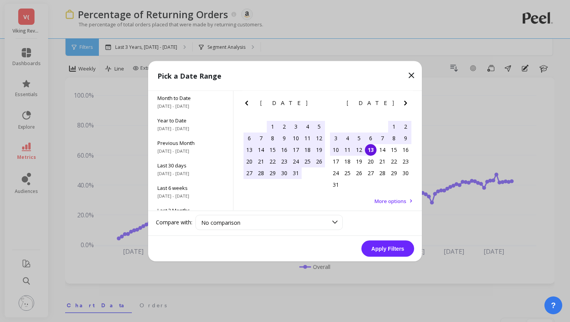
click at [365, 151] on div "13" at bounding box center [371, 150] width 12 height 12
click at [386, 244] on button "Apply Filters" at bounding box center [387, 248] width 53 height 16
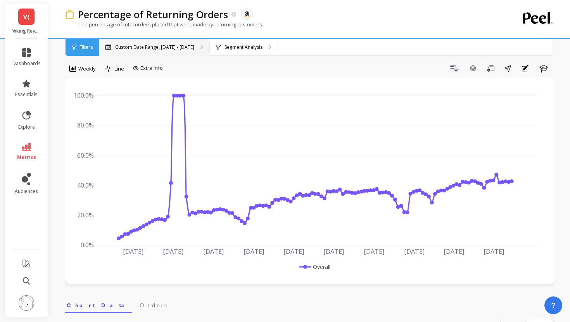
click at [143, 50] on p "Custom Date Range, [DATE] - [DATE]" at bounding box center [154, 47] width 79 height 6
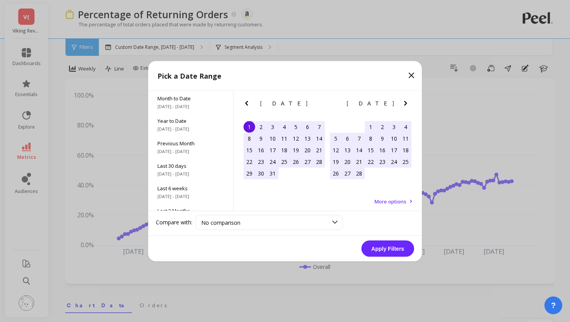
click at [246, 103] on icon "Previous Month" at bounding box center [246, 102] width 9 height 9
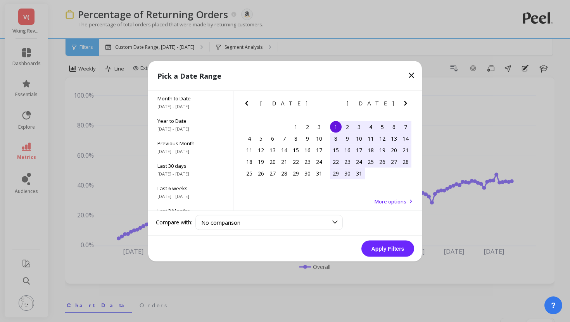
click at [401, 103] on icon "Next Month" at bounding box center [405, 102] width 9 height 9
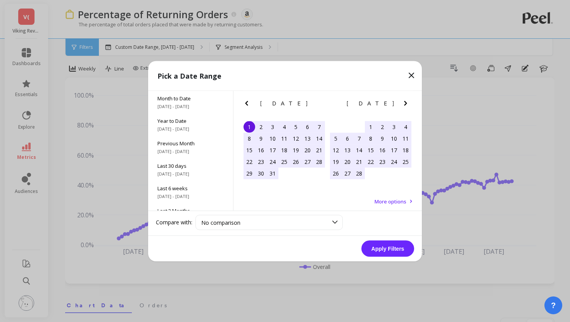
click at [401, 103] on icon "Next Month" at bounding box center [405, 102] width 9 height 9
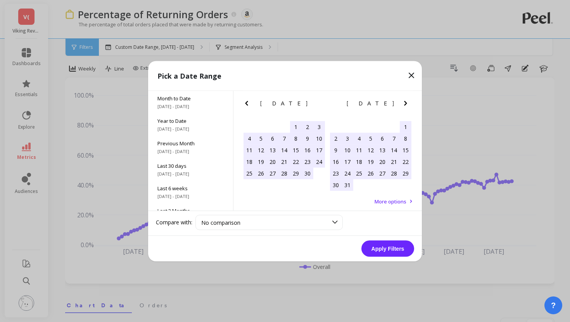
click at [401, 103] on icon "Next Month" at bounding box center [405, 102] width 9 height 9
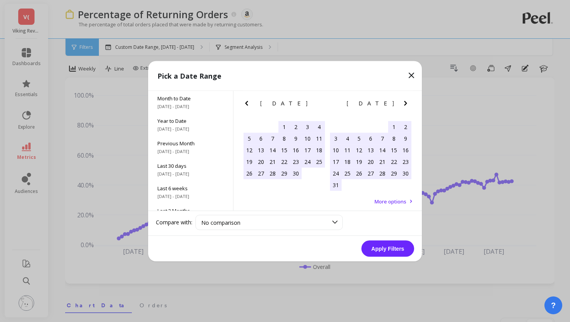
click at [401, 103] on icon "Next Month" at bounding box center [405, 102] width 9 height 9
click at [248, 104] on icon "Previous Month" at bounding box center [246, 102] width 9 height 9
click at [261, 126] on div "1" at bounding box center [261, 127] width 12 height 12
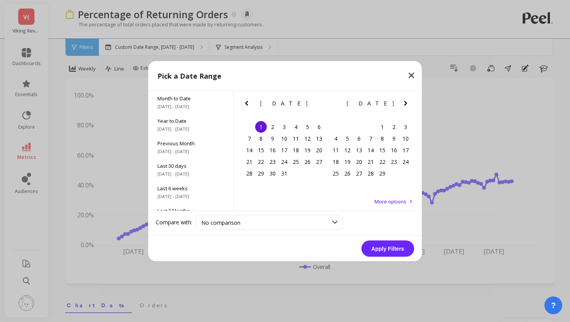
click at [407, 103] on icon "Next Month" at bounding box center [405, 102] width 9 height 9
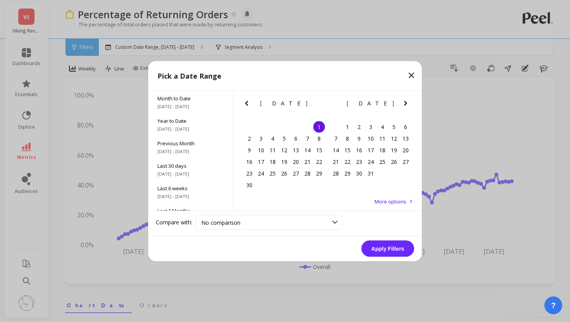
click at [407, 103] on icon "Next Month" at bounding box center [405, 102] width 9 height 9
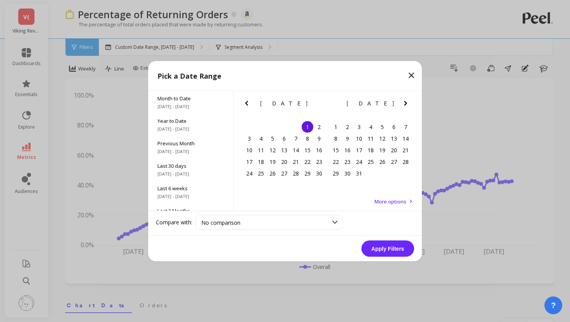
click at [407, 103] on icon "Next Month" at bounding box center [405, 102] width 9 height 9
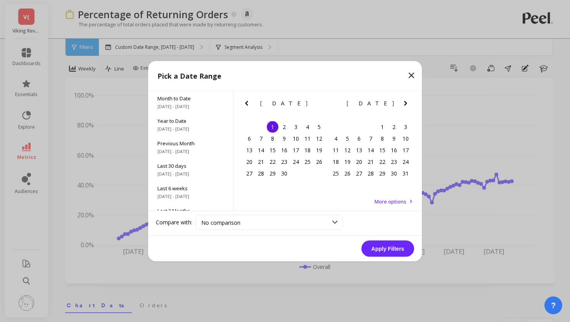
click at [407, 103] on icon "Next Month" at bounding box center [405, 102] width 9 height 9
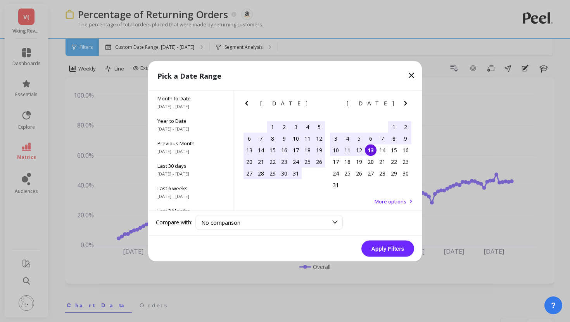
click at [366, 153] on div "13" at bounding box center [371, 150] width 12 height 12
click at [393, 252] on button "Apply Filters" at bounding box center [387, 248] width 53 height 16
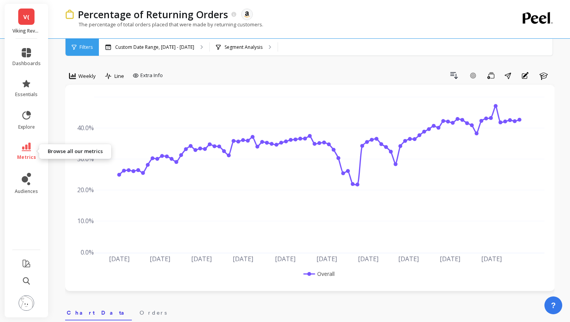
click at [24, 147] on icon at bounding box center [26, 147] width 9 height 9
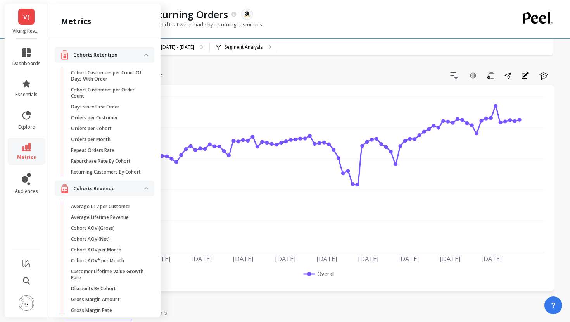
scroll to position [528, 0]
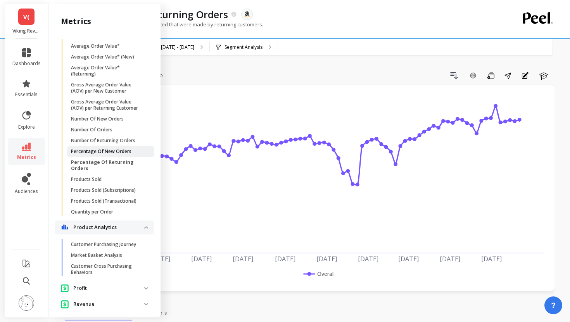
click at [86, 150] on p "Percentage Of New Orders" at bounding box center [101, 151] width 60 height 6
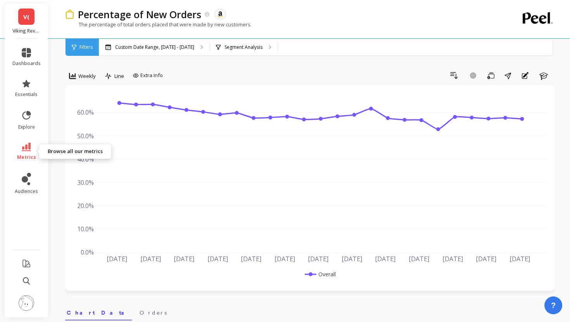
click at [24, 153] on link "metrics" at bounding box center [26, 152] width 28 height 18
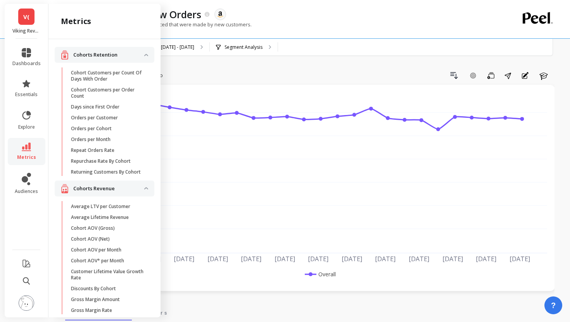
scroll to position [528, 0]
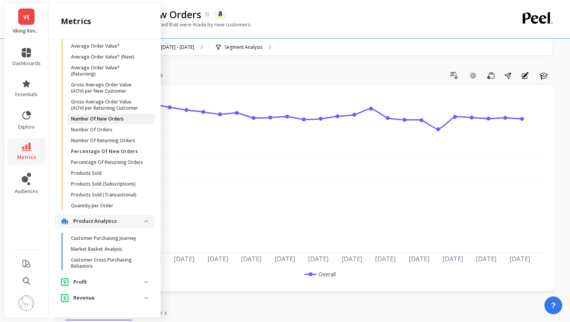
click at [96, 123] on link "Number Of New Orders" at bounding box center [110, 119] width 87 height 11
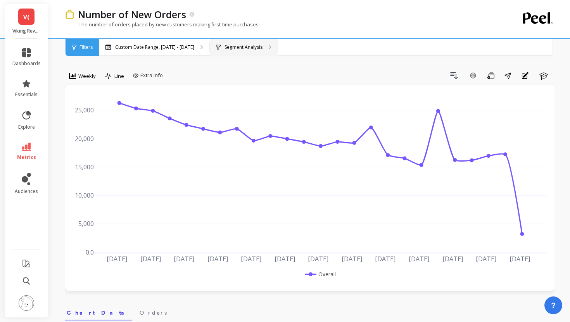
click at [226, 47] on p "Segment Analysis" at bounding box center [243, 47] width 38 height 6
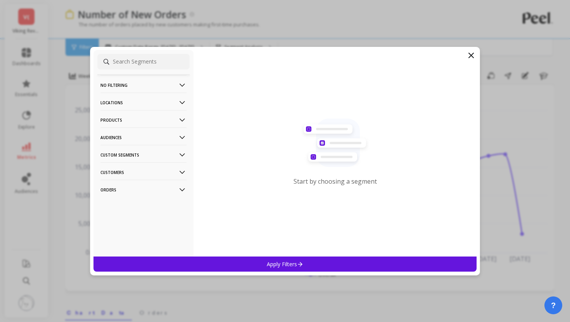
click at [145, 121] on p "Products" at bounding box center [143, 120] width 86 height 20
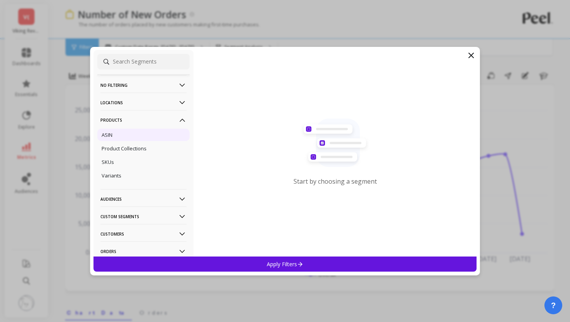
click at [136, 139] on div "ASIN" at bounding box center [143, 135] width 92 height 12
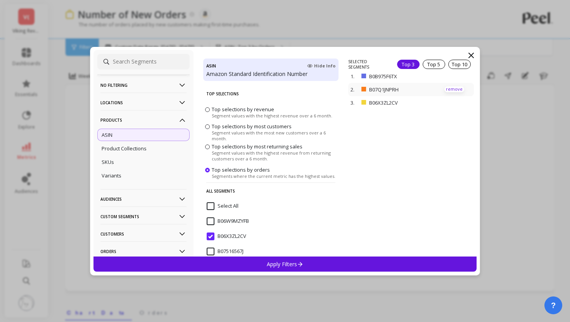
click at [453, 86] on p "remove" at bounding box center [454, 89] width 20 height 6
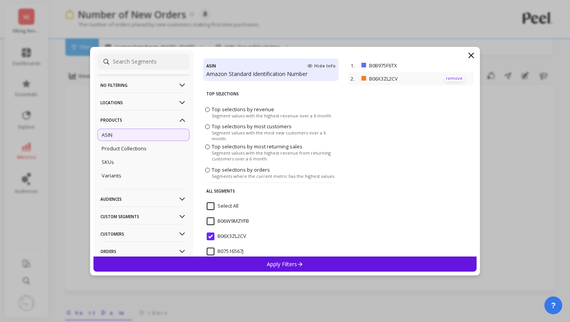
click at [457, 80] on p "remove" at bounding box center [454, 79] width 20 height 6
click at [390, 263] on div "Apply Filters" at bounding box center [284, 264] width 383 height 15
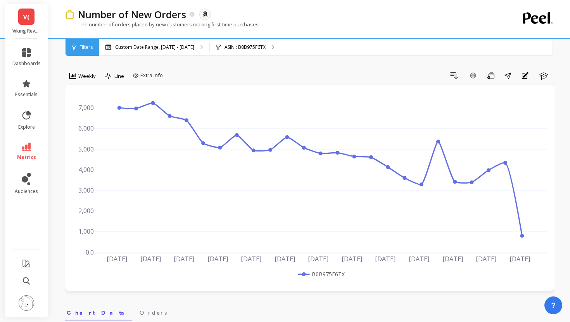
click at [78, 51] on div "Filters" at bounding box center [81, 47] width 33 height 17
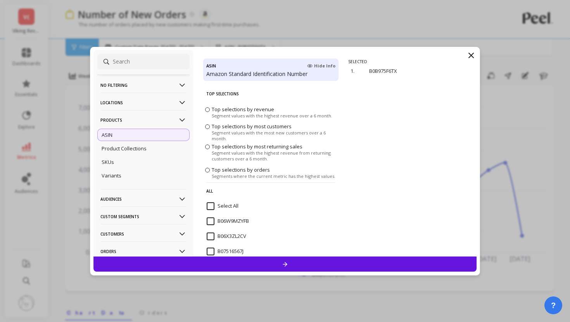
click at [215, 110] on span "Top selections by revenue" at bounding box center [243, 108] width 62 height 7
click at [0, 0] on input "Top selections by revenue Segment values with the highest revenue over a 6 mont…" at bounding box center [0, 0] width 0 height 0
click at [411, 66] on div "Top 5" at bounding box center [413, 63] width 22 height 9
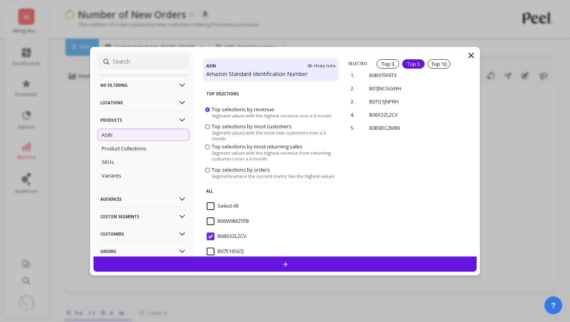
click at [386, 262] on div at bounding box center [284, 264] width 383 height 15
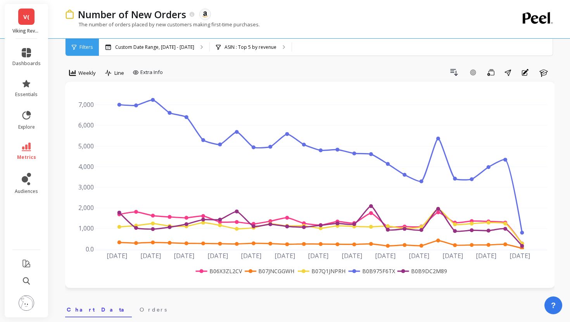
scroll to position [1, 0]
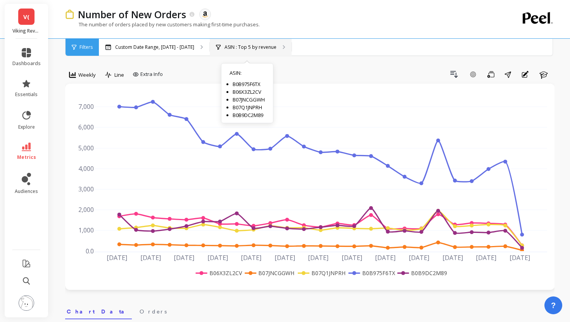
click at [237, 47] on p "ASIN : Top 5 by revenue" at bounding box center [250, 47] width 52 height 6
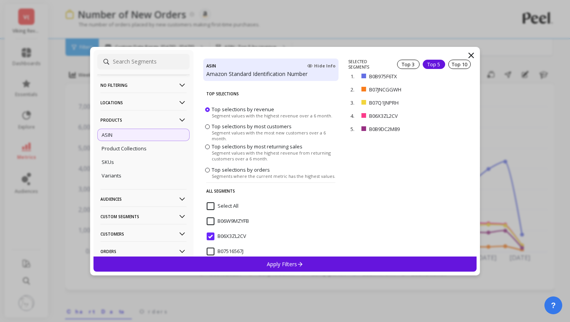
click at [255, 146] on span "Top selections by most returning sales" at bounding box center [257, 146] width 91 height 7
click at [0, 0] on input "Top selections by most returning sales Segment values with the highest revenue …" at bounding box center [0, 0] width 0 height 0
click at [430, 60] on div "Top 5" at bounding box center [433, 64] width 22 height 9
click at [249, 175] on span "Segments where the current metric has the highest values." at bounding box center [274, 176] width 124 height 6
click at [0, 0] on input "Top selections by orders Segments where the current metric has the highest valu…" at bounding box center [0, 0] width 0 height 0
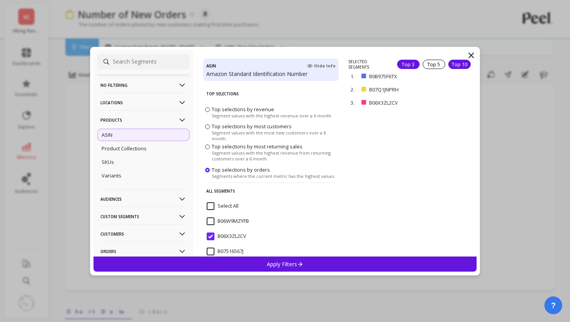
click at [457, 63] on div "Top 10" at bounding box center [459, 64] width 22 height 9
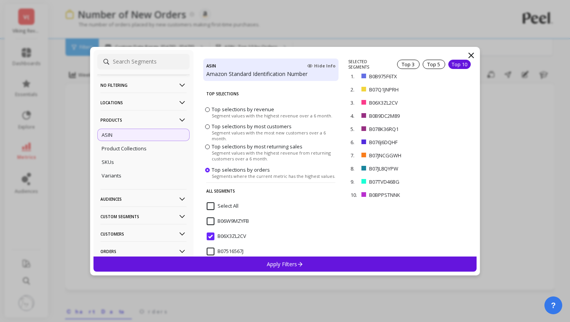
click at [353, 267] on div "Apply Filters" at bounding box center [284, 264] width 383 height 15
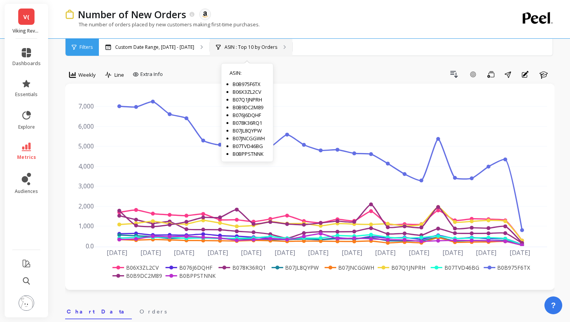
click at [243, 40] on div "ASIN : Top 10 by Orders ASIN : B0B975F6TX B06X3ZL2CV B07Q1JNPRH B0B9DC2M89 B076…" at bounding box center [251, 47] width 83 height 17
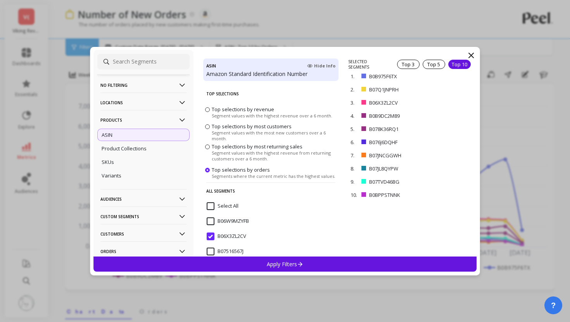
click at [218, 113] on span "Segment values with the highest revenue over a 6 month." at bounding box center [272, 115] width 121 height 6
click at [0, 0] on input "Top selections by revenue Segment values with the highest revenue over a 6 mont…" at bounding box center [0, 0] width 0 height 0
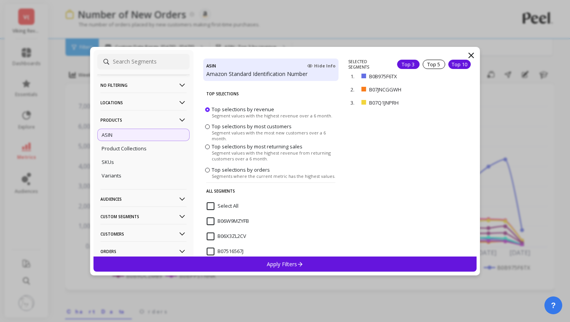
click at [455, 64] on div "Top 10" at bounding box center [459, 64] width 22 height 9
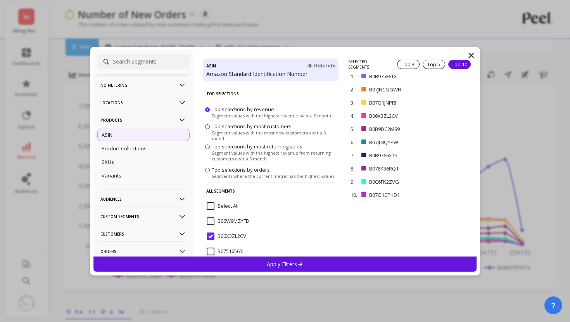
click at [390, 262] on div "Apply Filters" at bounding box center [284, 264] width 383 height 15
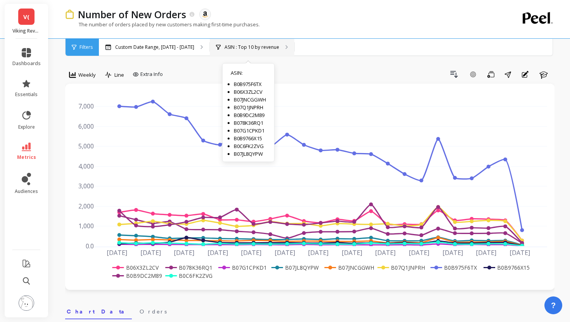
click at [217, 52] on div "ASIN : Top 10 by revenue ASIN : B0B975F6TX B06X3ZL2CV B07JNCGGWH B07Q1JNPRH B0B…" at bounding box center [252, 47] width 84 height 17
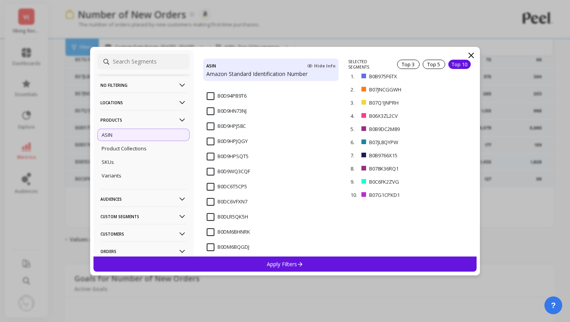
scroll to position [2655, 0]
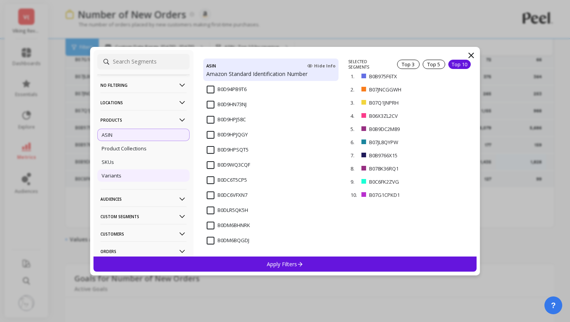
click at [161, 175] on div "Variants" at bounding box center [143, 175] width 92 height 12
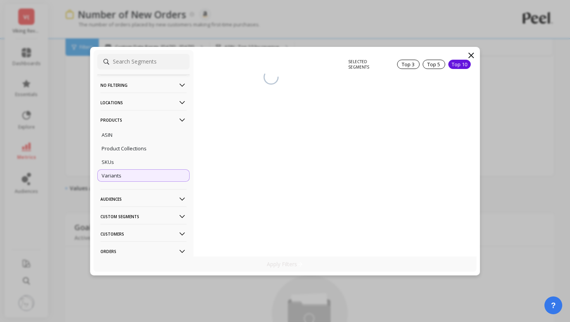
scroll to position [313, 0]
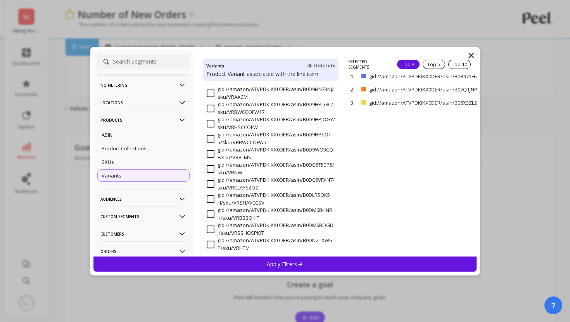
scroll to position [495, 0]
click at [462, 64] on div "Top 10" at bounding box center [459, 64] width 22 height 9
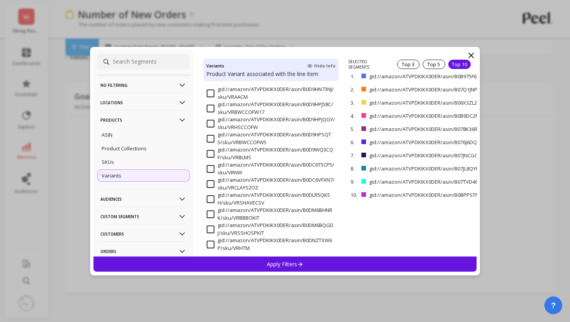
click at [471, 53] on icon at bounding box center [470, 55] width 9 height 9
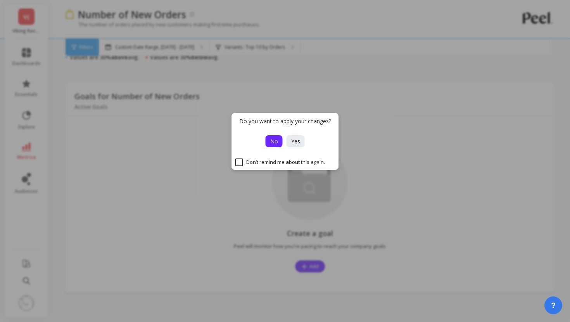
click at [279, 145] on button "No" at bounding box center [273, 141] width 17 height 12
click at [275, 140] on span "No" at bounding box center [274, 141] width 8 height 7
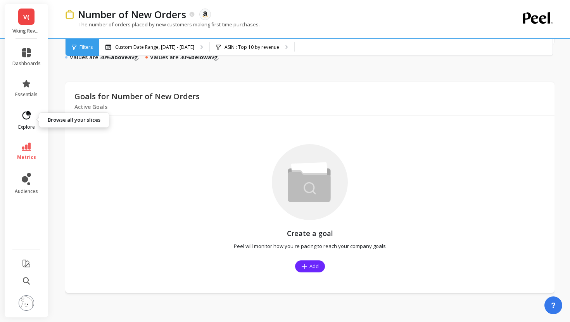
click at [21, 124] on span "explore" at bounding box center [26, 127] width 17 height 6
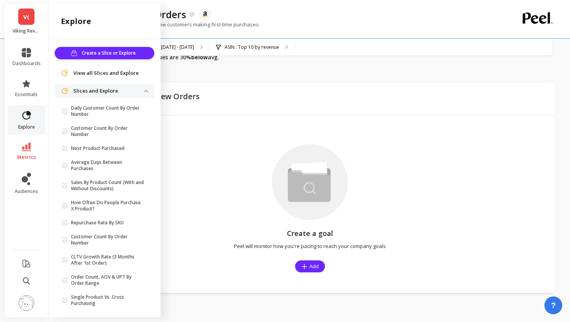
scroll to position [80, 0]
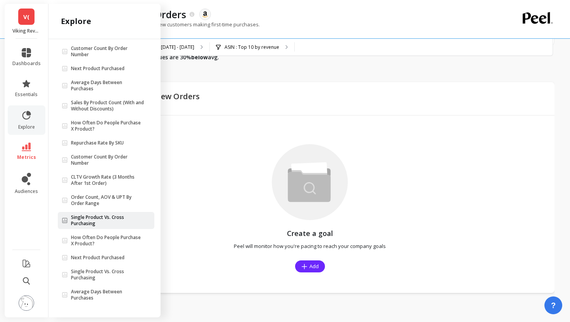
click at [93, 223] on p "Single Product Vs. Cross Purchasing" at bounding box center [107, 220] width 73 height 12
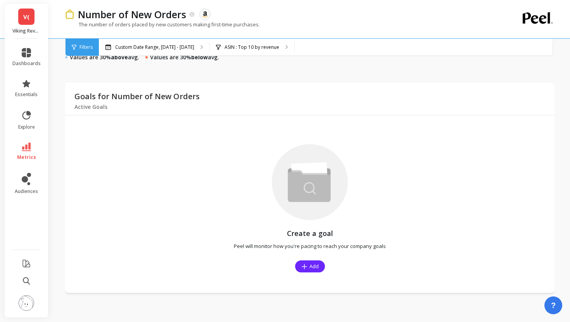
scroll to position [0, 0]
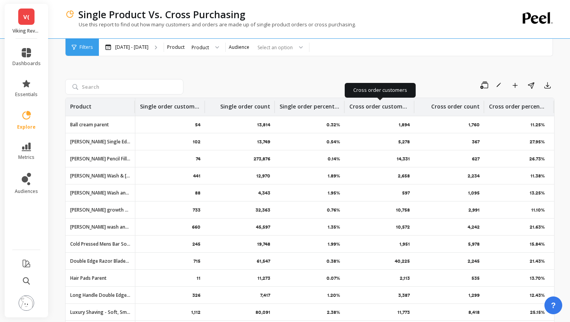
click at [401, 106] on p "Cross order customers" at bounding box center [379, 104] width 60 height 12
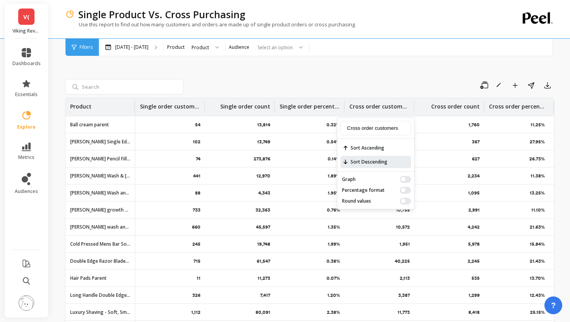
click at [361, 163] on span "Sort Descending" at bounding box center [375, 162] width 71 height 12
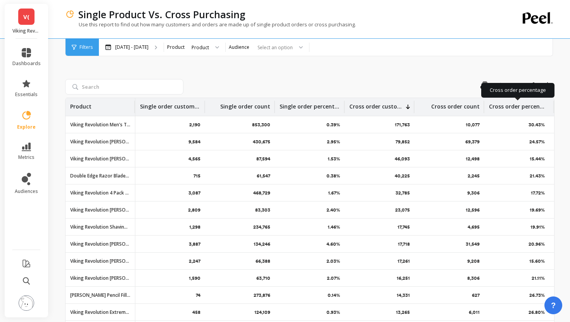
click at [496, 105] on p "Cross order percentage" at bounding box center [517, 104] width 57 height 12
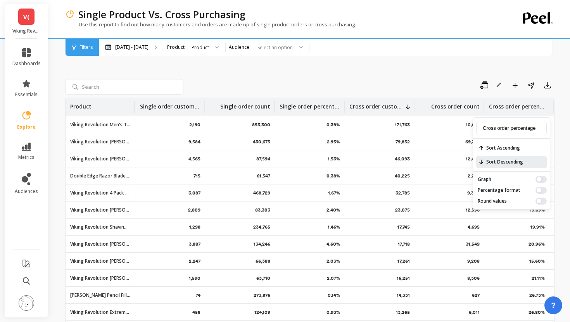
click at [508, 156] on span "Sort Descending" at bounding box center [511, 162] width 71 height 12
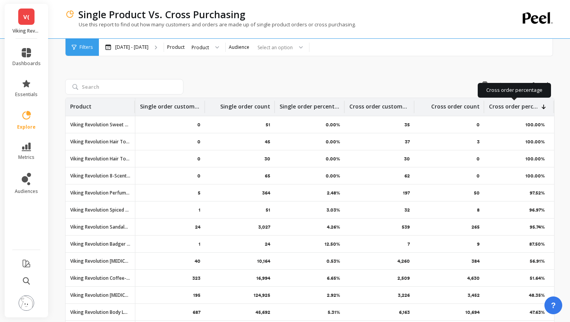
click at [509, 108] on p "Cross order percentage" at bounding box center [514, 104] width 50 height 12
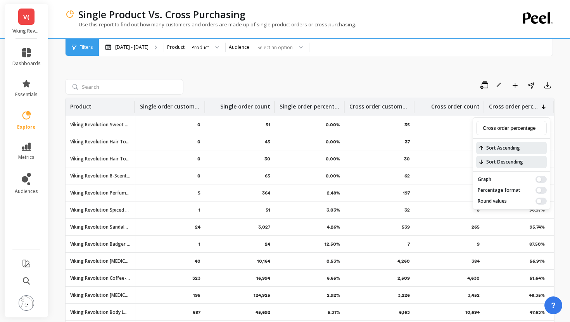
click at [499, 152] on span "Sort Ascending" at bounding box center [511, 148] width 71 height 12
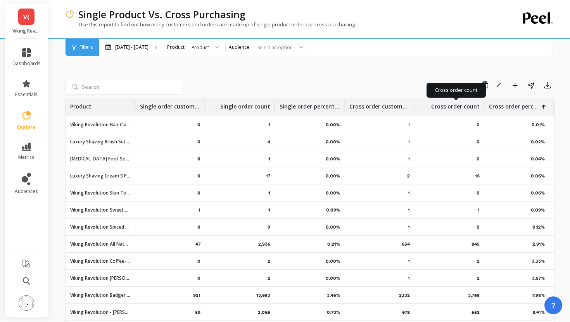
click at [439, 106] on p "Cross order count" at bounding box center [455, 104] width 48 height 12
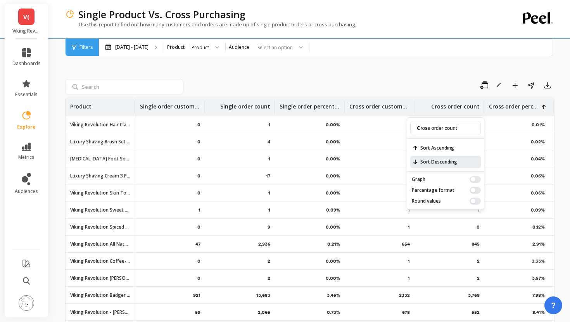
click at [442, 156] on span "Sort Descending" at bounding box center [445, 162] width 71 height 12
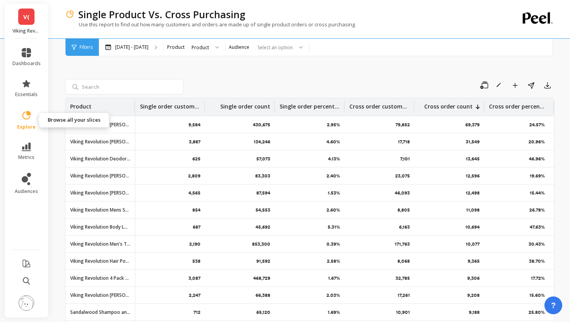
click at [29, 124] on span "explore" at bounding box center [26, 127] width 19 height 6
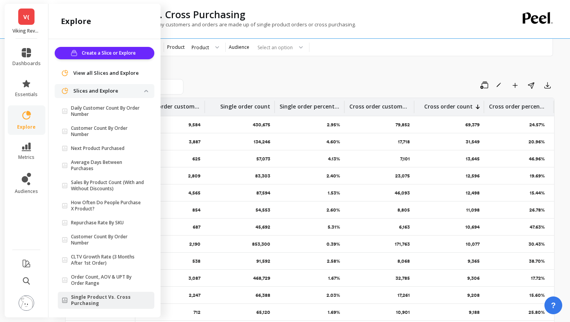
scroll to position [80, 0]
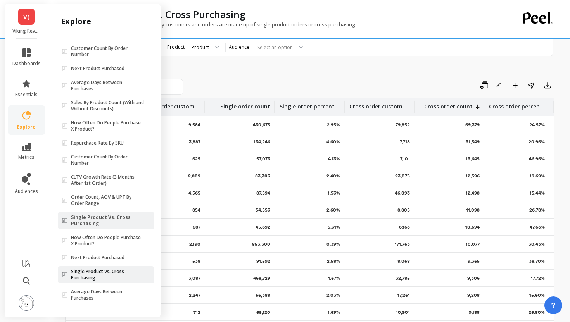
click at [98, 273] on p "Single Product Vs. Cross Purchasing" at bounding box center [107, 275] width 73 height 12
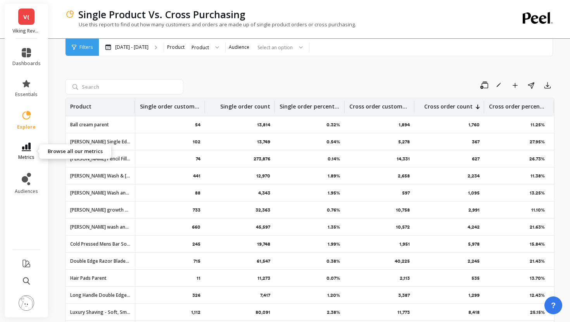
click at [28, 156] on span "metrics" at bounding box center [26, 157] width 16 height 6
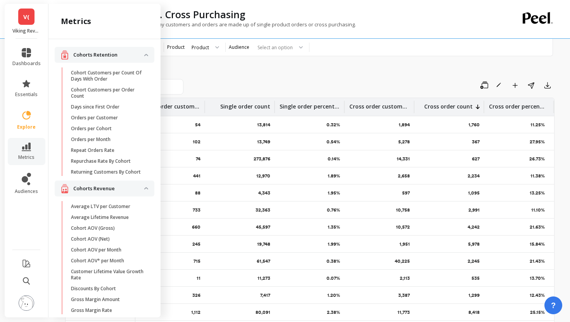
scroll to position [2, 0]
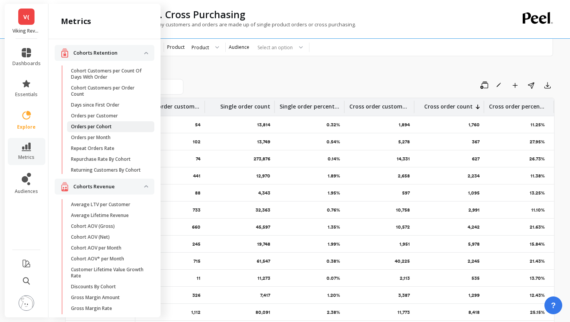
click at [81, 124] on p "Orders per Cohort" at bounding box center [91, 127] width 41 height 6
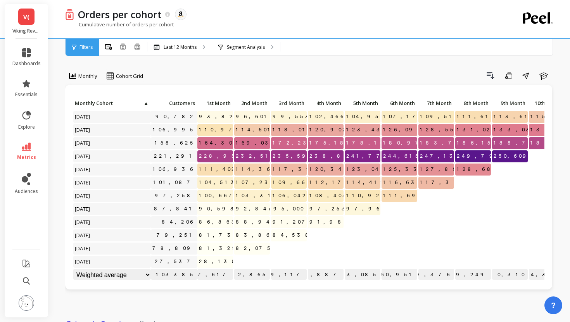
scroll to position [0, 0]
